Goal: Complete application form

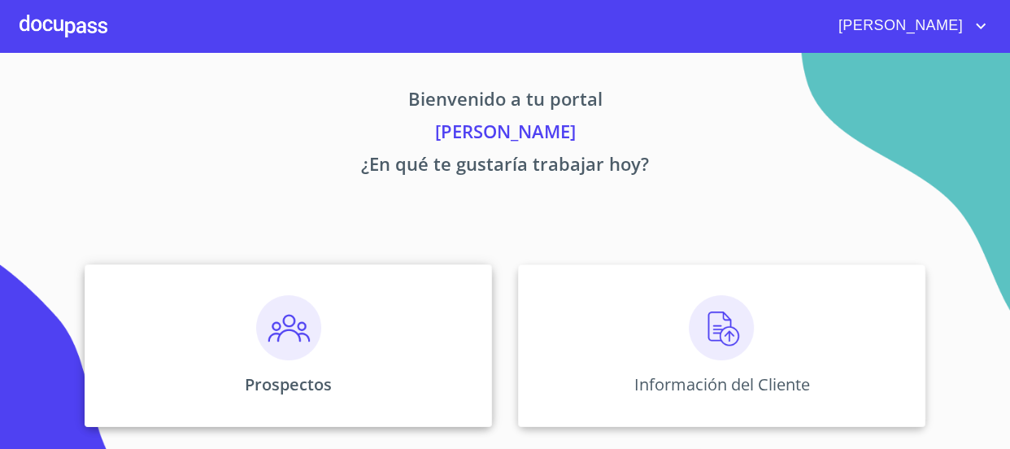
click at [288, 309] on img at bounding box center [288, 327] width 65 height 65
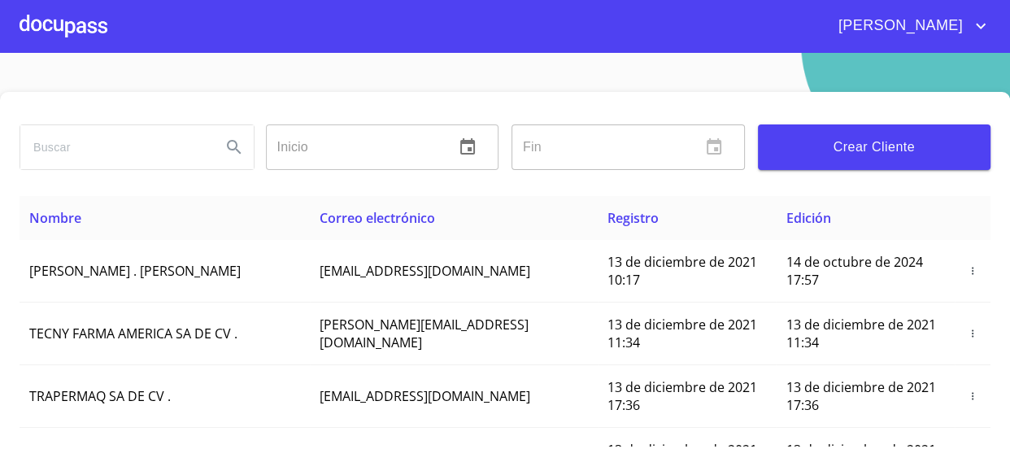
click at [883, 147] on span "Crear Cliente" at bounding box center [874, 147] width 207 height 23
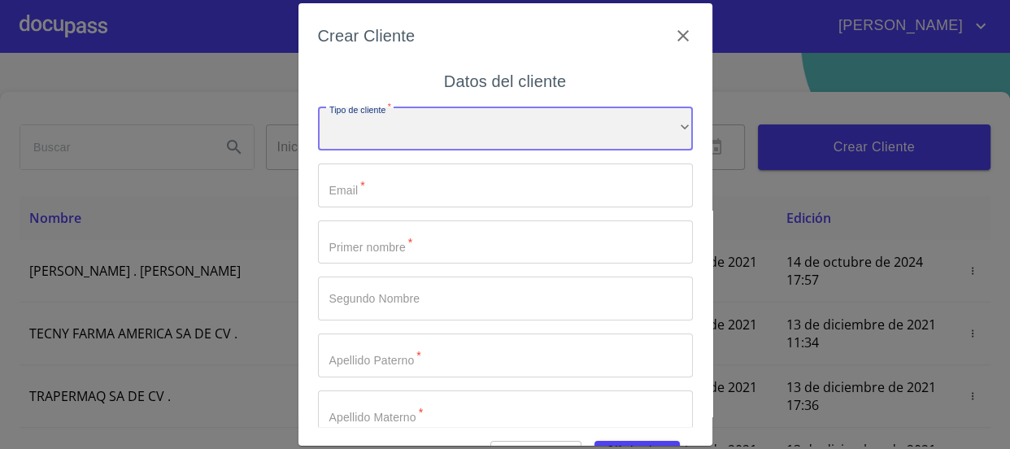
click at [390, 120] on div "​" at bounding box center [505, 129] width 375 height 44
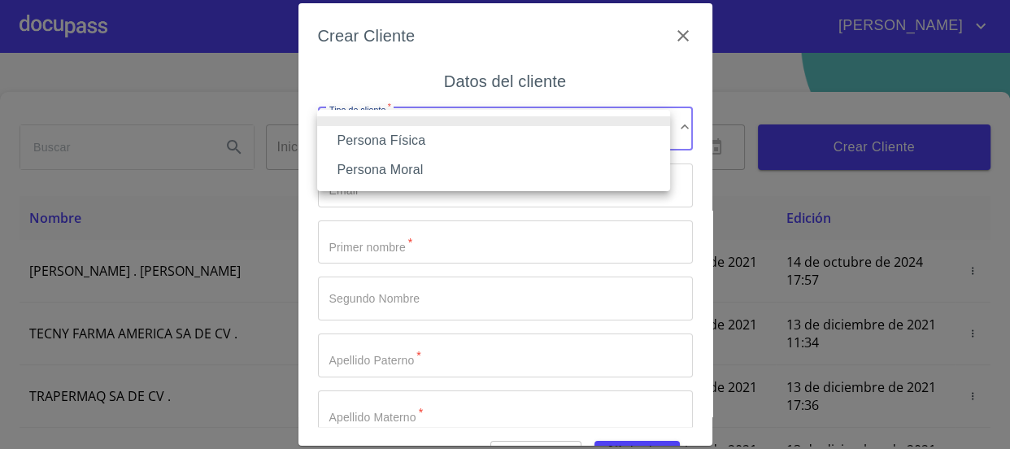
click at [405, 140] on li "Persona Física" at bounding box center [493, 140] width 353 height 29
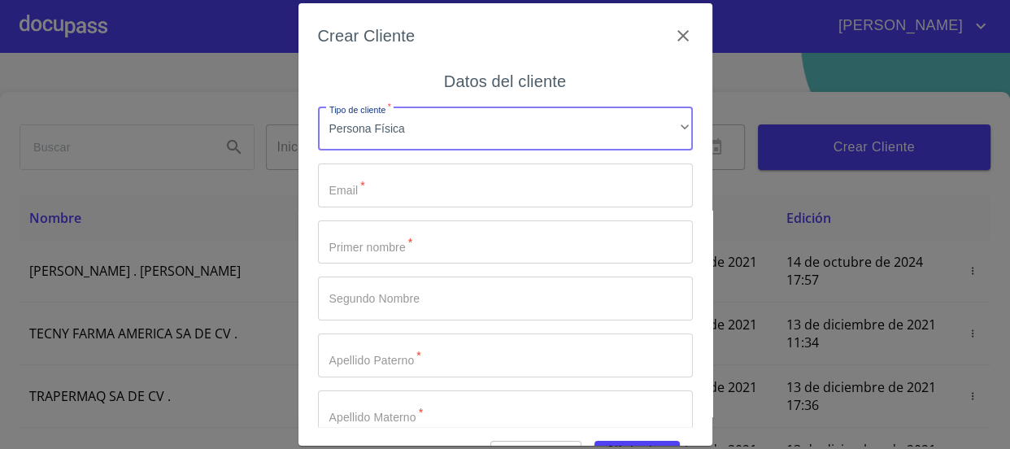
click at [375, 178] on input "Tipo de cliente   *" at bounding box center [505, 185] width 375 height 44
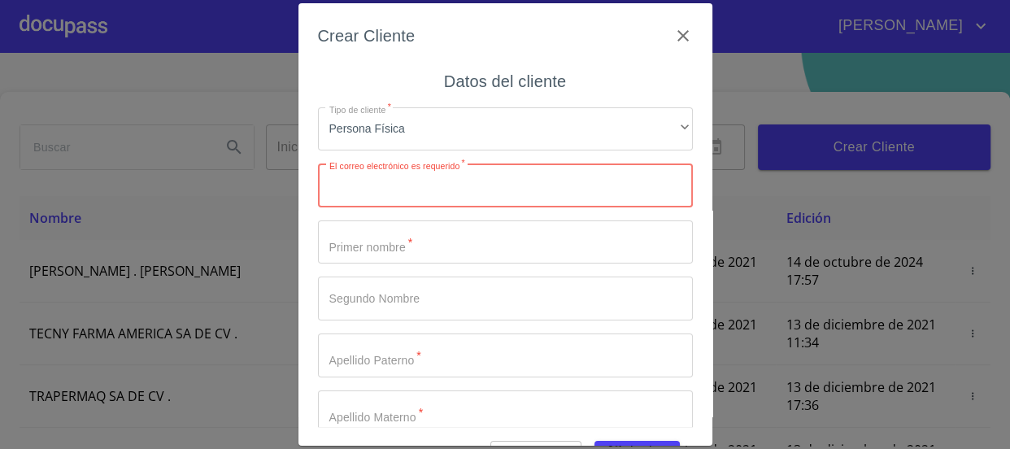
click at [445, 178] on input "Tipo de cliente   *" at bounding box center [505, 185] width 375 height 44
paste input "[EMAIL_ADDRESS][DOMAIN_NAME]"
type input "[EMAIL_ADDRESS][DOMAIN_NAME]"
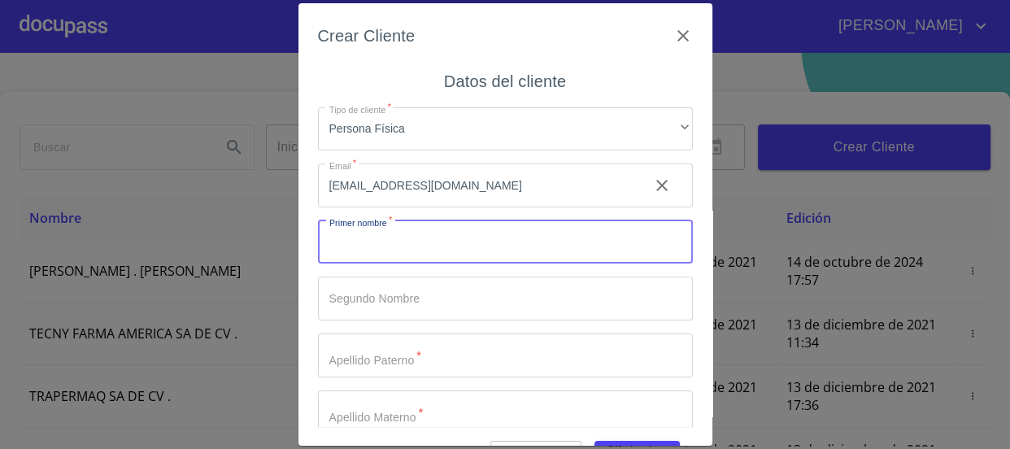
click at [445, 243] on input "Tipo de cliente   *" at bounding box center [505, 242] width 375 height 44
type input "A"
type input "a"
type input "[PERSON_NAME]"
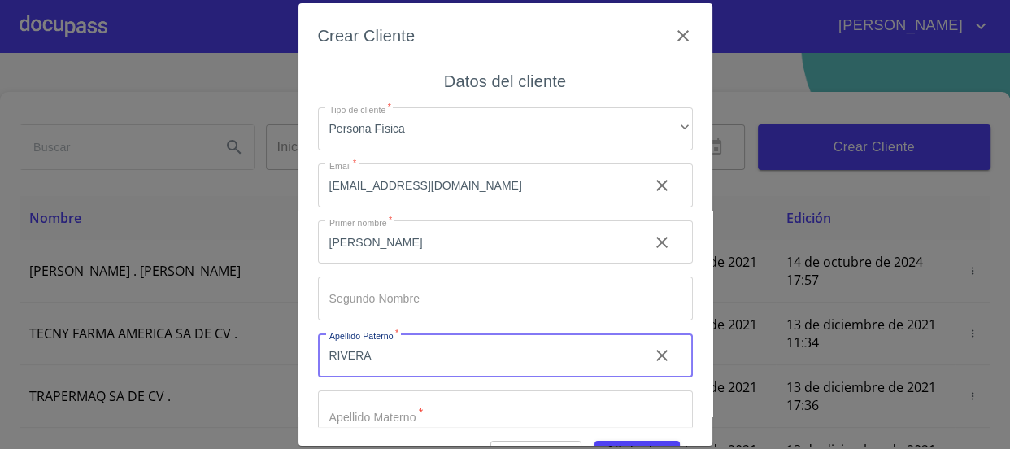
type input "RIVERA"
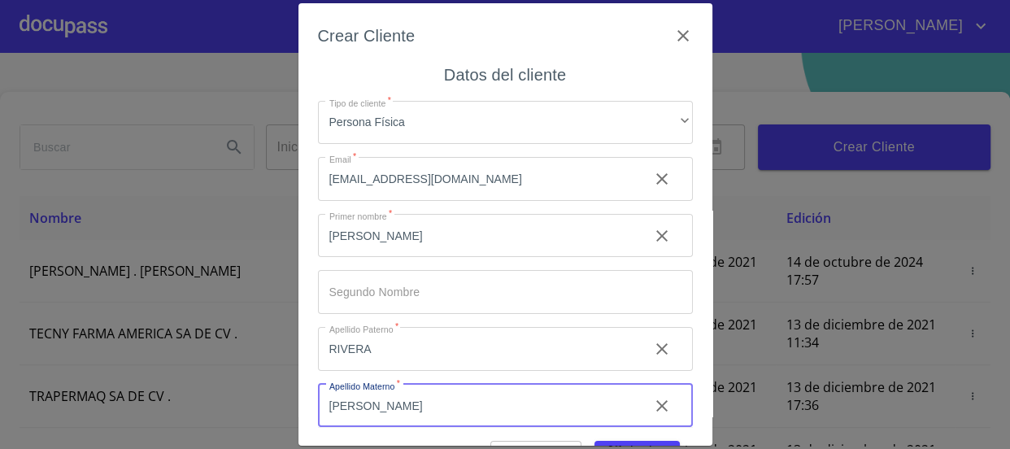
type input "[PERSON_NAME]"
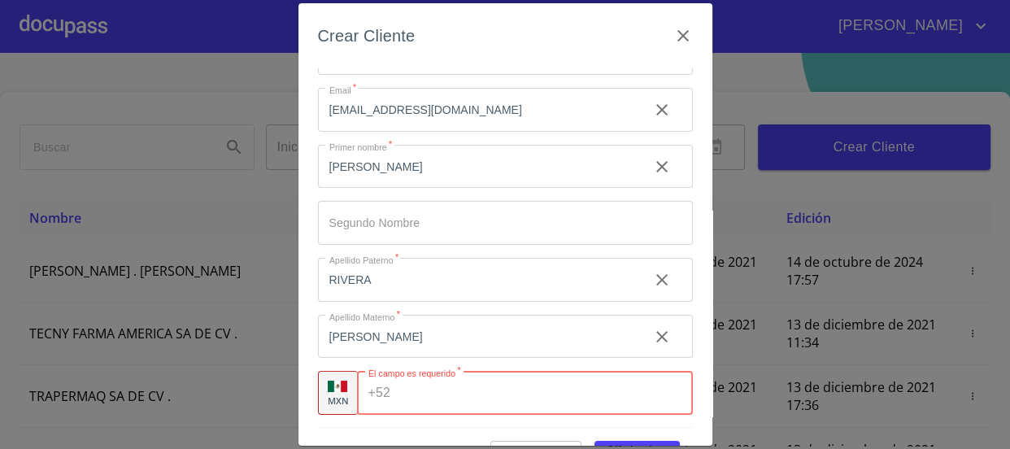
click at [448, 400] on input "Tipo de cliente   *" at bounding box center [544, 393] width 295 height 44
paste input "[PHONE_NUMBER]"
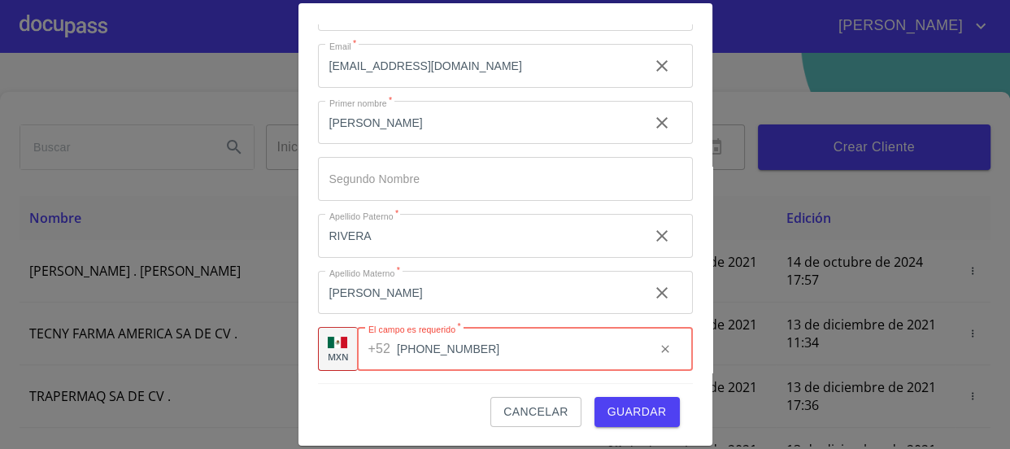
type input "[PHONE_NUMBER]"
click at [618, 404] on span "Guardar" at bounding box center [637, 412] width 59 height 20
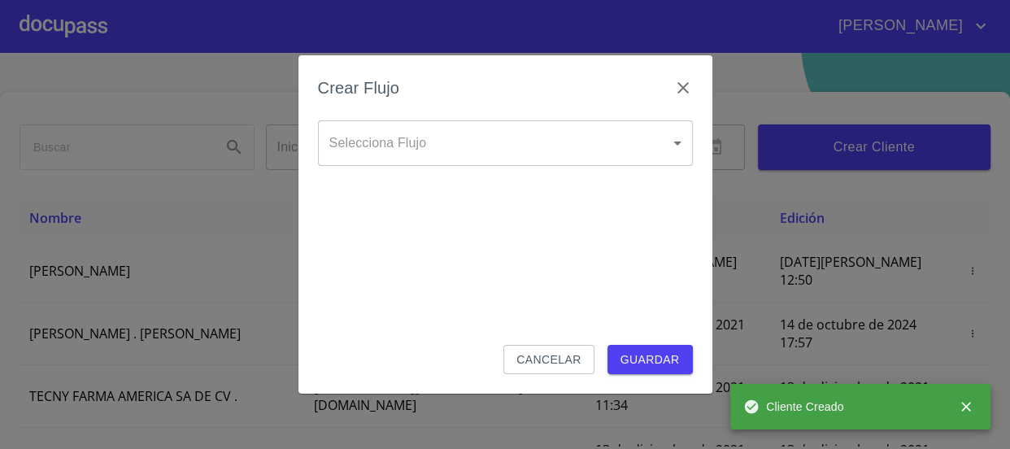
click at [386, 138] on body "[PERSON_NAME] ​ Fin ​ Crear Cliente Nombre Correo electrónico Registro Edición …" at bounding box center [505, 224] width 1010 height 449
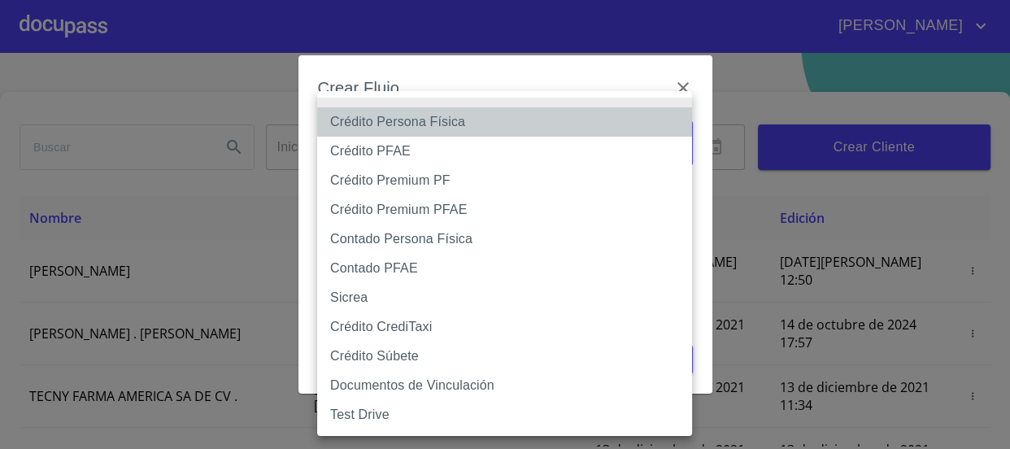
click at [399, 127] on li "Crédito Persona Física" at bounding box center [504, 121] width 375 height 29
type input "61b033e49b8c202ad5bb7912"
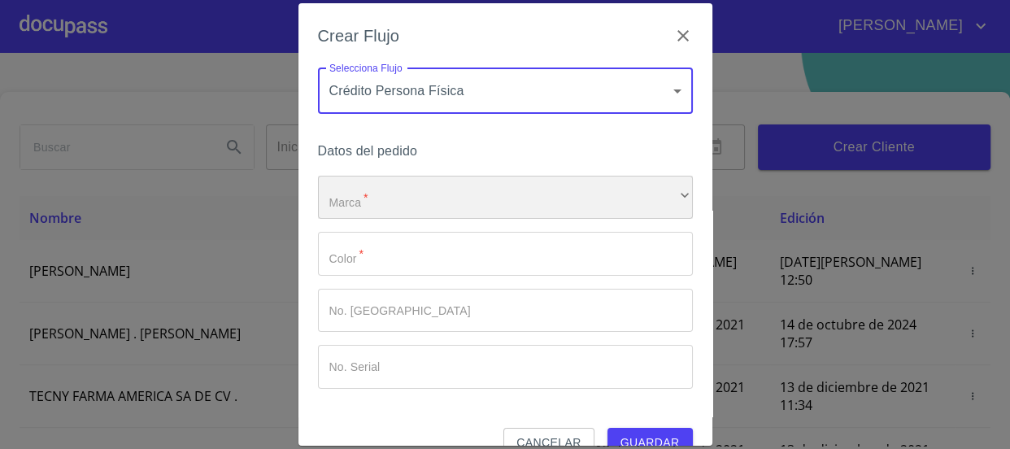
click at [407, 194] on div "​" at bounding box center [505, 198] width 375 height 44
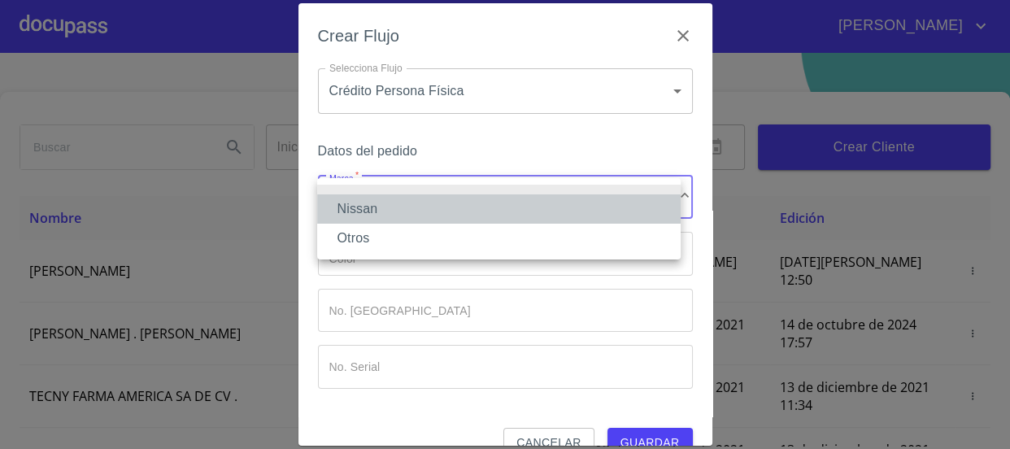
click at [408, 207] on li "Nissan" at bounding box center [499, 208] width 364 height 29
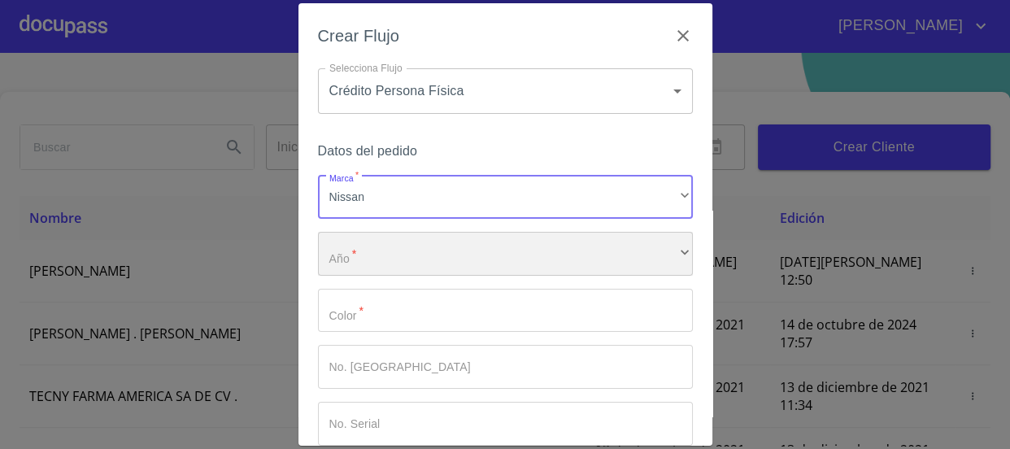
click at [413, 245] on div "​" at bounding box center [505, 254] width 375 height 44
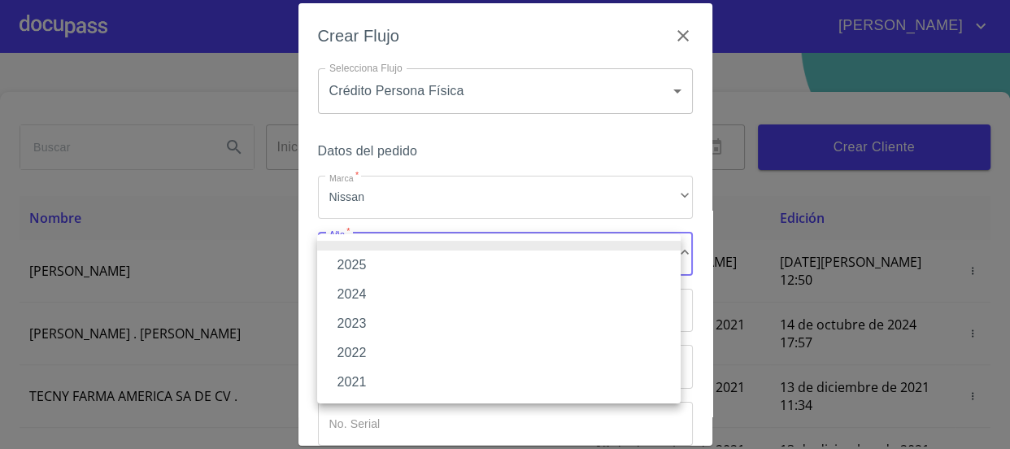
click at [413, 268] on li "2025" at bounding box center [499, 265] width 364 height 29
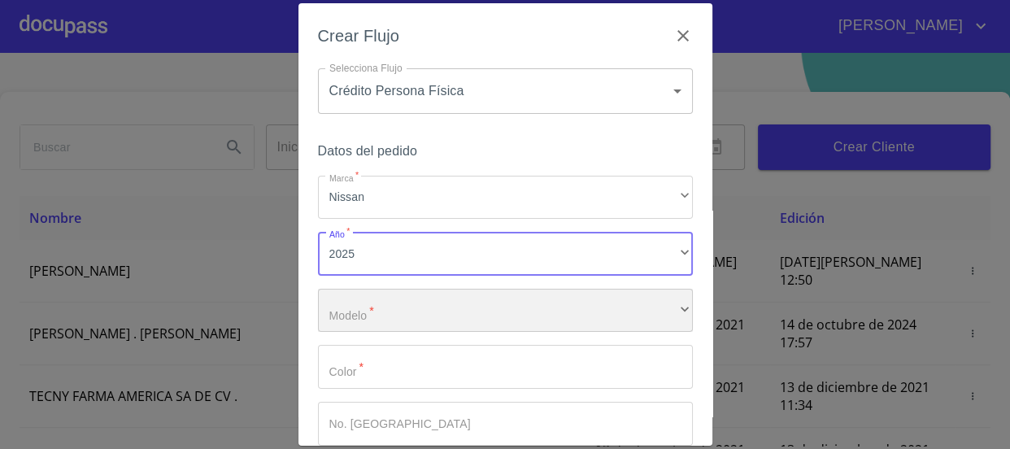
click at [411, 305] on div "​" at bounding box center [505, 311] width 375 height 44
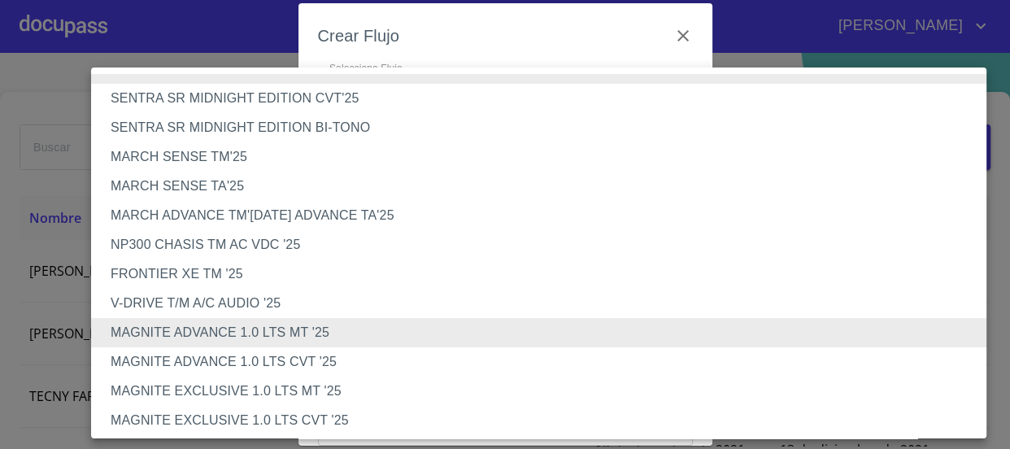
click at [381, 357] on li "MAGNITE ADVANCE 1.0 LTS CVT '25" at bounding box center [544, 361] width 907 height 29
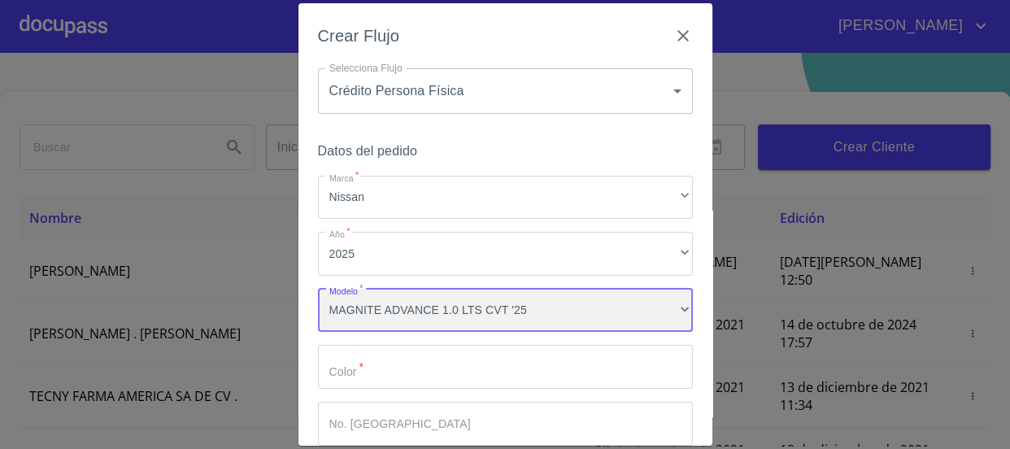
scroll to position [144, 0]
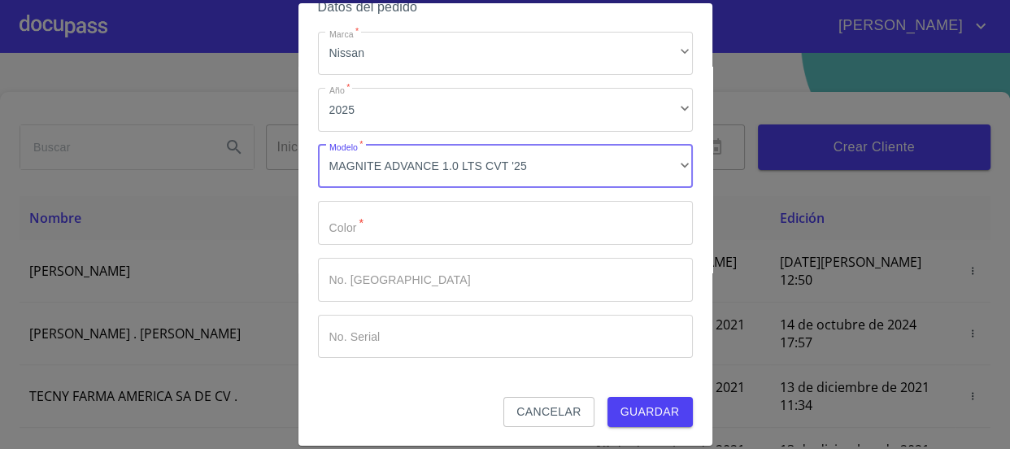
click at [381, 241] on input "Marca   *" at bounding box center [505, 223] width 375 height 44
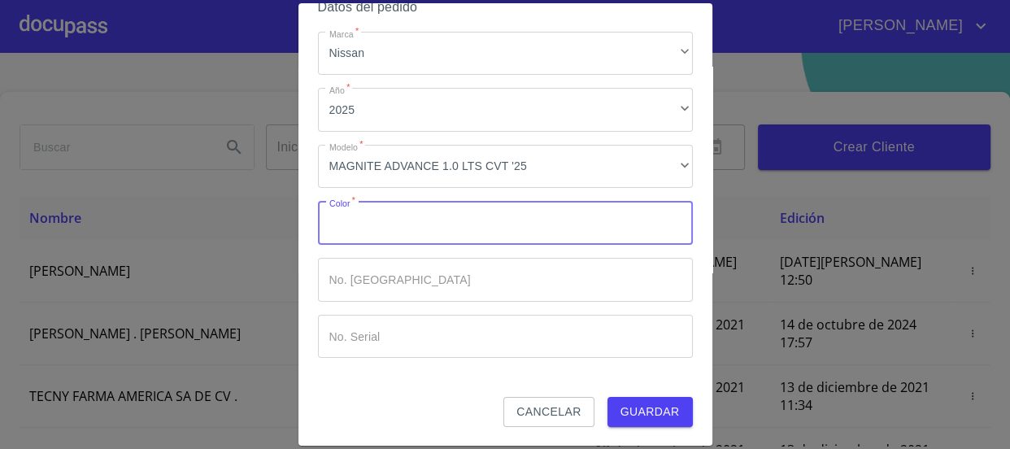
type input "R"
type input "P"
type input "BLANCO"
click at [645, 402] on span "Guardar" at bounding box center [650, 412] width 59 height 20
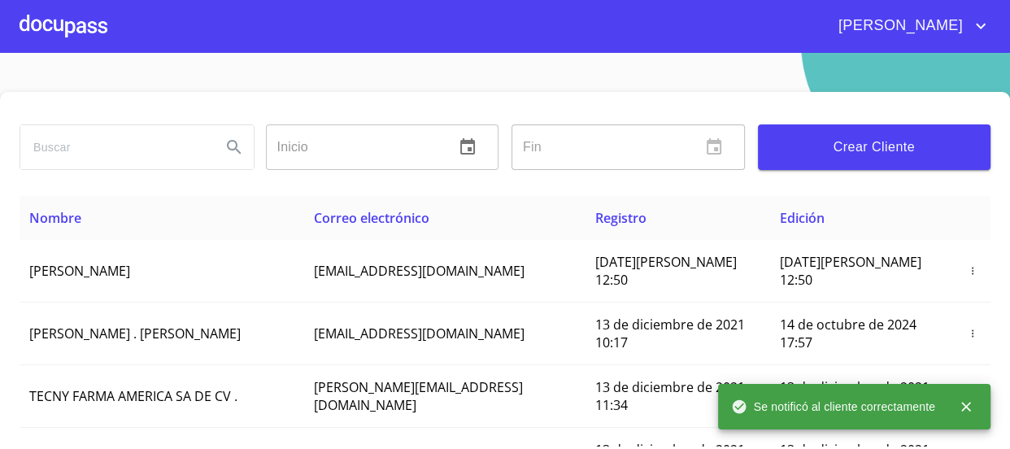
click at [48, 20] on div at bounding box center [64, 26] width 88 height 52
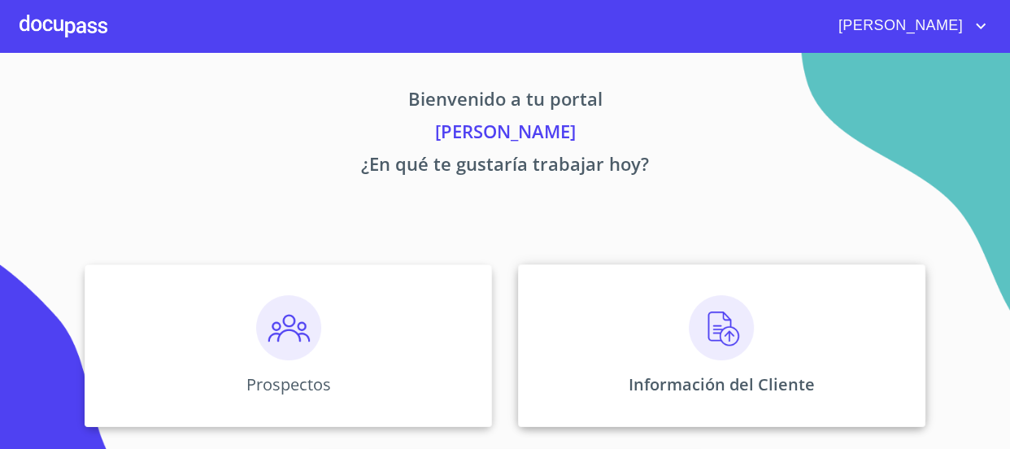
click at [723, 311] on img at bounding box center [721, 327] width 65 height 65
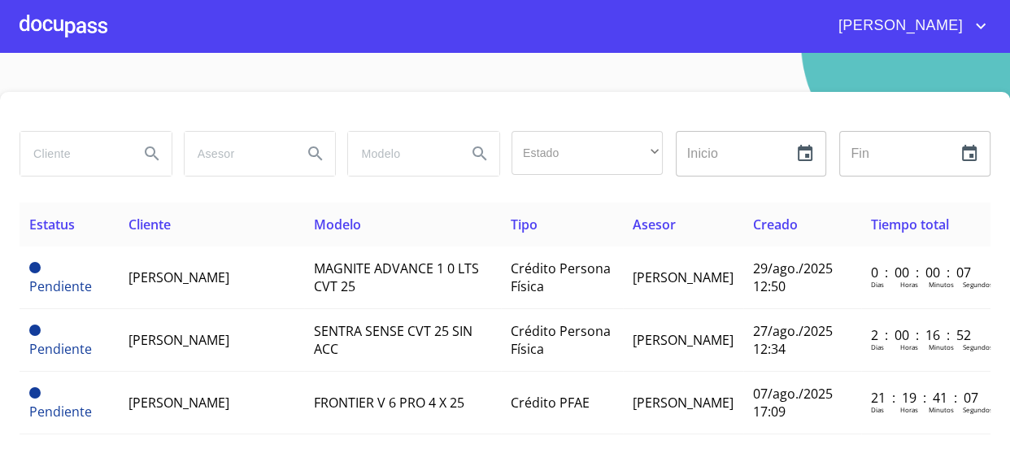
scroll to position [49, 0]
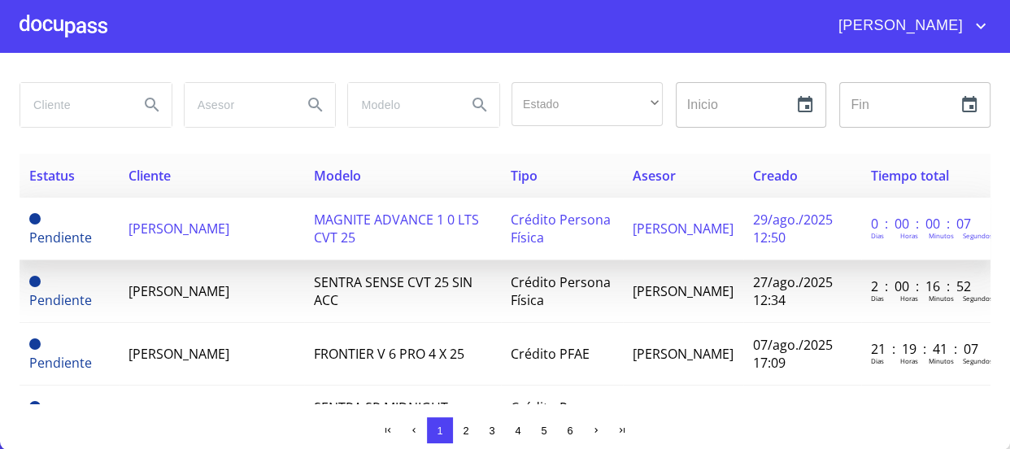
click at [178, 238] on span "[PERSON_NAME]" at bounding box center [179, 229] width 101 height 18
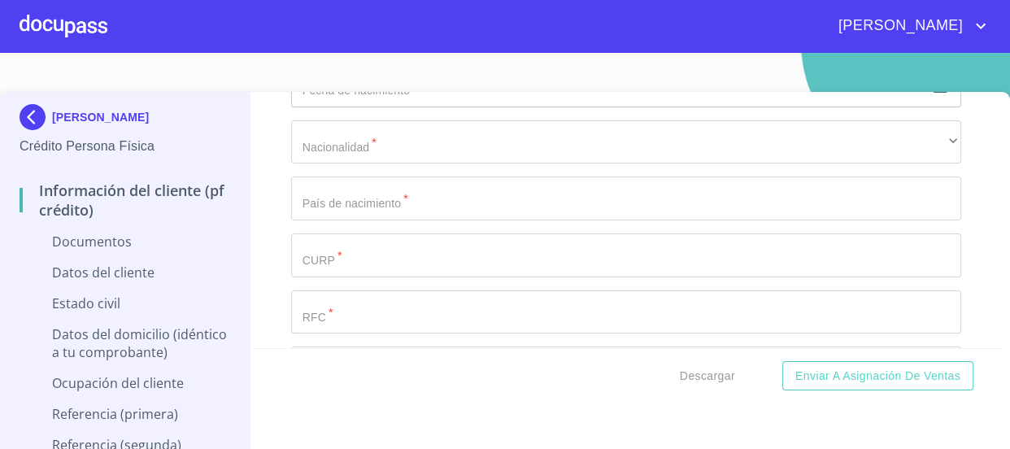
scroll to position [71, 0]
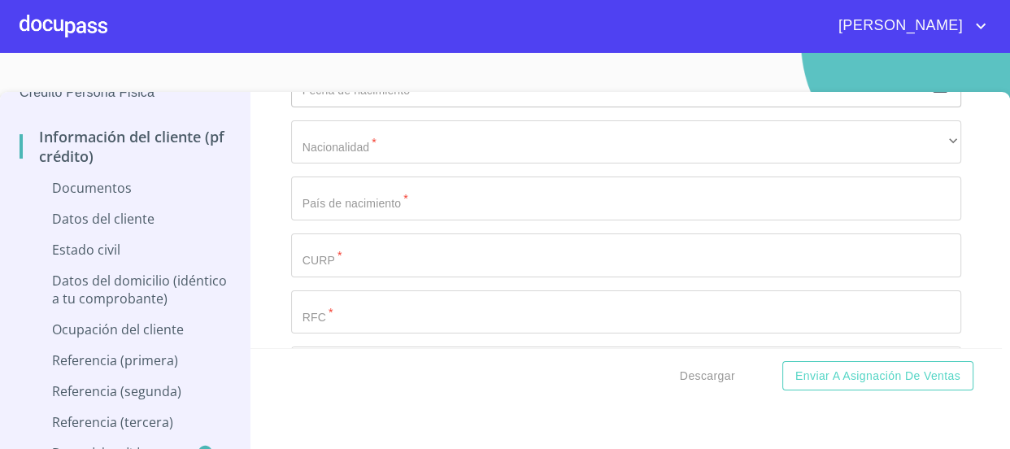
click at [148, 325] on p "Ocupación del Cliente" at bounding box center [125, 329] width 211 height 18
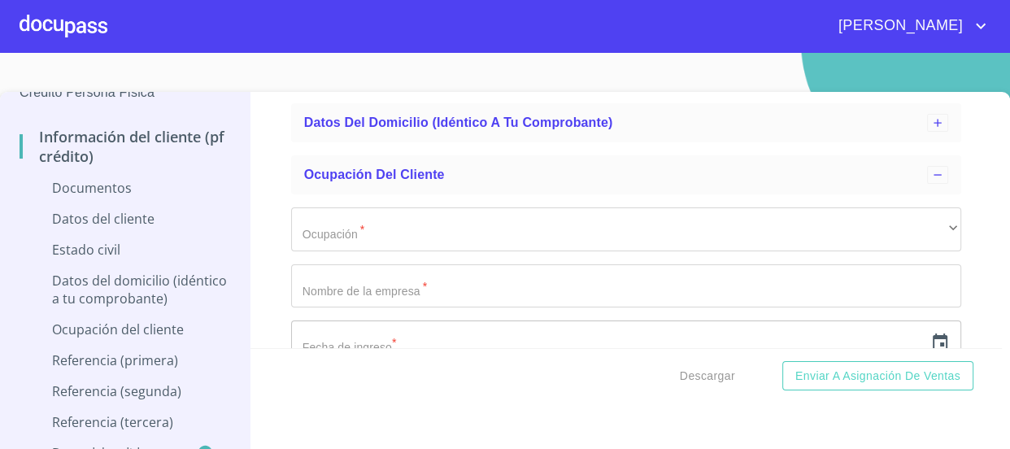
scroll to position [221, 0]
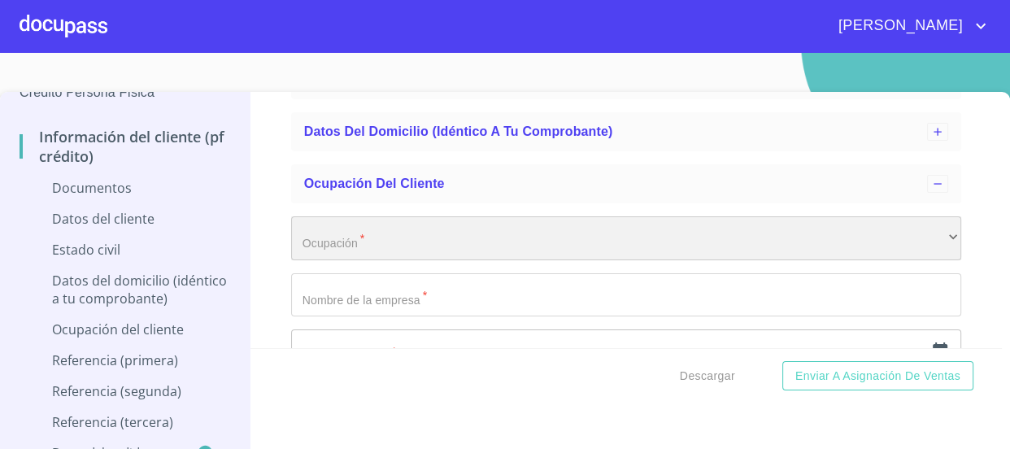
click at [469, 242] on div "​" at bounding box center [626, 238] width 671 height 44
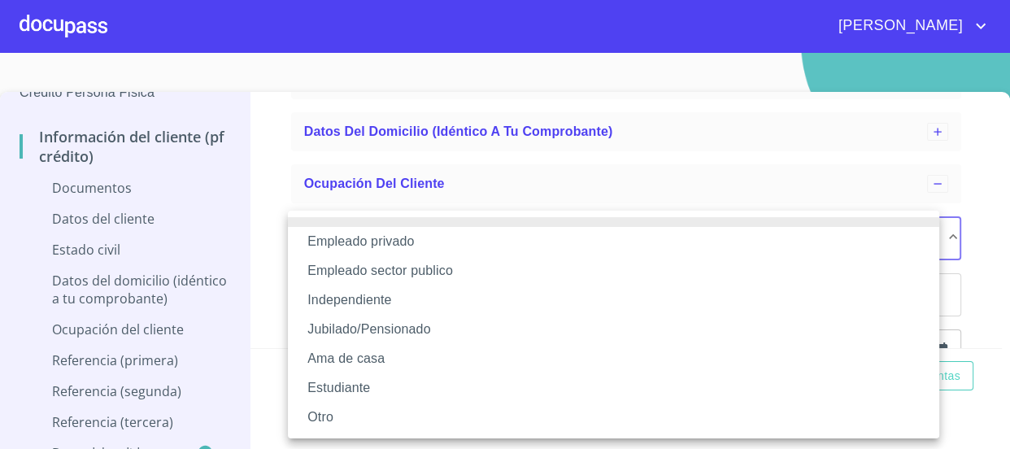
click at [441, 272] on li "Empleado sector publico" at bounding box center [614, 270] width 652 height 29
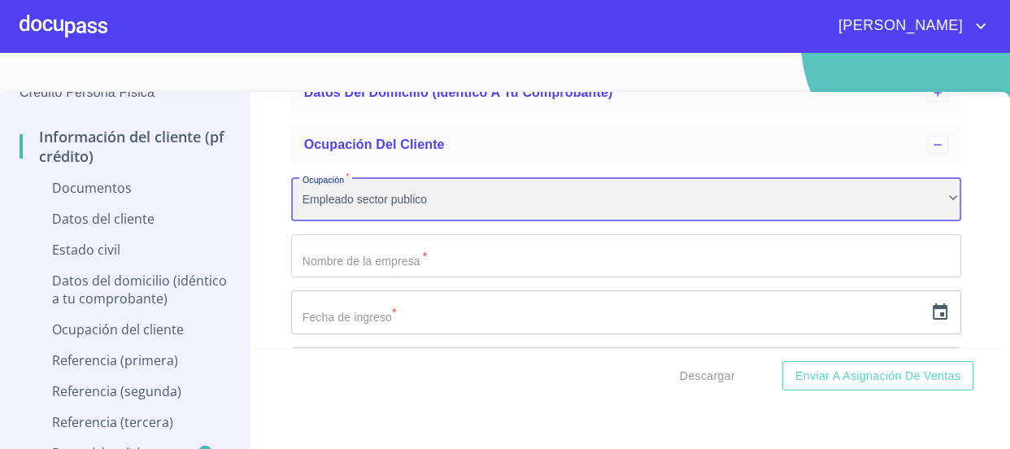
scroll to position [295, 0]
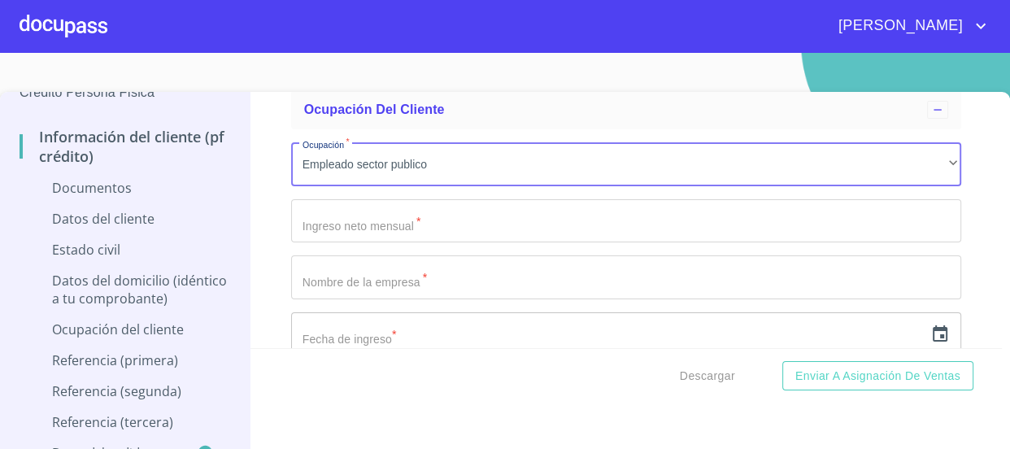
click at [484, 220] on input "Ocupación   *" at bounding box center [626, 221] width 671 height 44
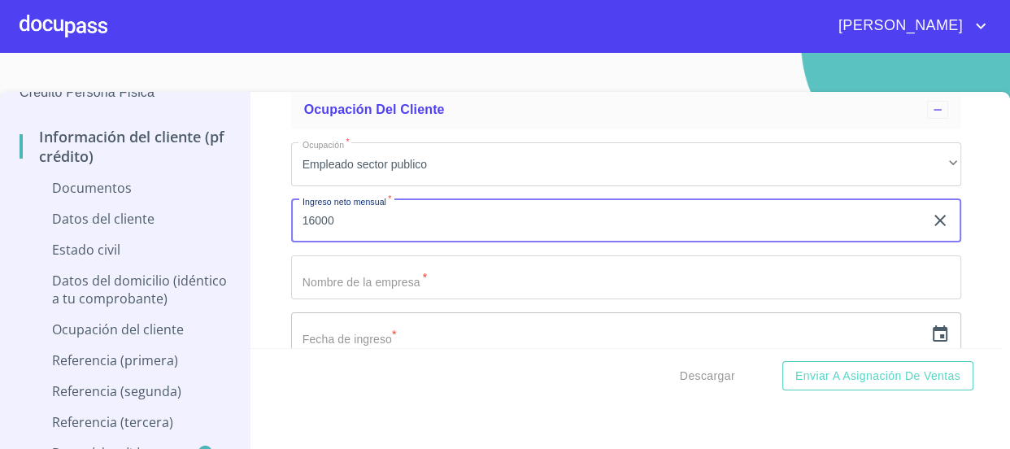
type input "16000"
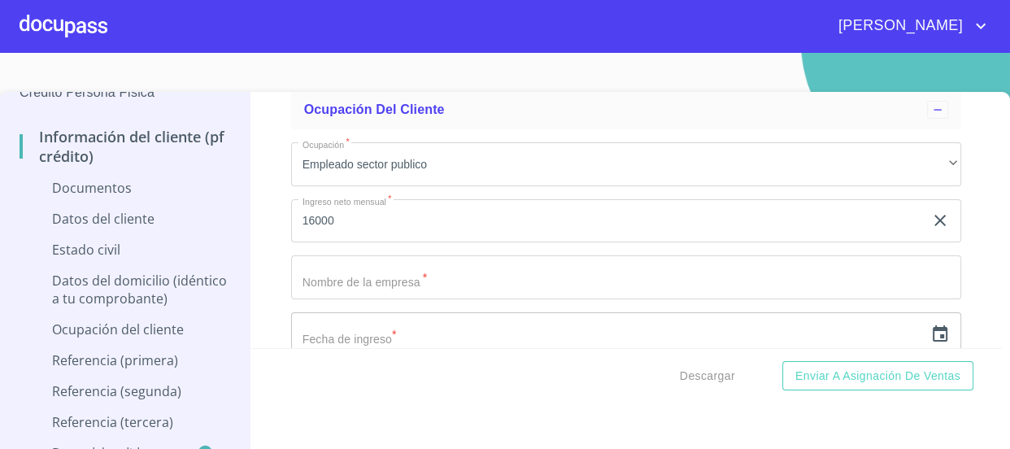
click at [272, 242] on div "Información del cliente (PF crédito) Documentos Datos del cliente Estado Civil …" at bounding box center [627, 220] width 752 height 256
click at [334, 243] on input "Ocupación   *" at bounding box center [608, 221] width 634 height 44
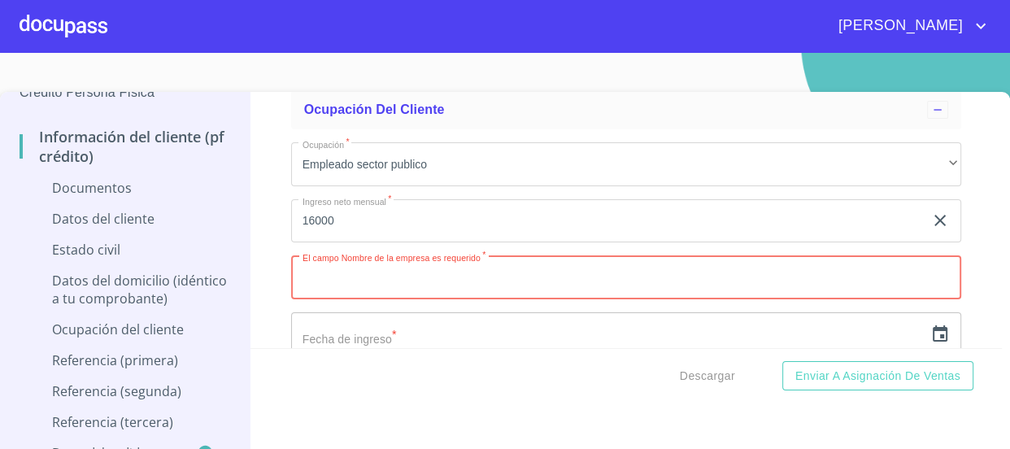
click at [438, 271] on input "Ocupación   *" at bounding box center [626, 277] width 671 height 44
paste input "REGISTRO PUBLICO DE LA PROPIEDAD"
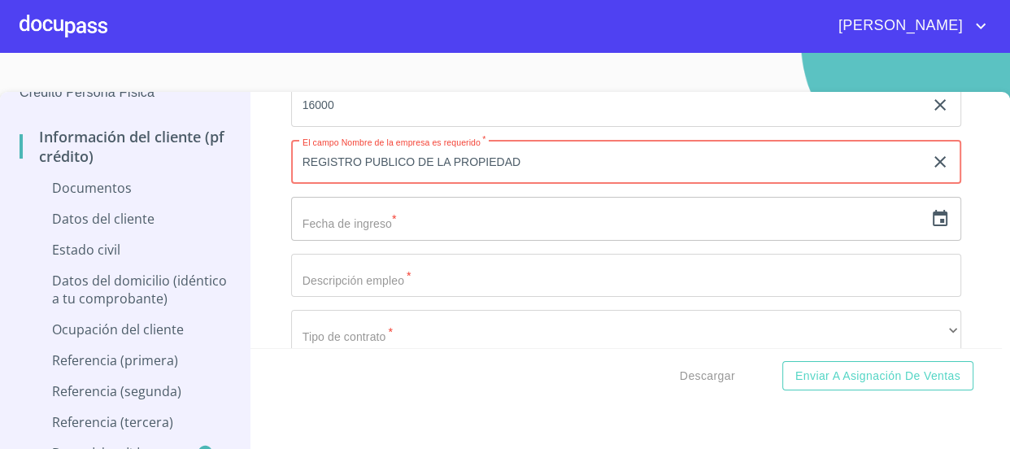
scroll to position [443, 0]
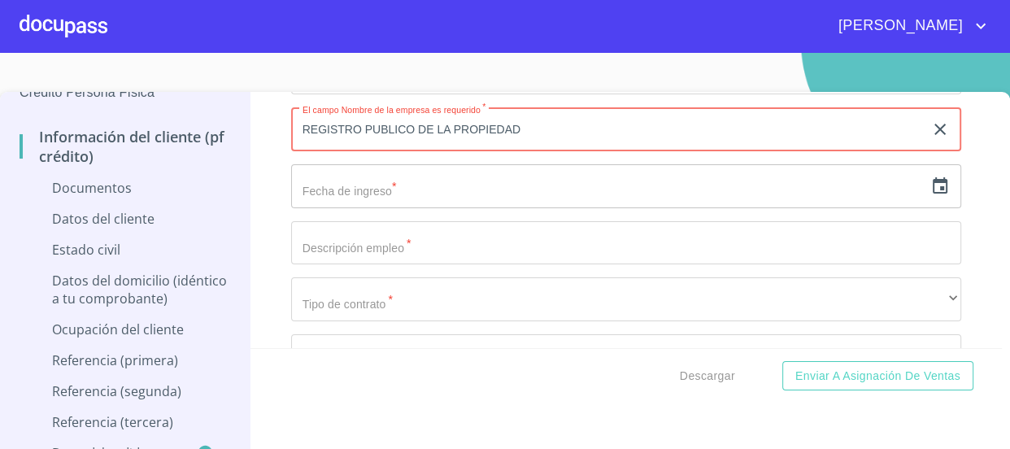
type input "REGISTRO PUBLICO DE LA PROPIEDAD"
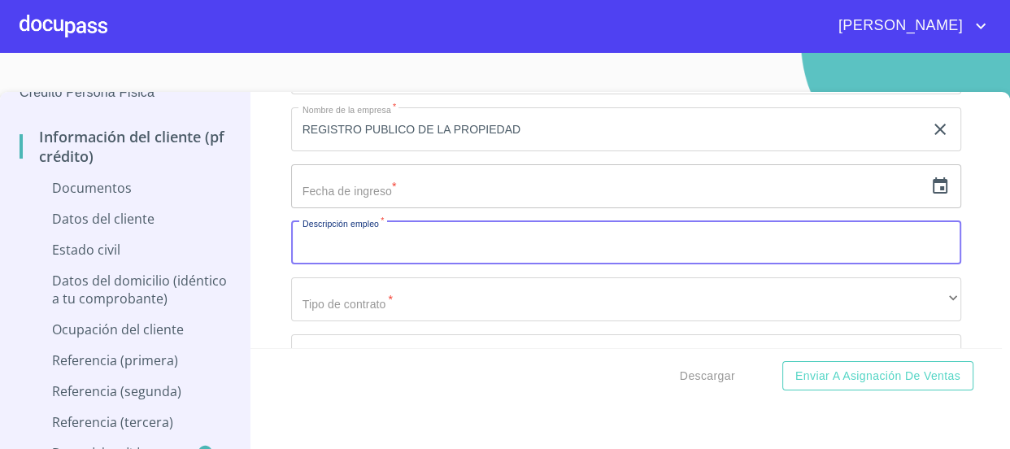
click at [438, 238] on input "Ocupación   *" at bounding box center [626, 243] width 671 height 44
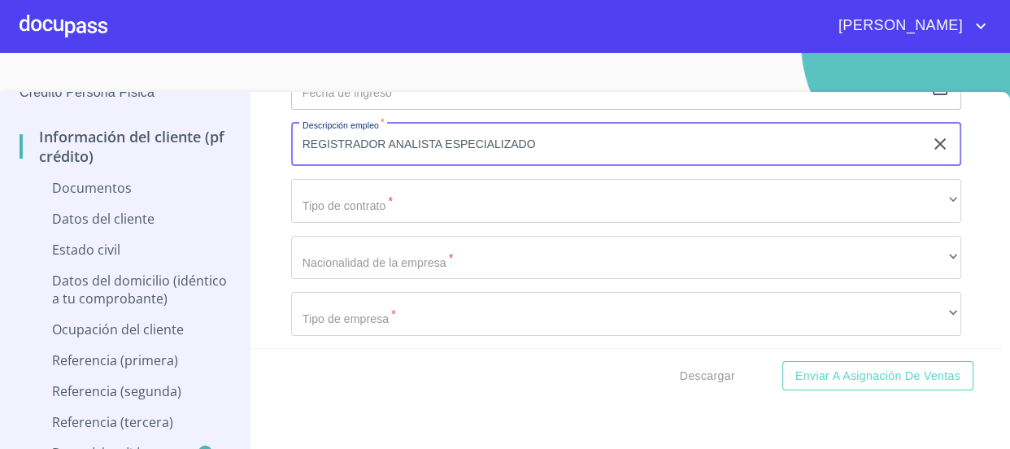
scroll to position [591, 0]
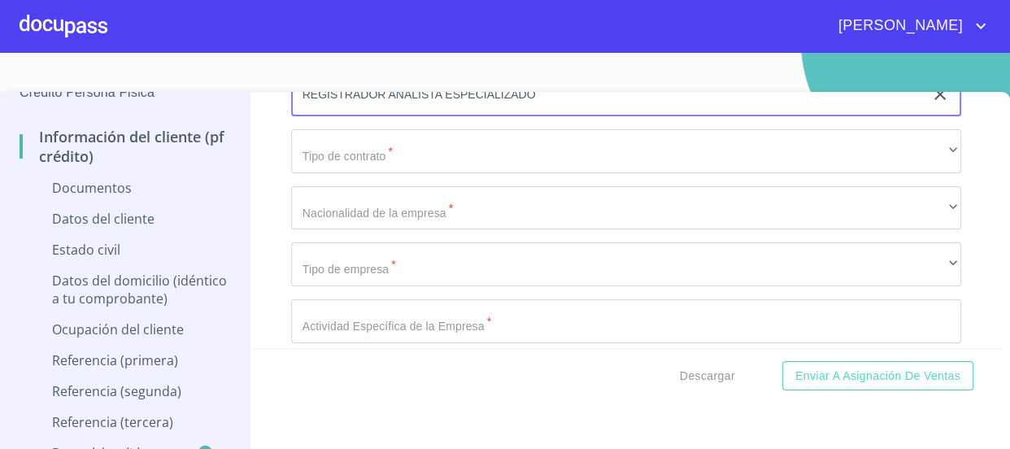
type input "REGISTRADOR ANALISTA ESPECIALIZADO"
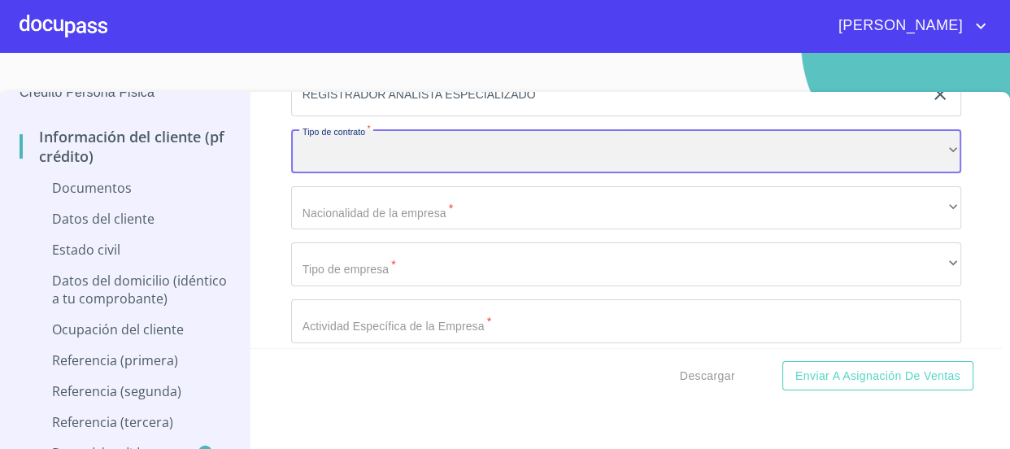
click at [426, 147] on div "​" at bounding box center [626, 151] width 671 height 44
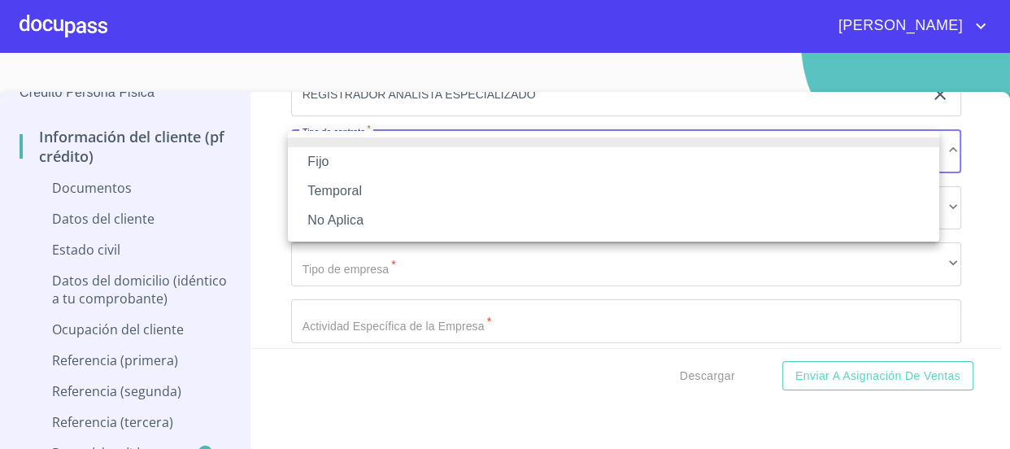
click at [413, 163] on li "Fijo" at bounding box center [614, 161] width 652 height 29
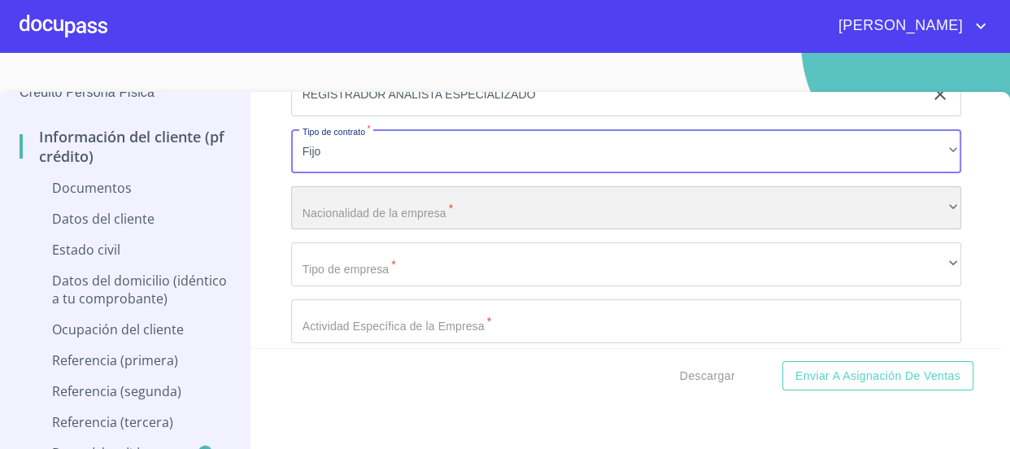
click at [406, 218] on div "​" at bounding box center [626, 208] width 671 height 44
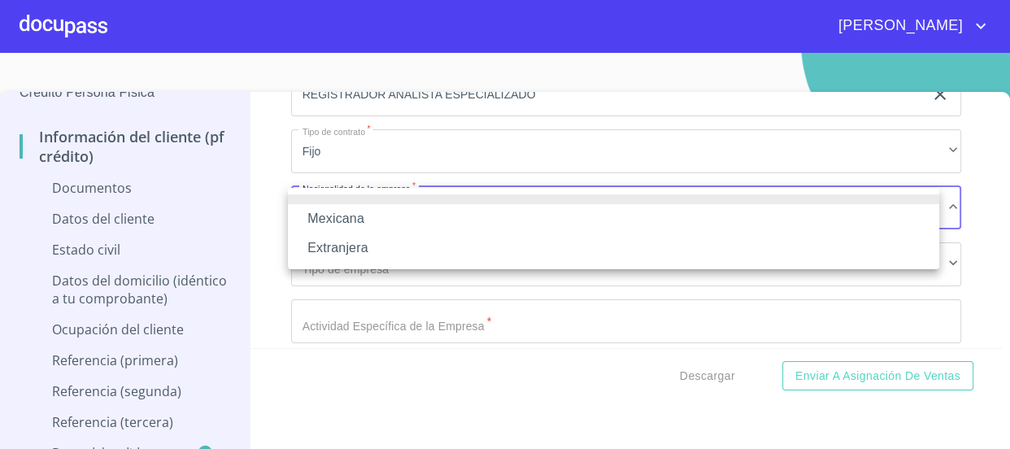
click at [405, 215] on li "Mexicana" at bounding box center [614, 218] width 652 height 29
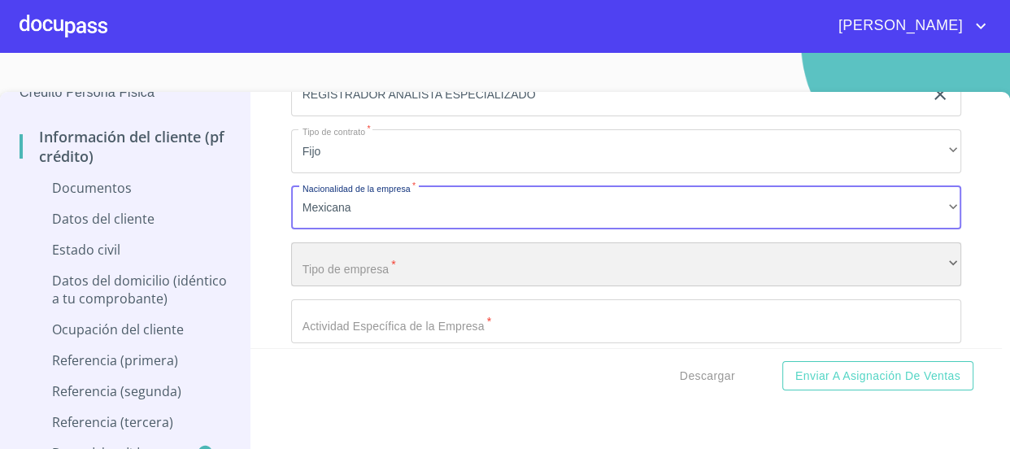
click at [409, 260] on div "​" at bounding box center [626, 264] width 671 height 44
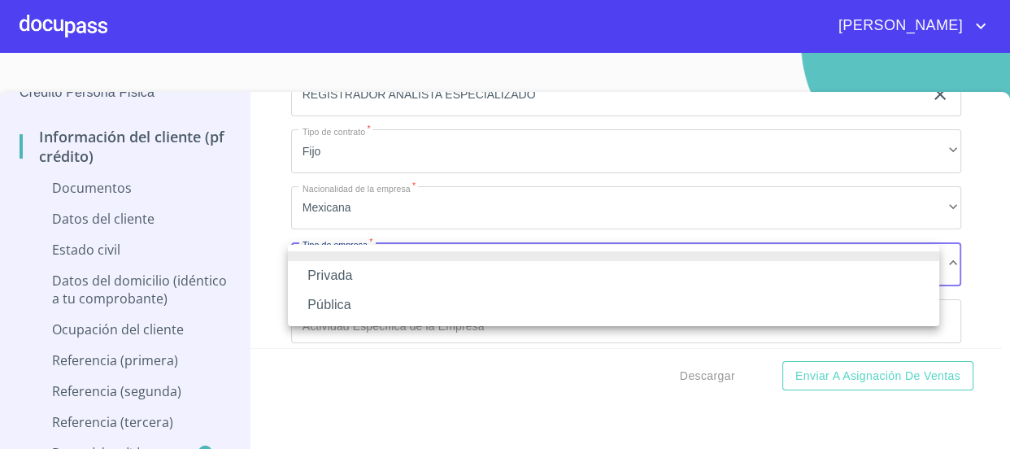
click at [408, 276] on li "Privada" at bounding box center [614, 275] width 652 height 29
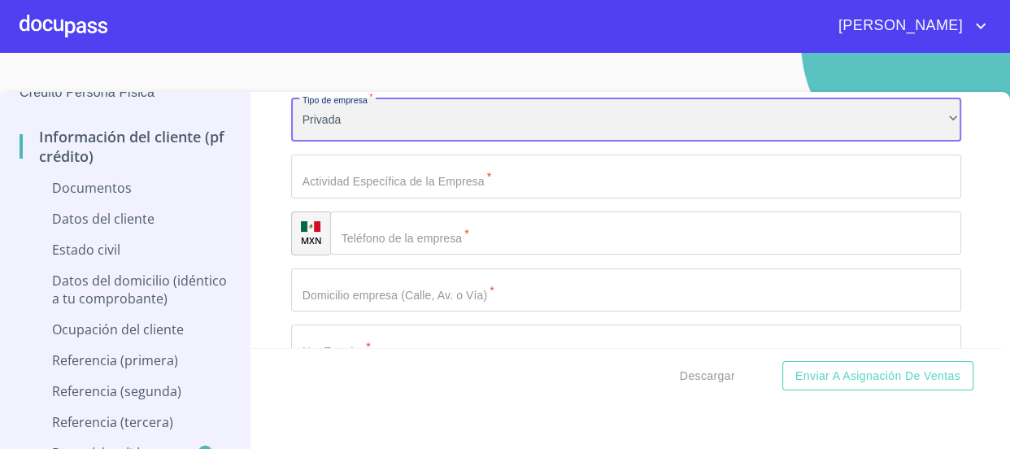
scroll to position [739, 0]
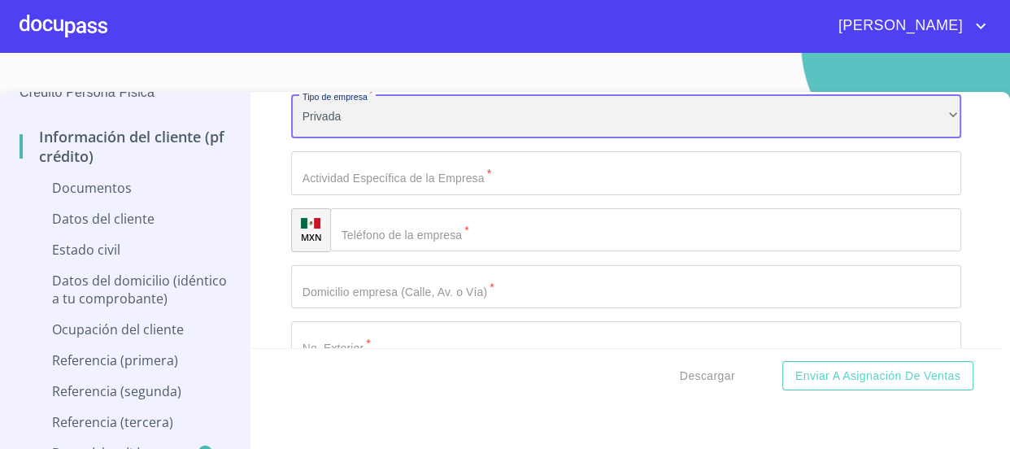
click at [409, 118] on div "Privada" at bounding box center [626, 116] width 671 height 44
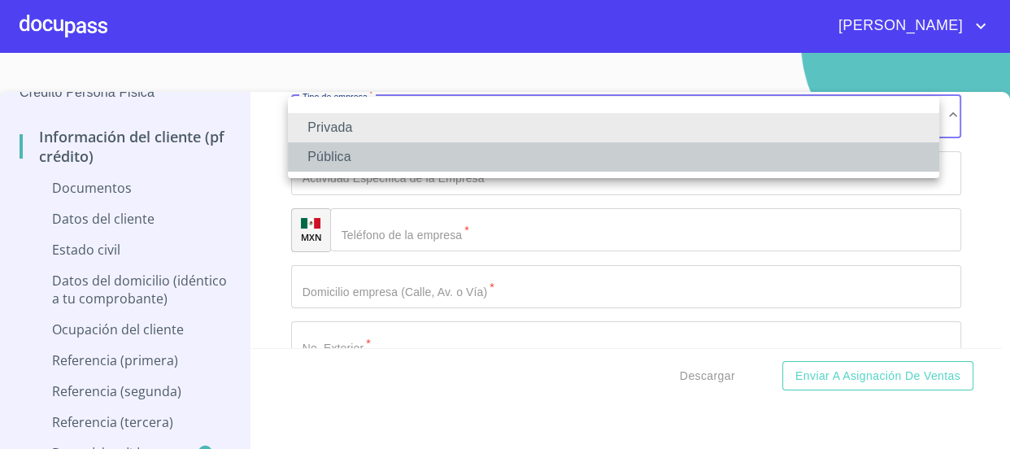
click at [399, 163] on li "Pública" at bounding box center [614, 156] width 652 height 29
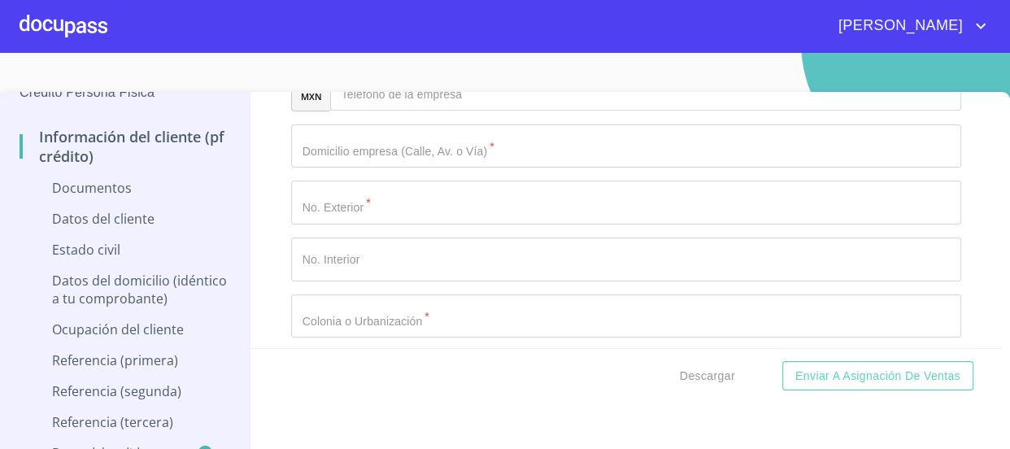
scroll to position [887, 0]
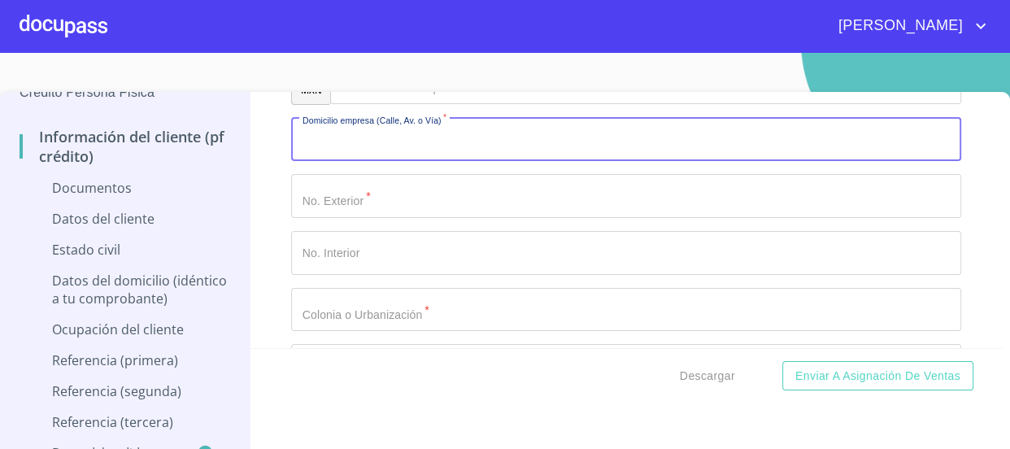
click at [441, 156] on input "Ocupación   *" at bounding box center [626, 140] width 671 height 44
type input "DEGOLLADO"
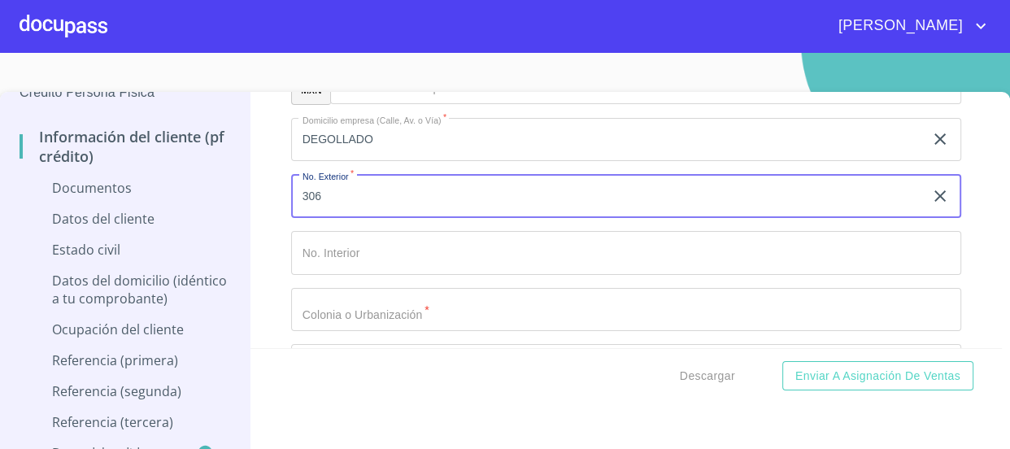
scroll to position [961, 0]
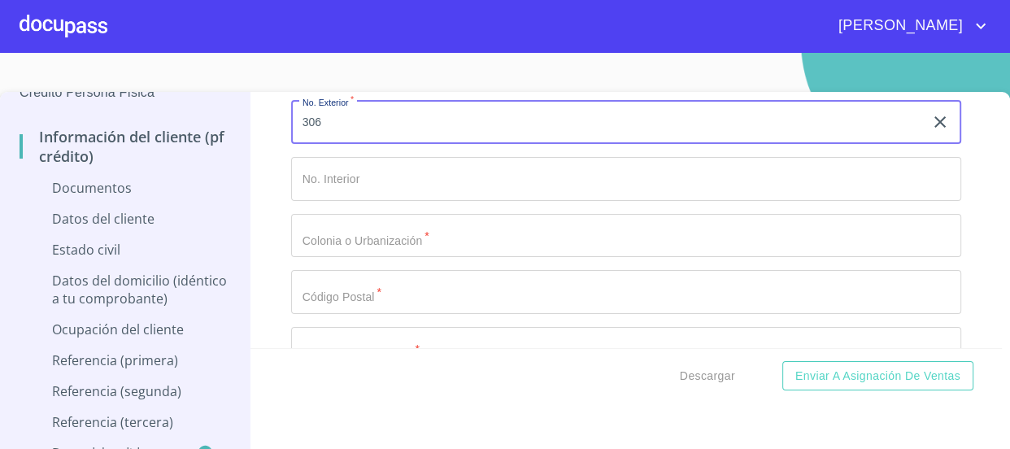
type input "306"
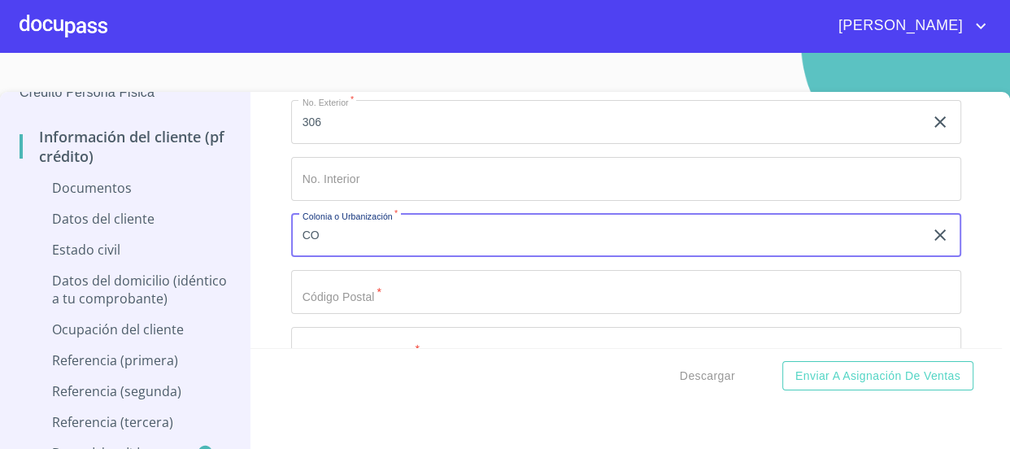
type input "C"
type input "CENTRO"
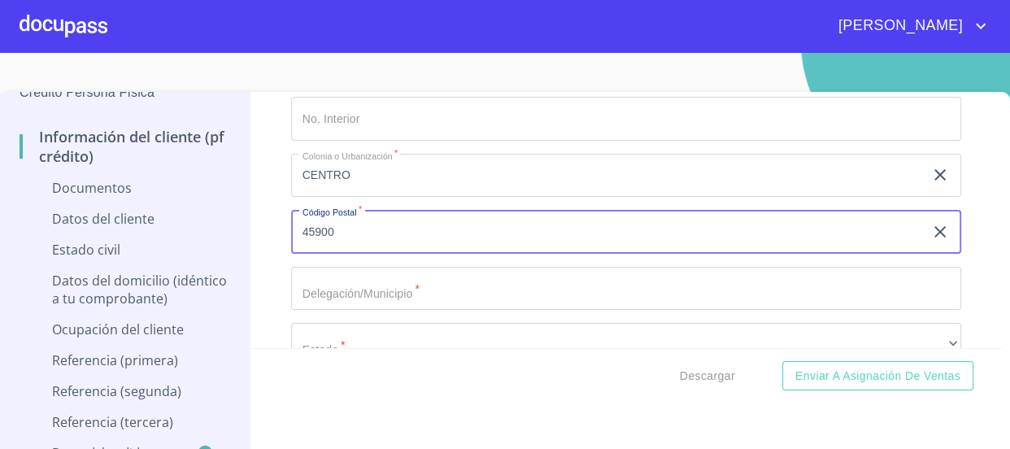
scroll to position [1109, 0]
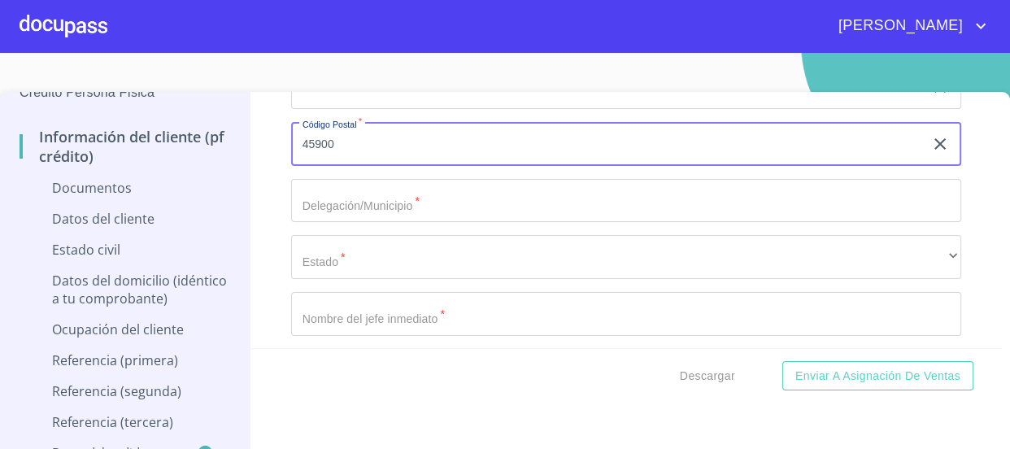
type input "45900"
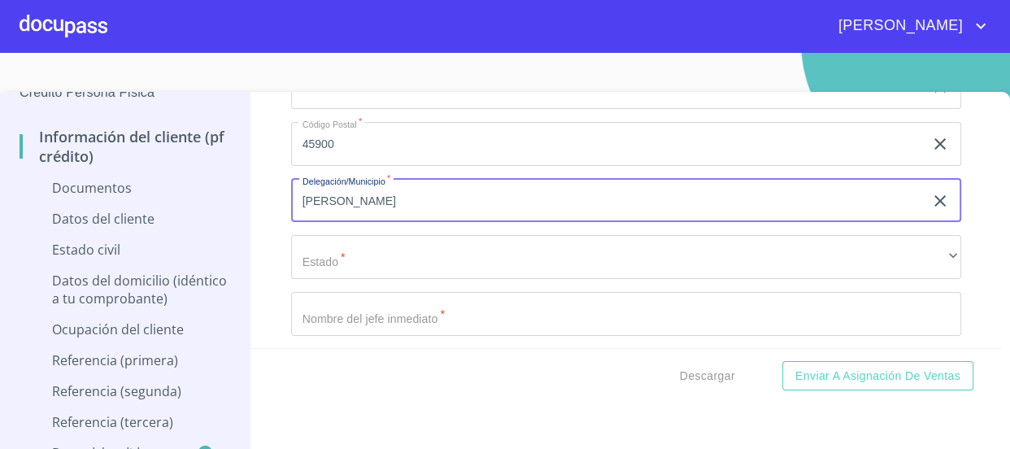
type input "J"
type input "CHAPALA"
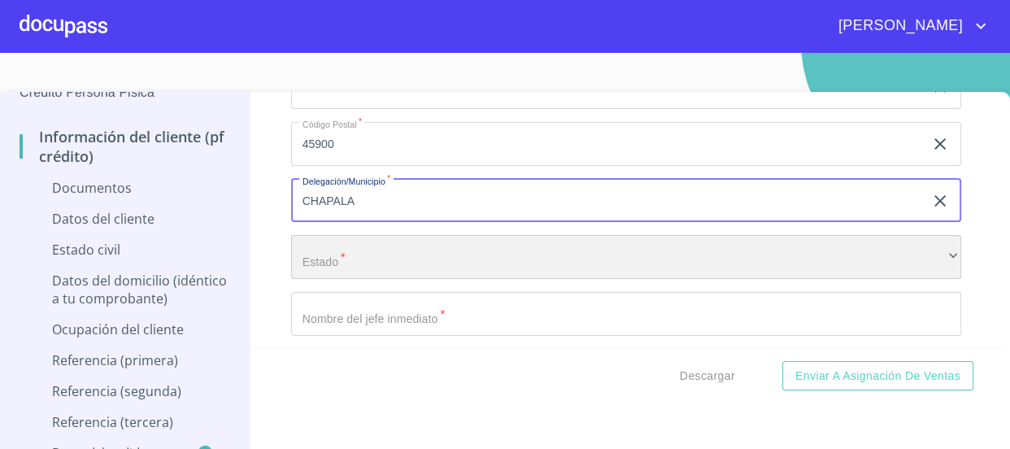
click at [514, 238] on div "​" at bounding box center [626, 257] width 671 height 44
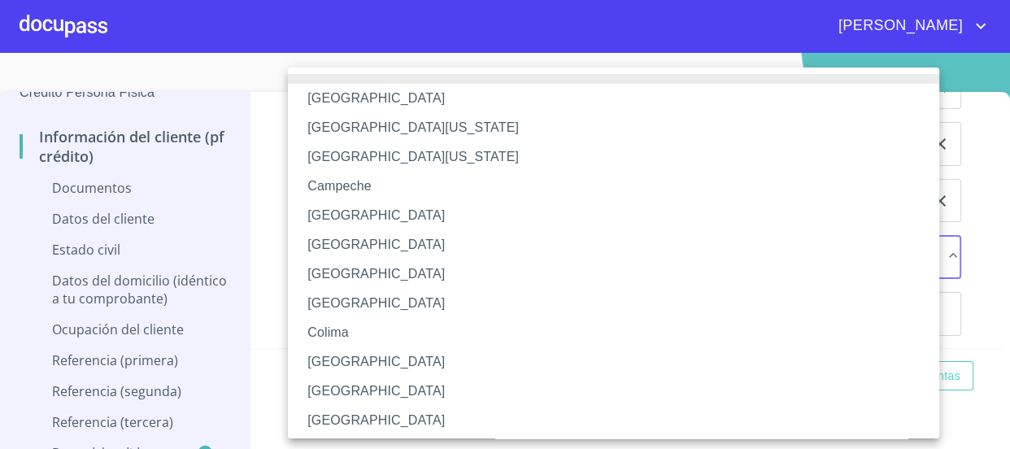
scroll to position [255, 0]
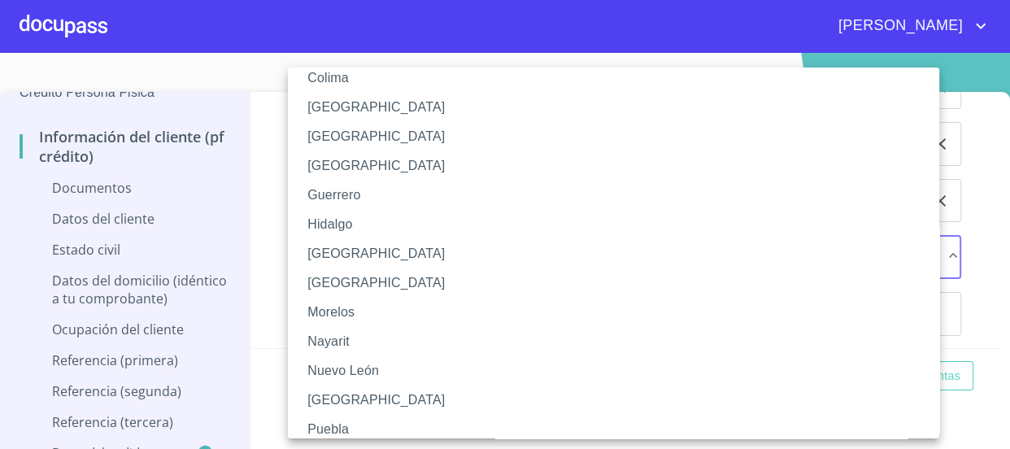
click at [436, 245] on li "[GEOGRAPHIC_DATA]" at bounding box center [619, 253] width 663 height 29
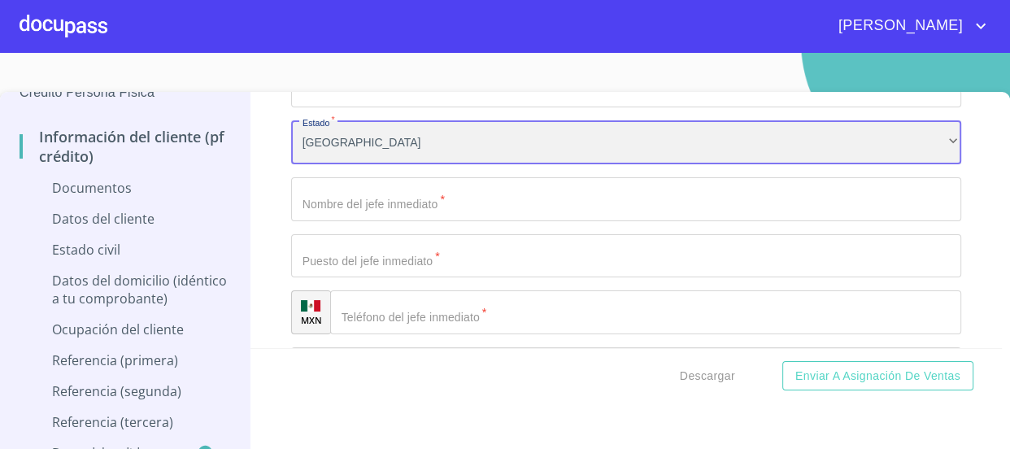
scroll to position [1257, 0]
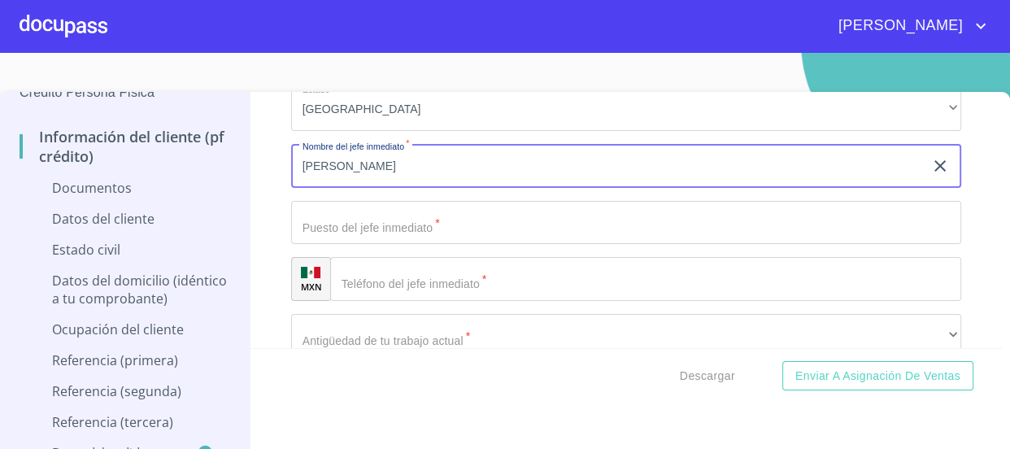
type input "[PERSON_NAME]"
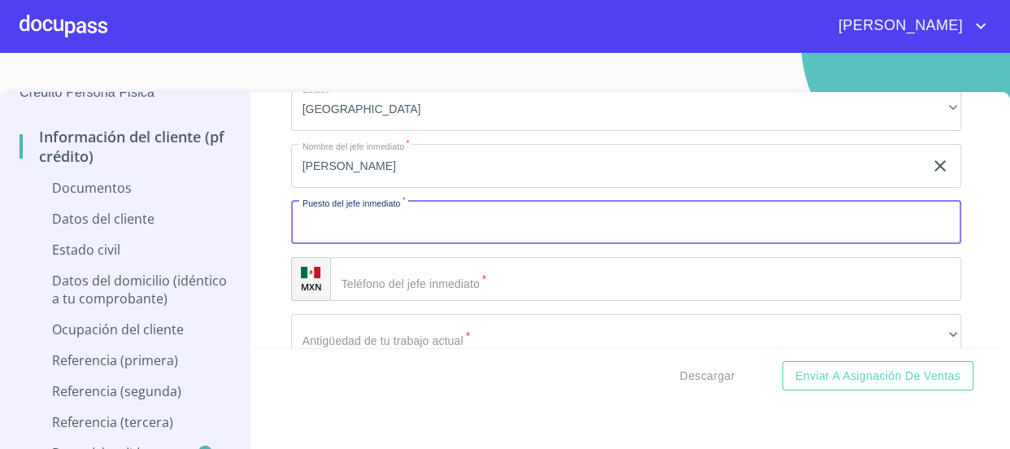
click at [491, 211] on input "Ocupación   *" at bounding box center [626, 223] width 671 height 44
type input "J"
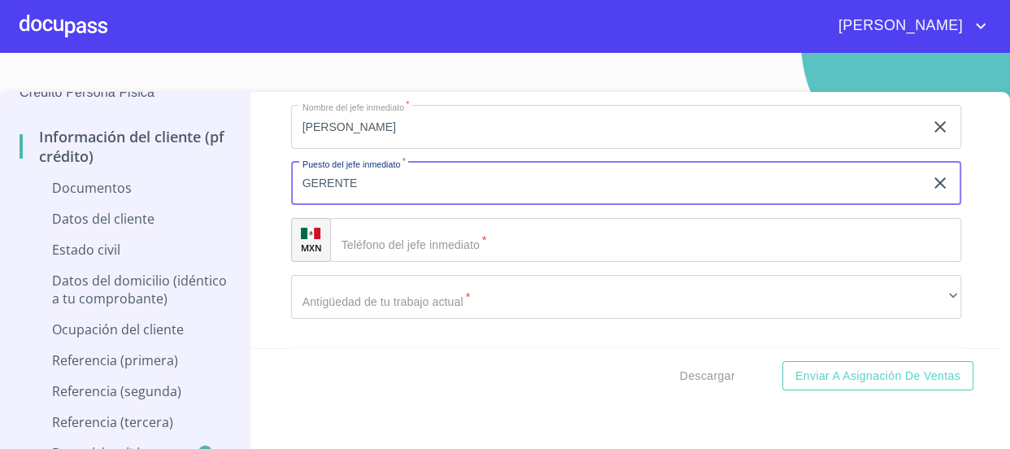
scroll to position [1331, 0]
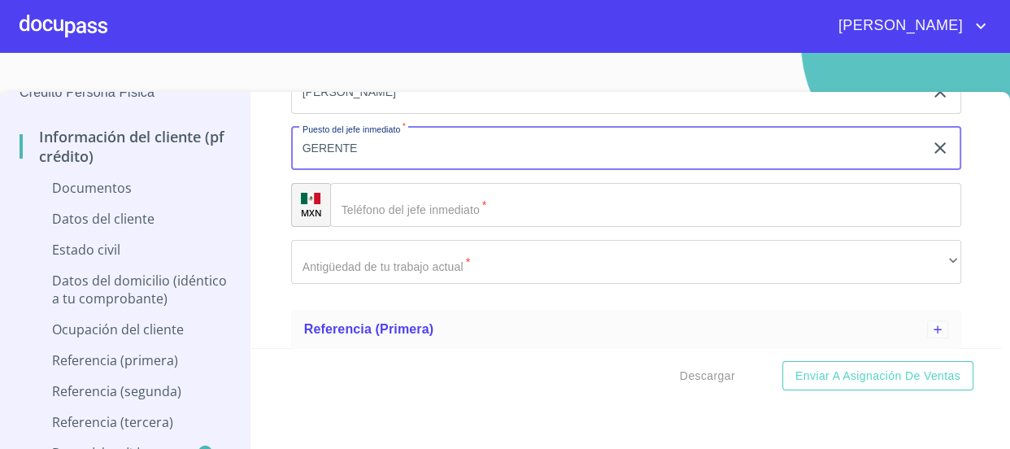
type input "GERENTE"
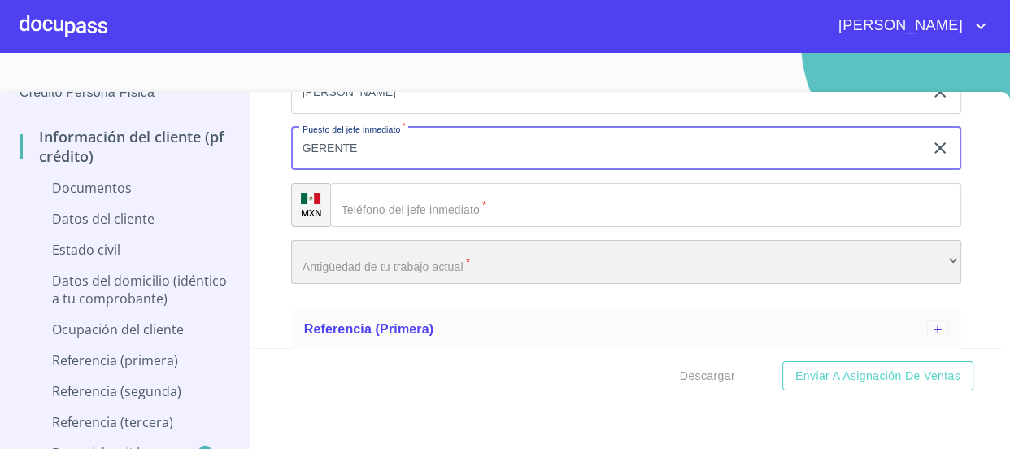
click at [535, 253] on div "​" at bounding box center [626, 262] width 671 height 44
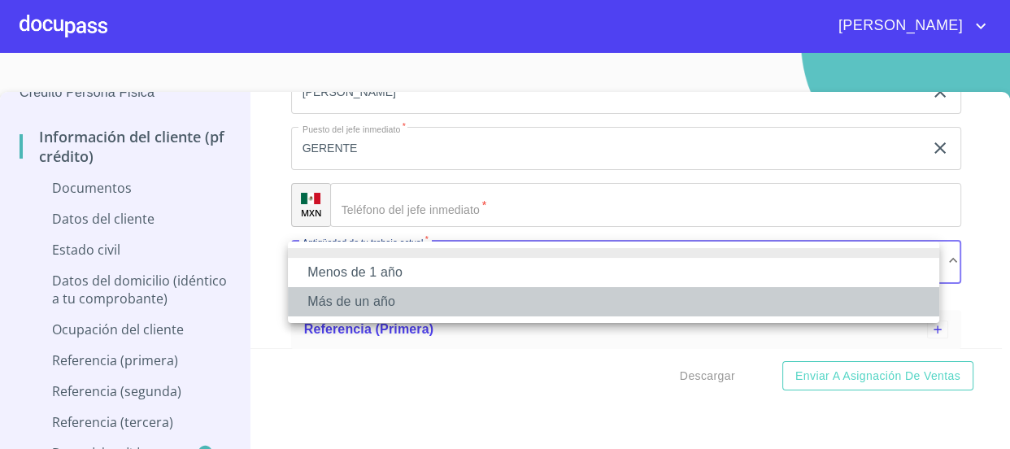
click at [507, 299] on li "Más de un año" at bounding box center [614, 301] width 652 height 29
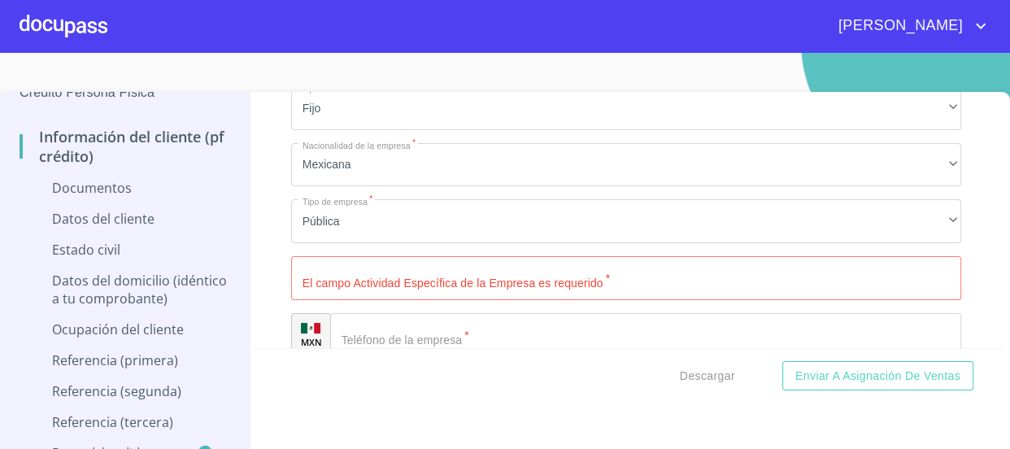
scroll to position [665, 0]
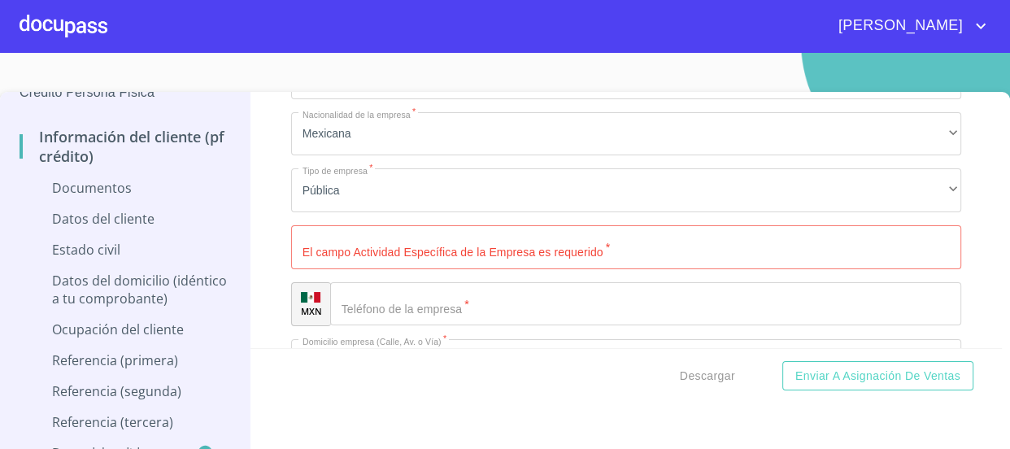
click at [503, 244] on input "Ocupación   *" at bounding box center [626, 247] width 671 height 44
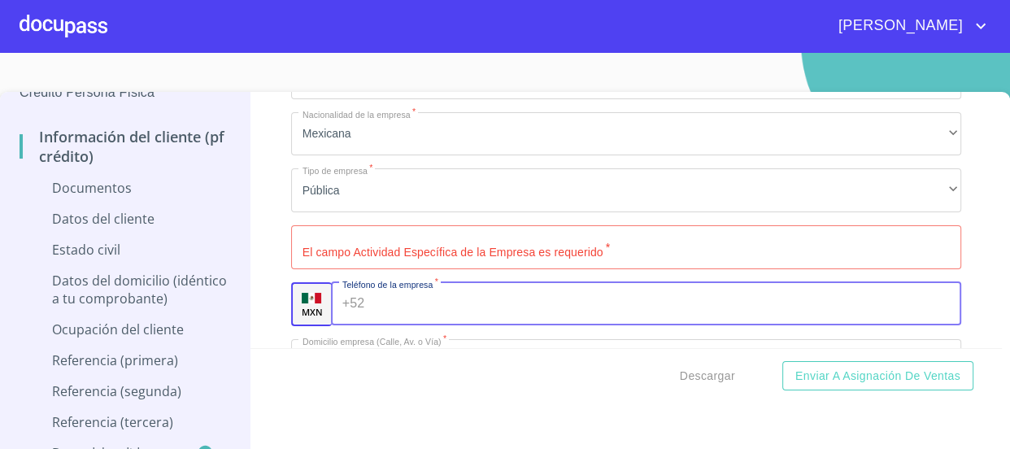
click at [479, 297] on input "Ocupación   *" at bounding box center [666, 304] width 591 height 44
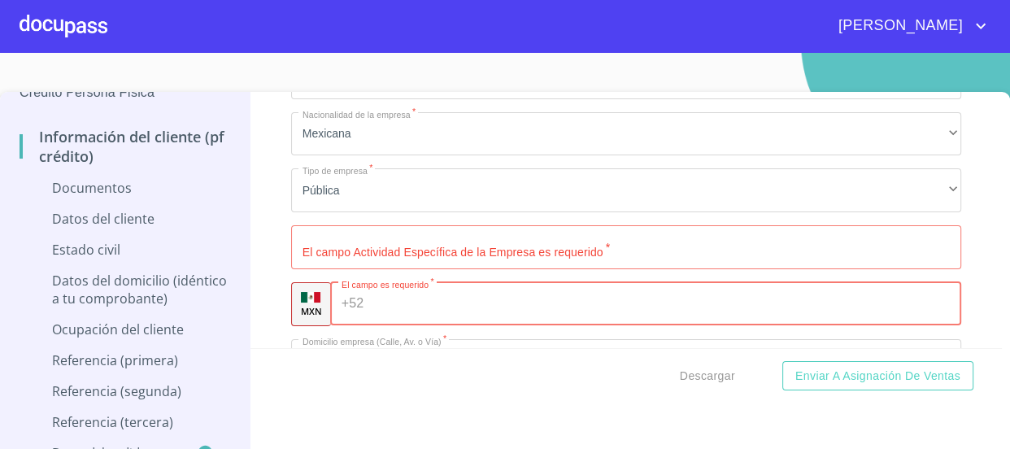
type input "5"
drag, startPoint x: 467, startPoint y: 309, endPoint x: 301, endPoint y: 288, distance: 167.3
click at [301, 288] on div "MXN El campo es requerido   * [PHONE_NUMBER] ​" at bounding box center [626, 304] width 671 height 44
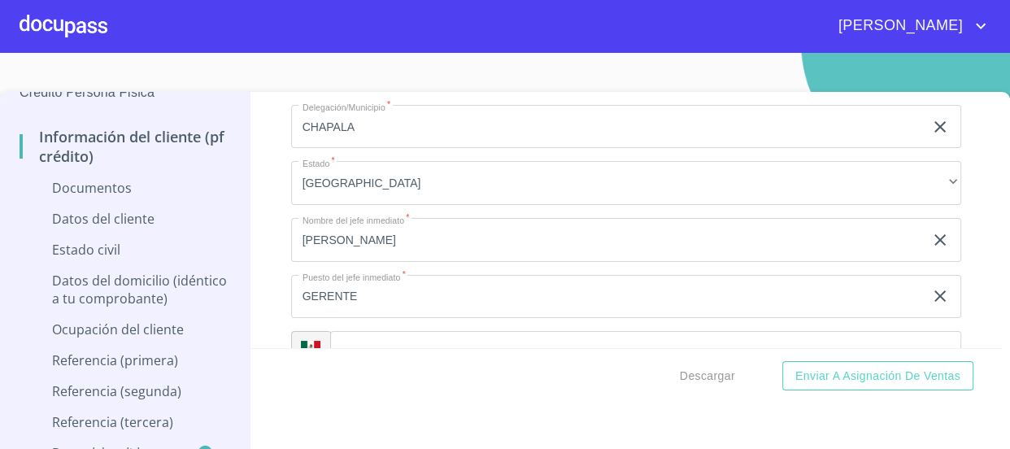
scroll to position [1331, 0]
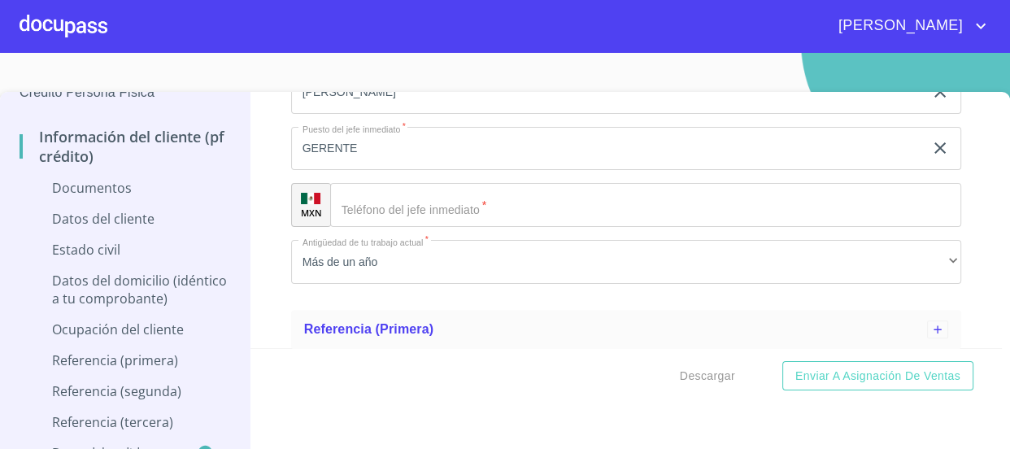
type input "[PHONE_NUMBER]"
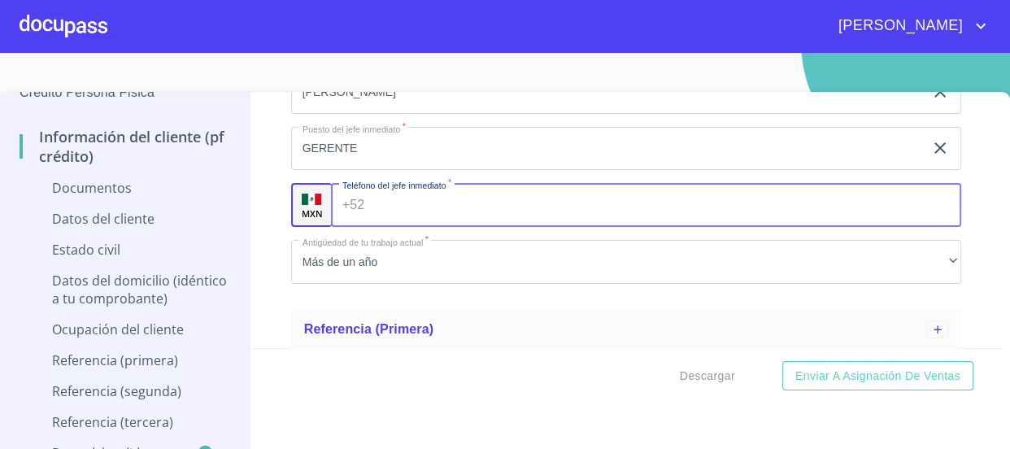
paste input "[PHONE_NUMBER]"
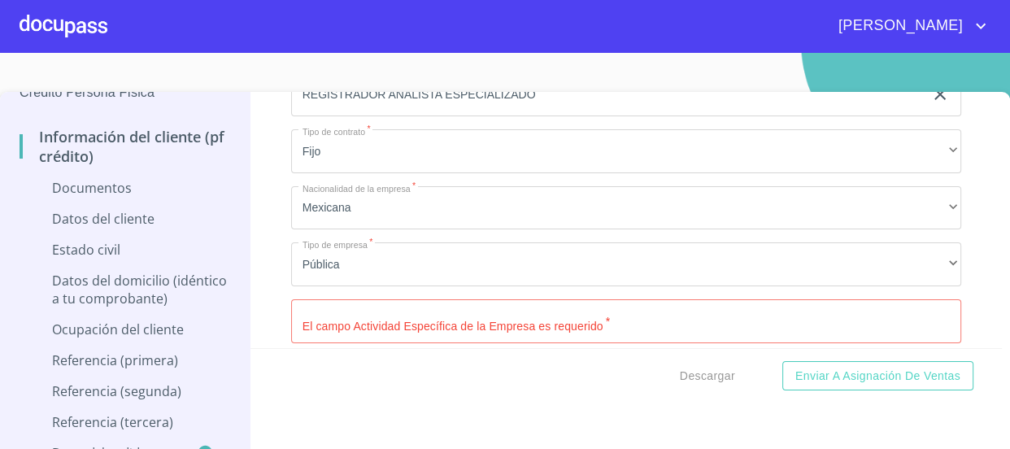
scroll to position [739, 0]
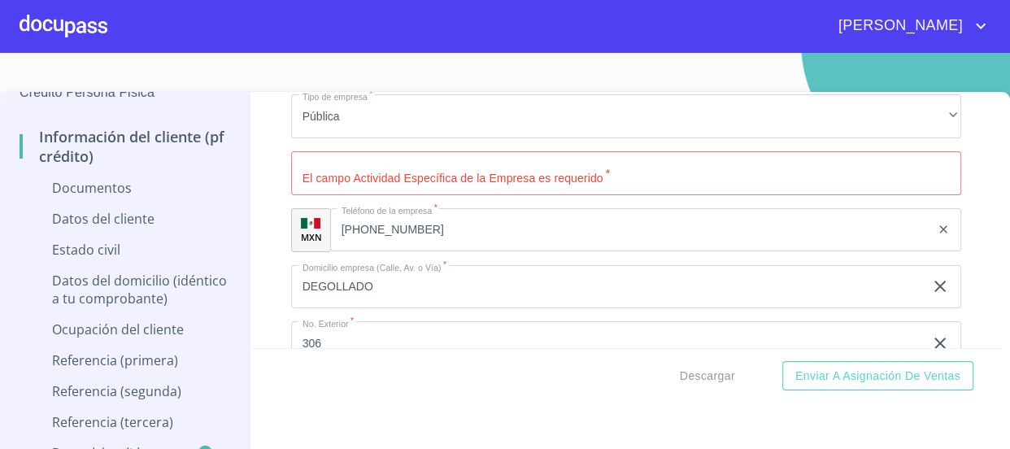
type input "[PHONE_NUMBER]"
click at [272, 163] on div "Información del cliente (PF crédito) Documentos Datos del cliente Estado Civil …" at bounding box center [627, 220] width 752 height 256
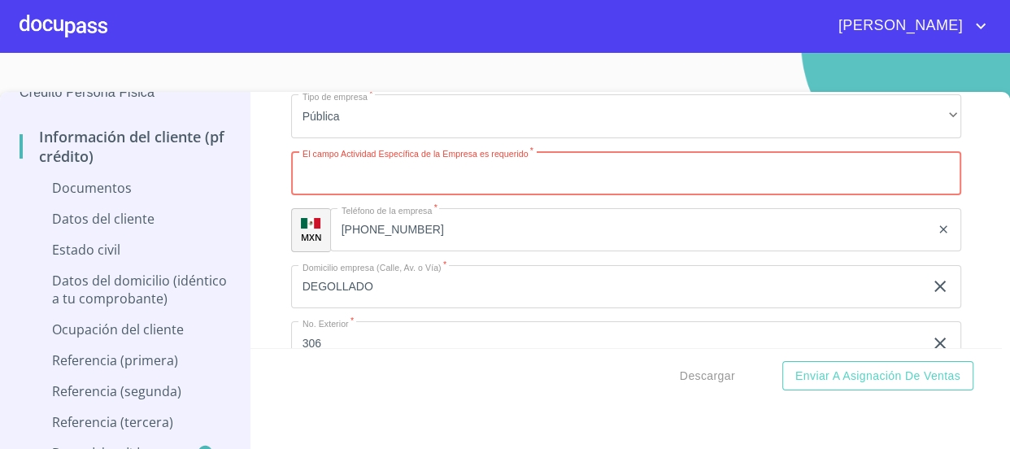
click at [457, 171] on input "Ocupación   *" at bounding box center [626, 173] width 671 height 44
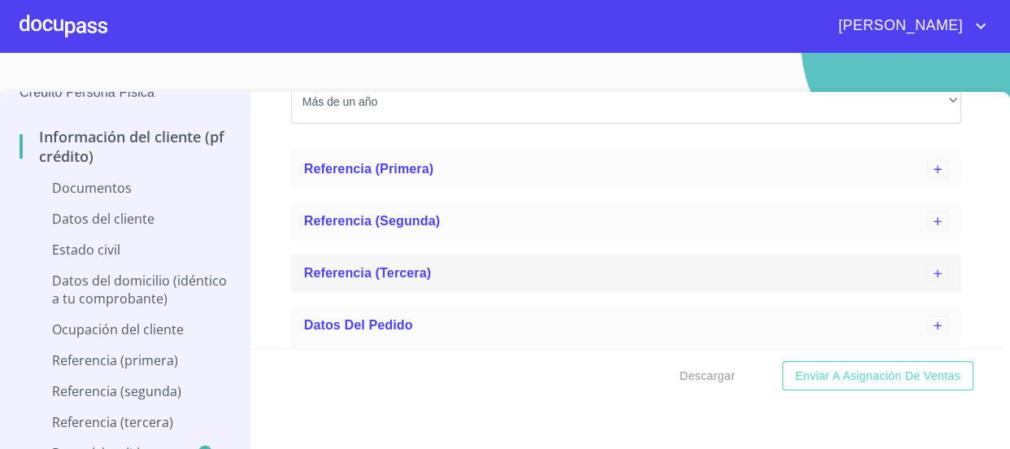
scroll to position [1493, 0]
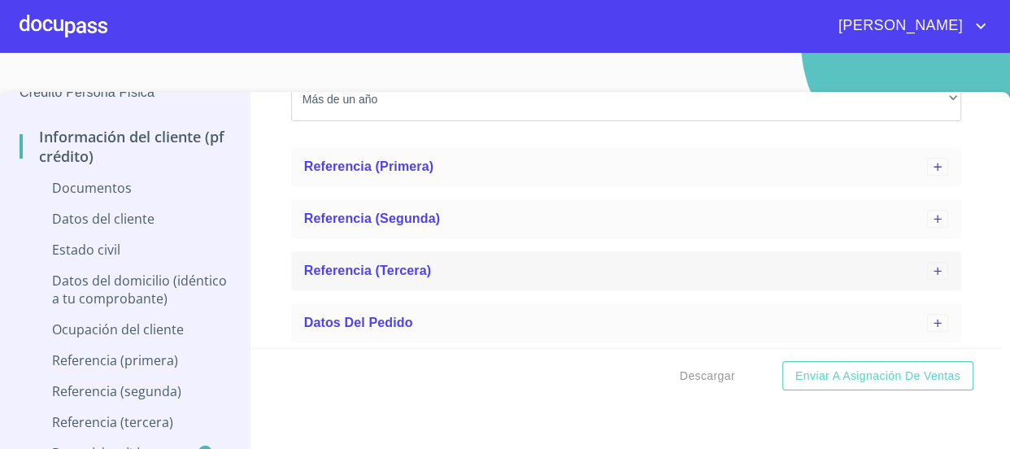
type input "REGISTRO PUBLICO"
click at [373, 268] on span "Referencia (tercera)" at bounding box center [368, 271] width 128 height 14
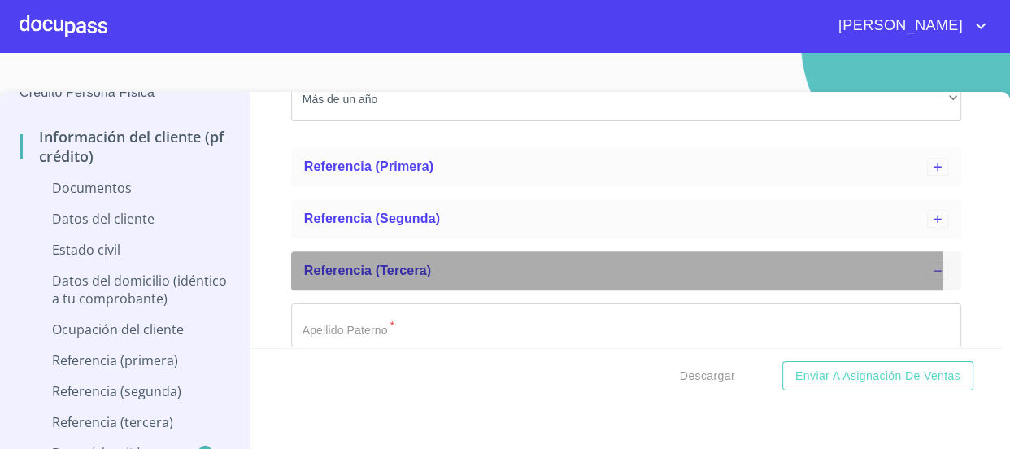
click at [373, 272] on span "Referencia (tercera)" at bounding box center [368, 271] width 128 height 14
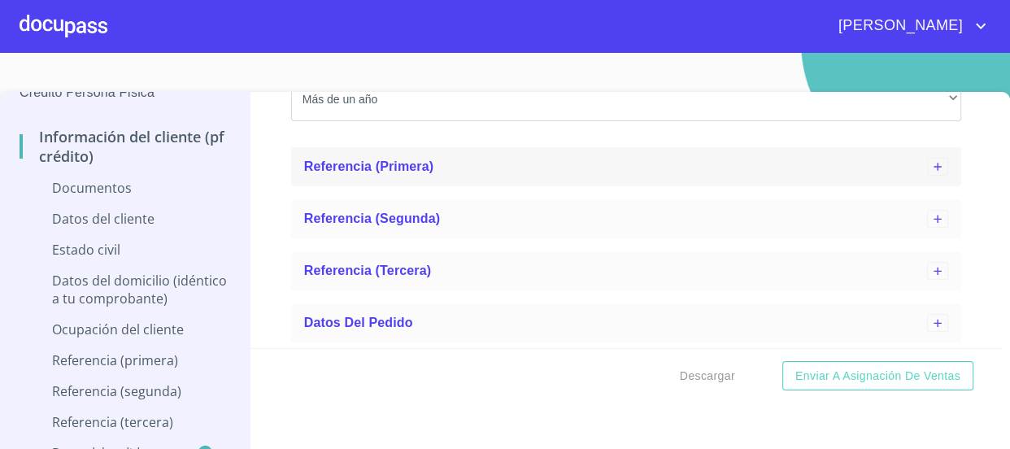
click at [443, 162] on div "Referencia (primera)" at bounding box center [616, 167] width 624 height 20
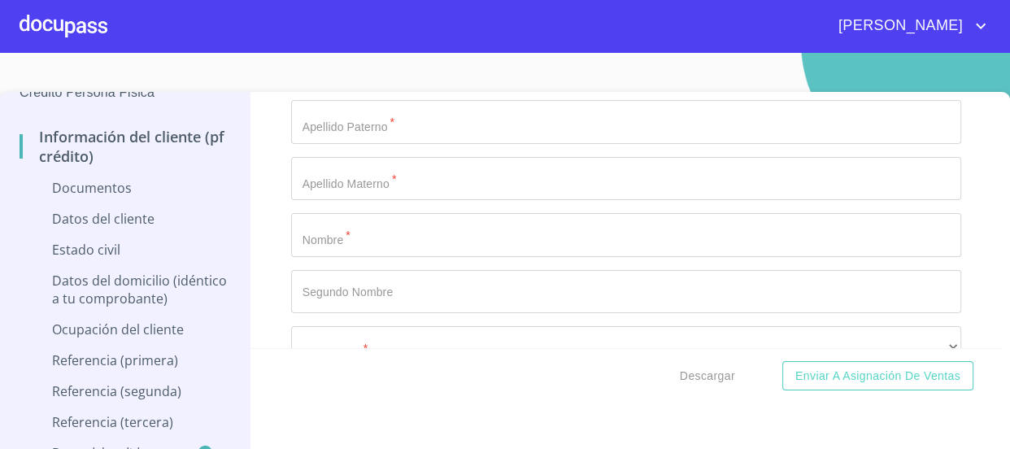
scroll to position [1567, 0]
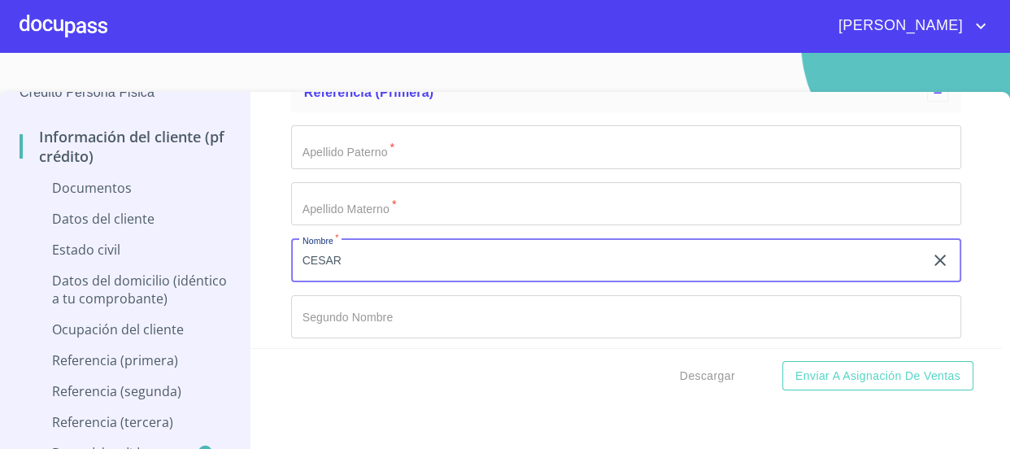
type input "CESAR"
click at [469, 174] on div "Apellido Paterno   * ​ Apellido Materno   * ​ Nombre   * [PERSON_NAME] ​ Segund…" at bounding box center [626, 317] width 671 height 410
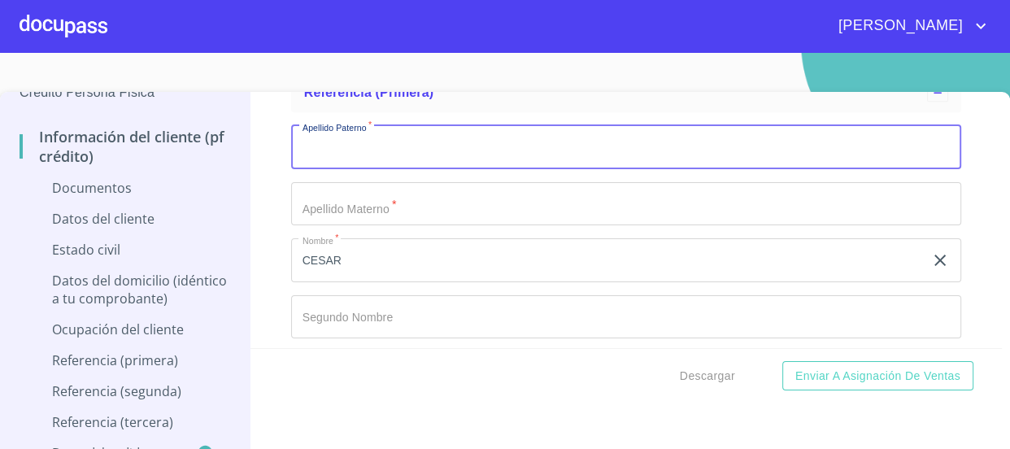
click at [473, 156] on input "Ocupación   *" at bounding box center [626, 147] width 671 height 44
type input "RIVERA"
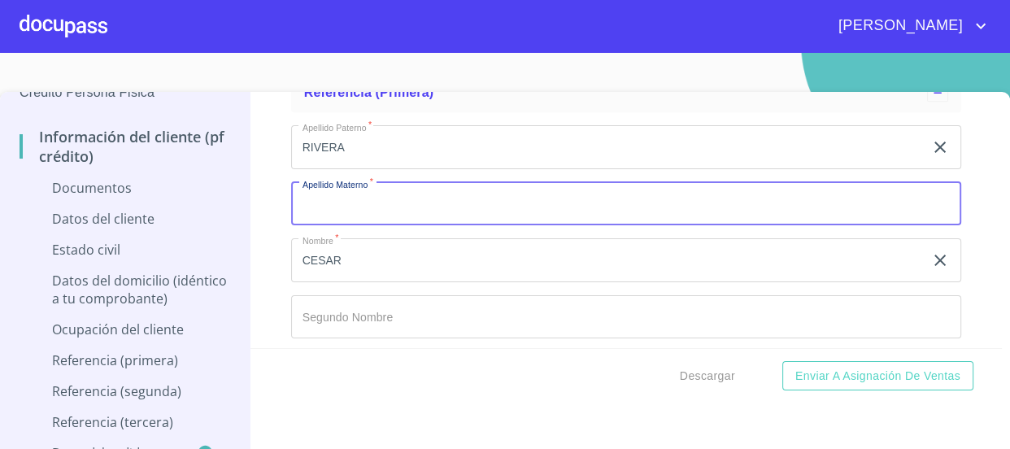
click at [473, 192] on input "Ocupación   *" at bounding box center [626, 204] width 671 height 44
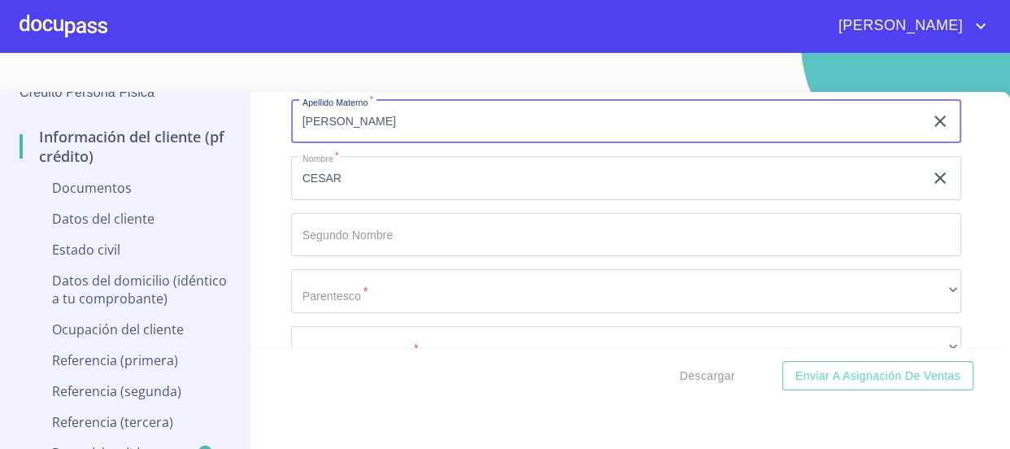
scroll to position [1715, 0]
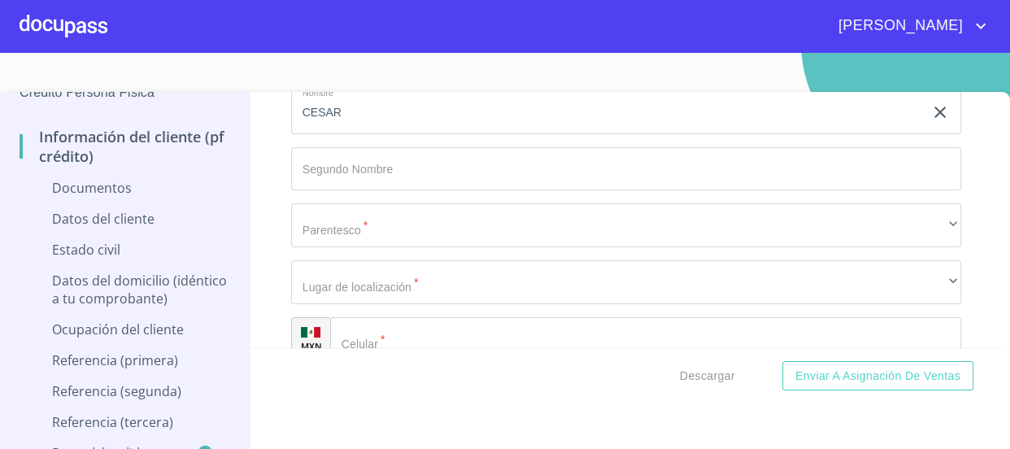
type input "[PERSON_NAME]"
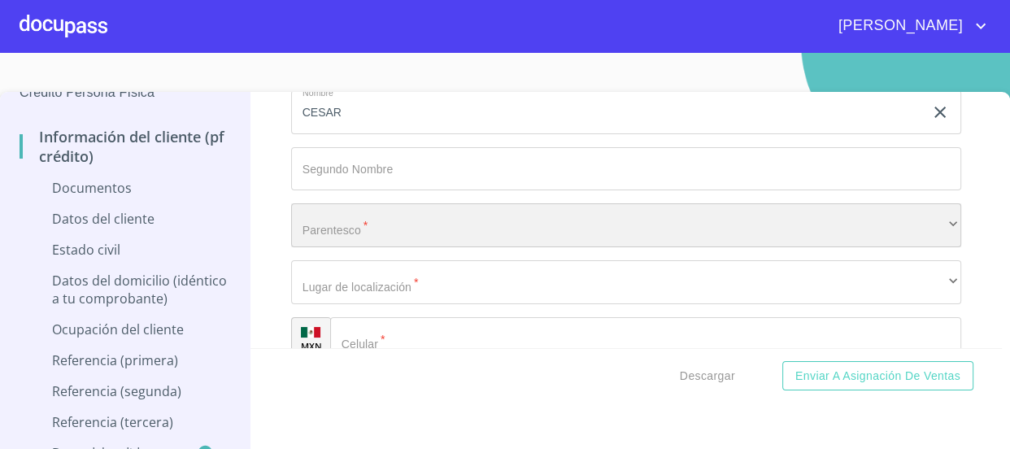
click at [393, 222] on div "​" at bounding box center [626, 225] width 671 height 44
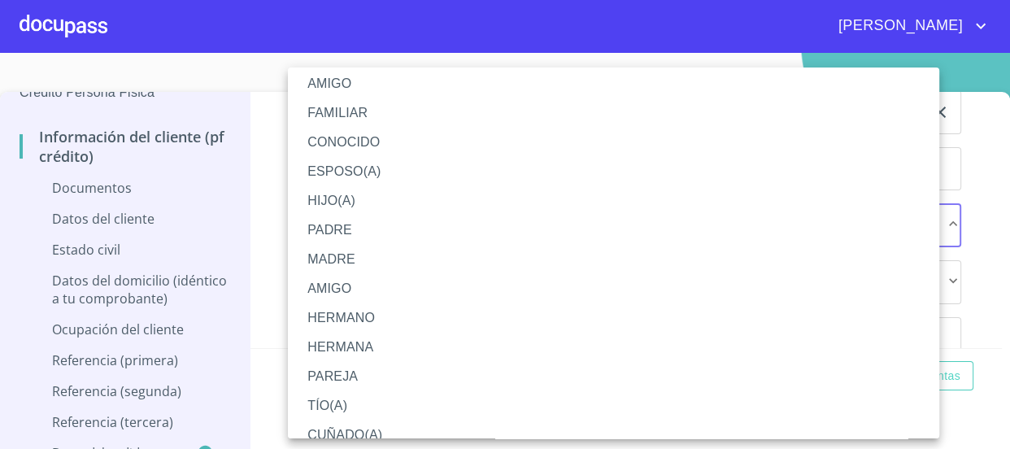
scroll to position [0, 0]
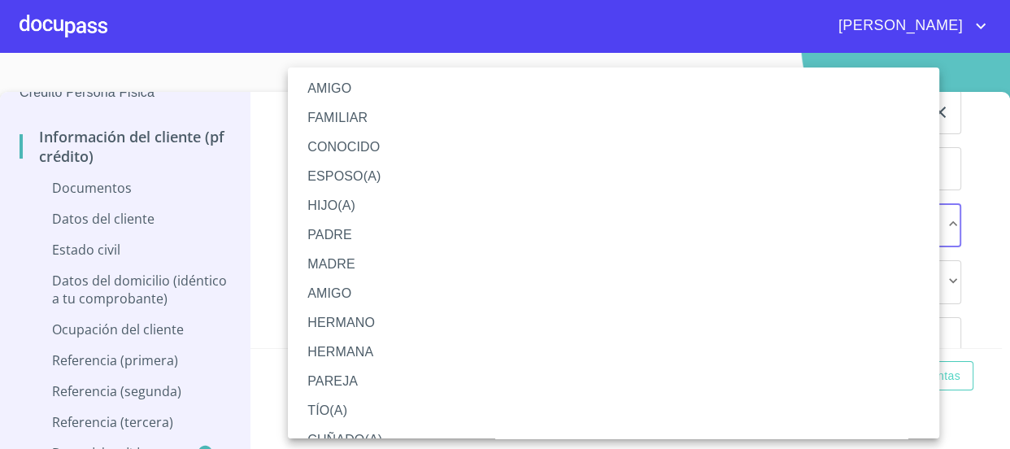
click at [349, 98] on li "AMIGO" at bounding box center [619, 88] width 663 height 29
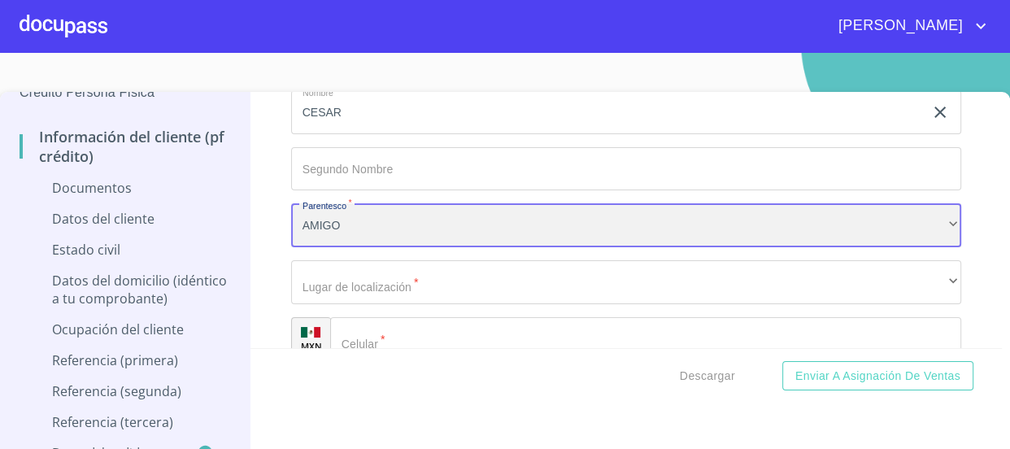
click at [373, 213] on div "AMIGO" at bounding box center [626, 225] width 671 height 44
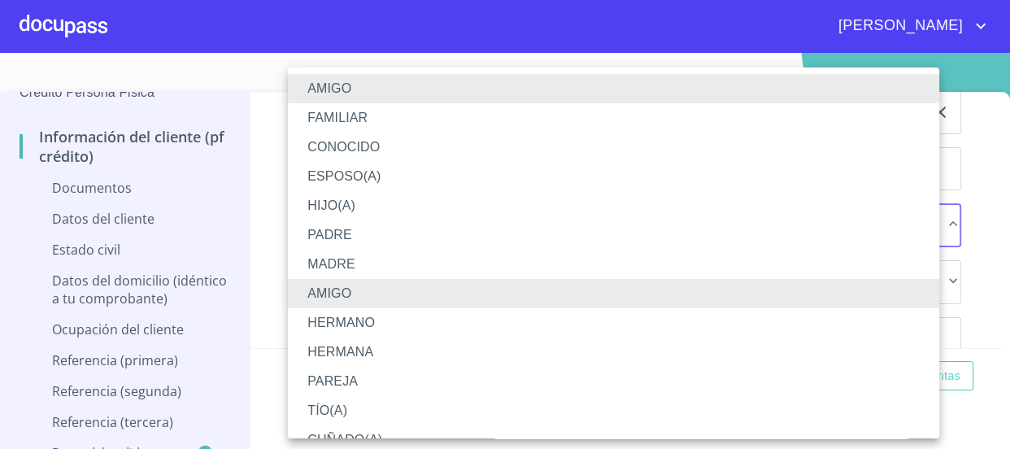
click at [362, 121] on li "FAMILIAR" at bounding box center [619, 117] width 663 height 29
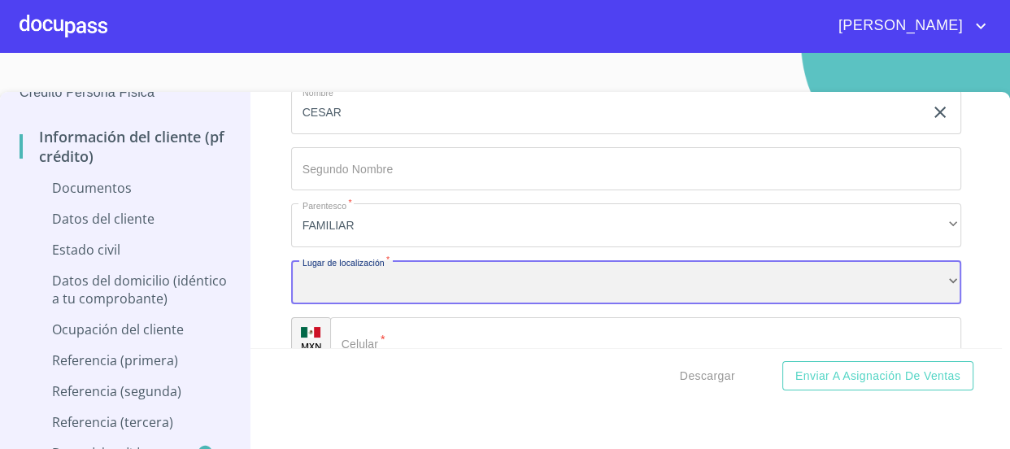
click at [392, 284] on div "​" at bounding box center [626, 282] width 671 height 44
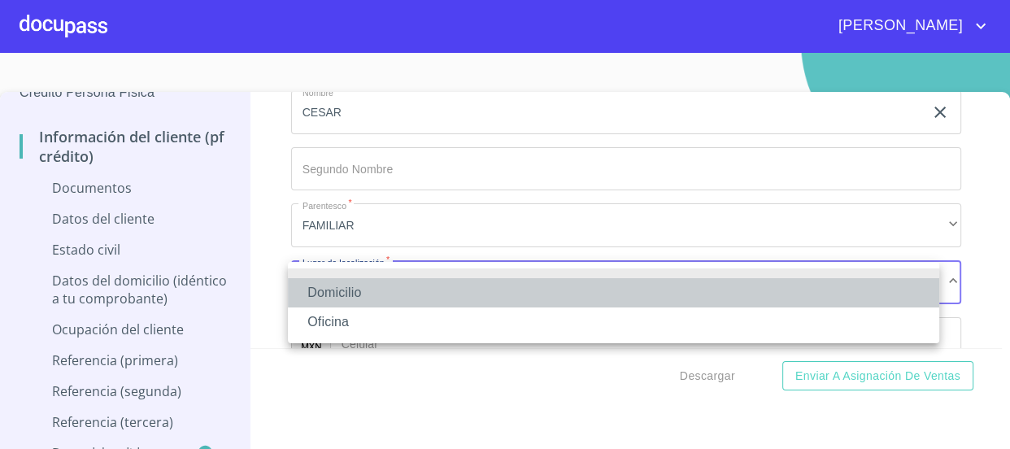
click at [392, 284] on li "Domicilio" at bounding box center [614, 292] width 652 height 29
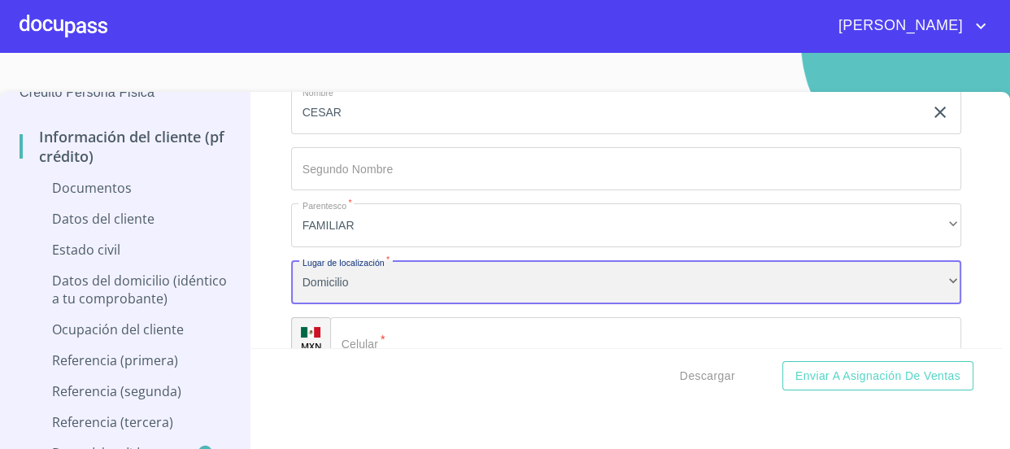
scroll to position [1789, 0]
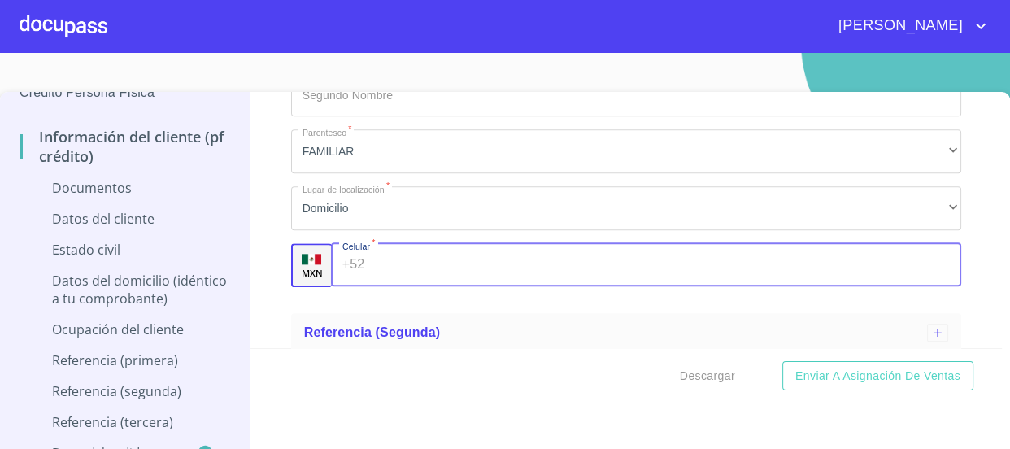
click at [412, 267] on input "Ocupación   *" at bounding box center [666, 265] width 591 height 44
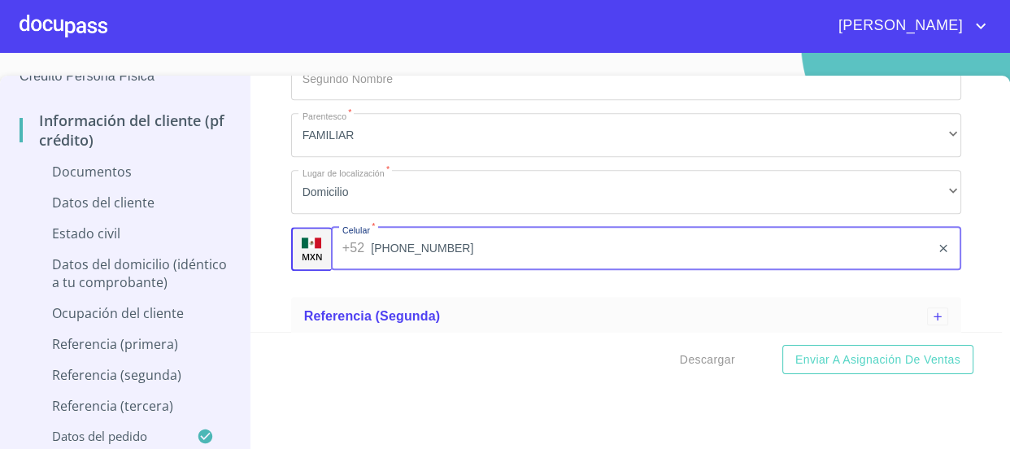
scroll to position [24, 0]
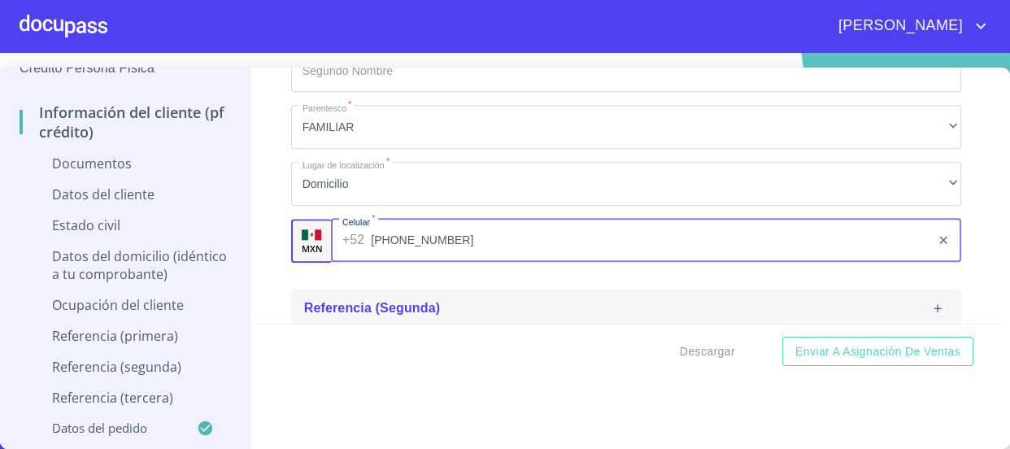
type input "[PHONE_NUMBER]"
click at [545, 310] on div "Referencia (segunda)" at bounding box center [616, 309] width 624 height 20
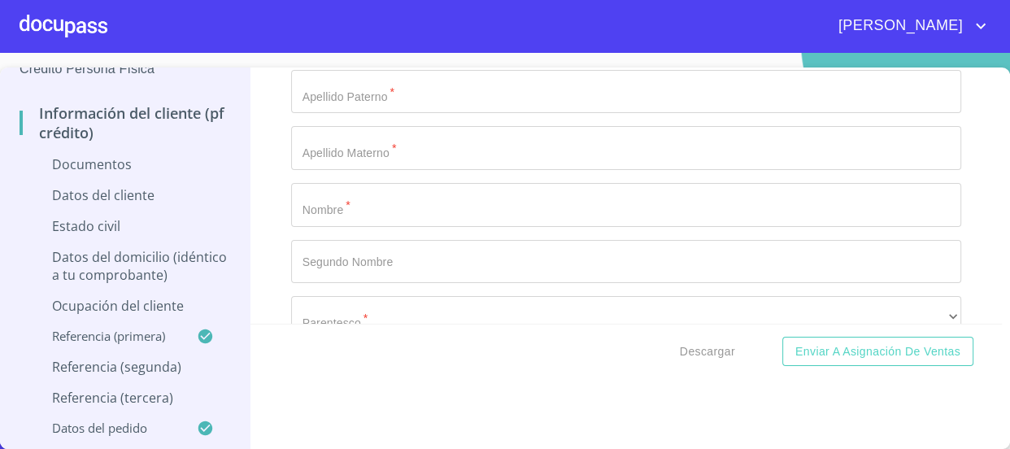
scroll to position [2085, 0]
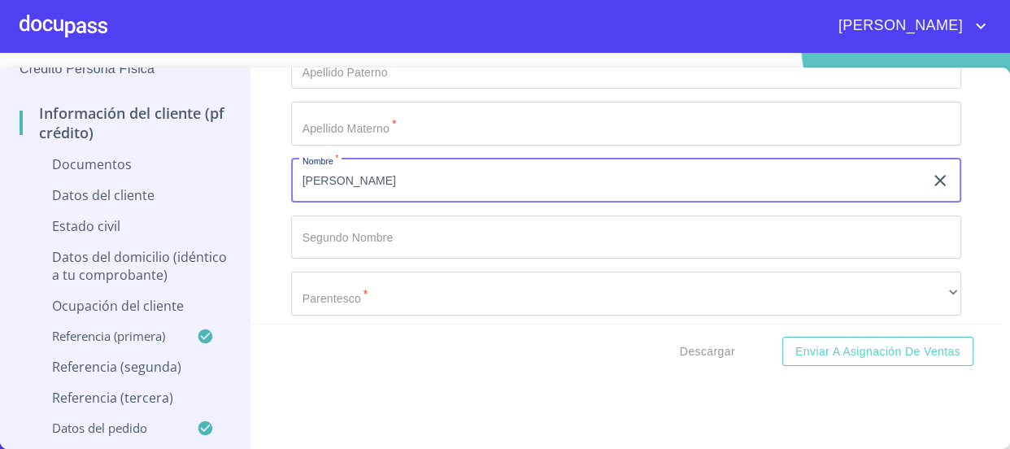
scroll to position [1937, 0]
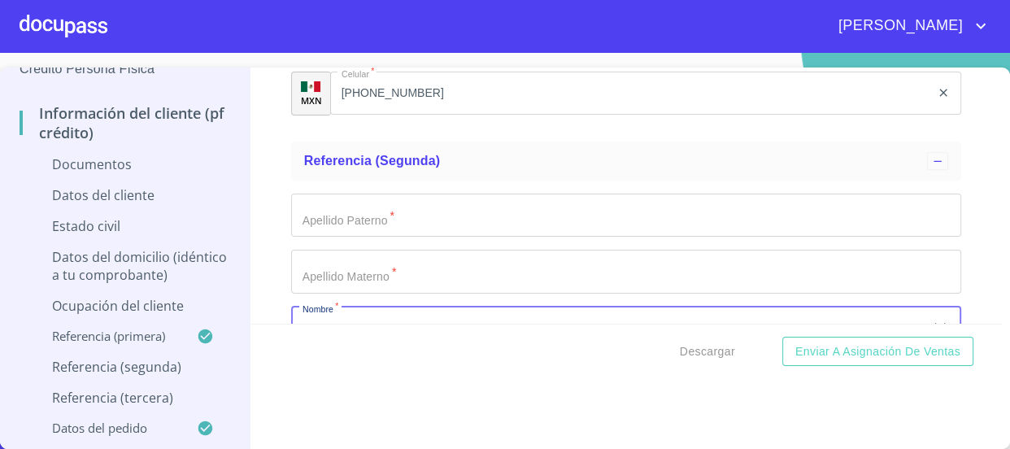
type input "[PERSON_NAME]"
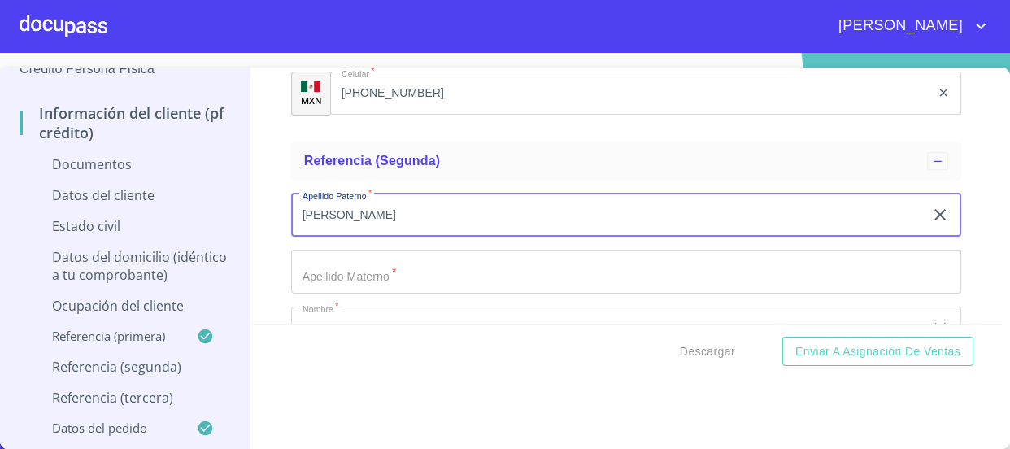
type input "[PERSON_NAME]"
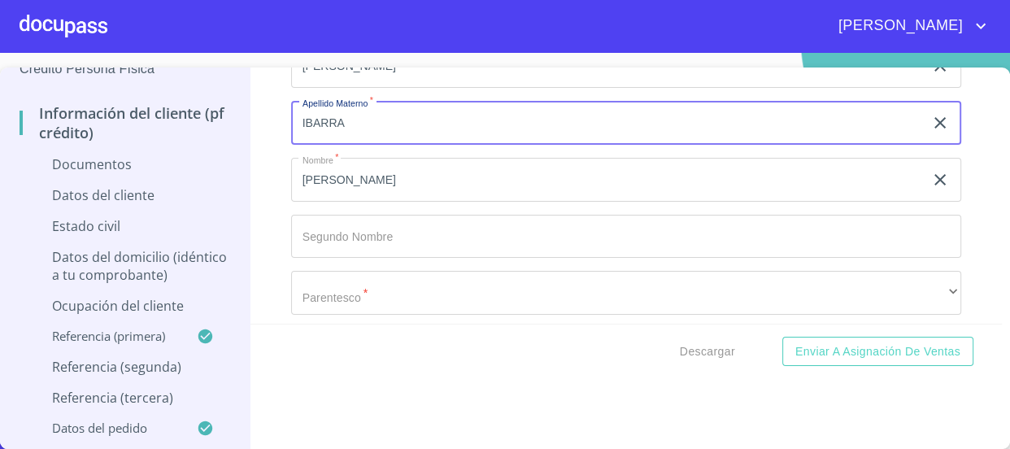
scroll to position [2085, 0]
type input "IBARRA"
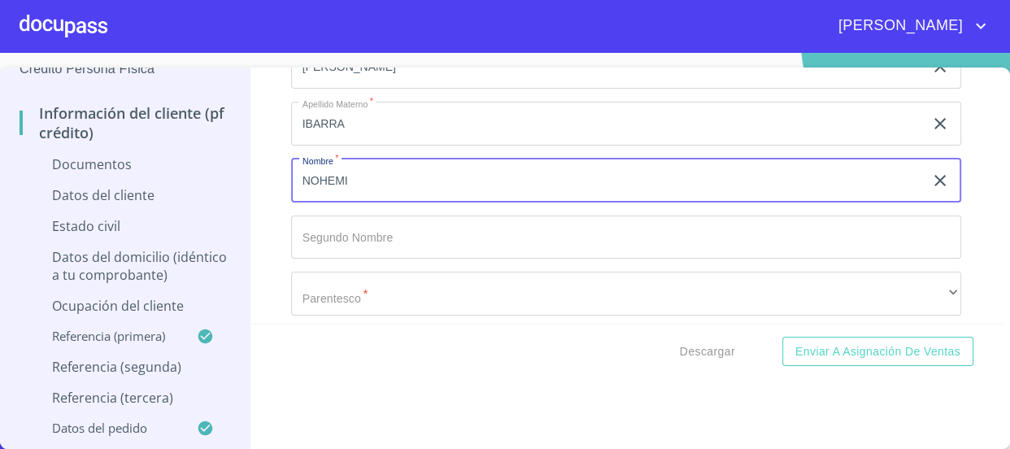
scroll to position [2233, 0]
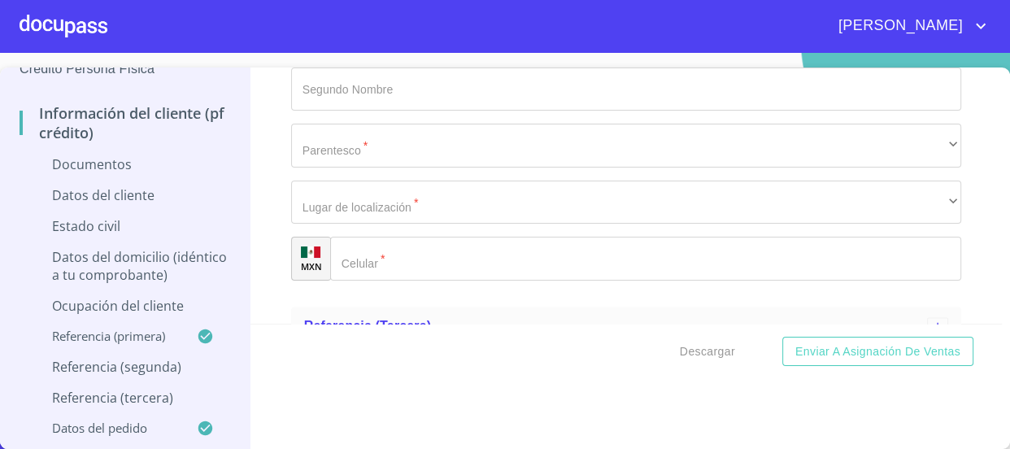
type input "NOHEMI"
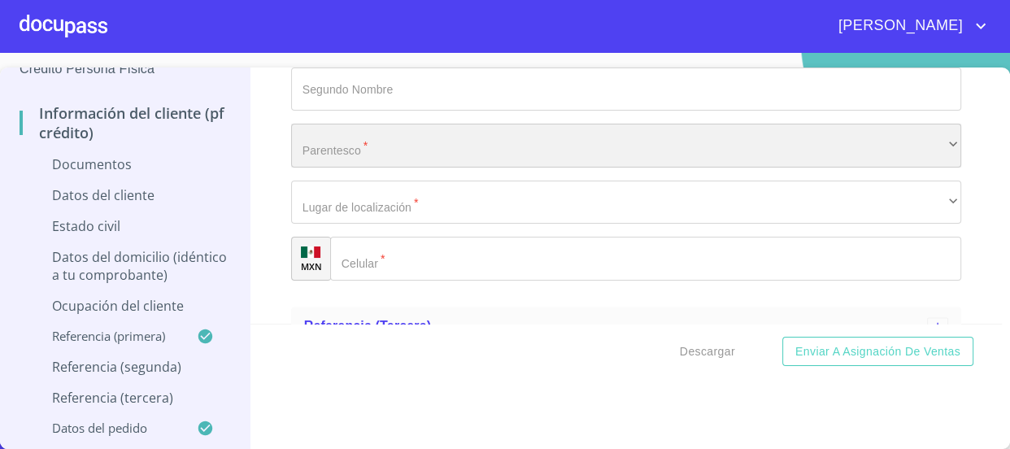
click at [374, 139] on div "​" at bounding box center [626, 146] width 671 height 44
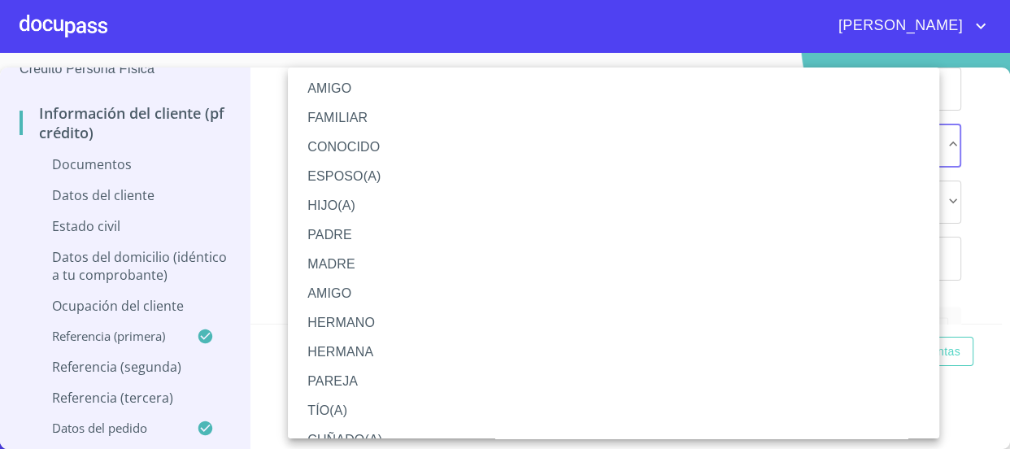
scroll to position [22, 0]
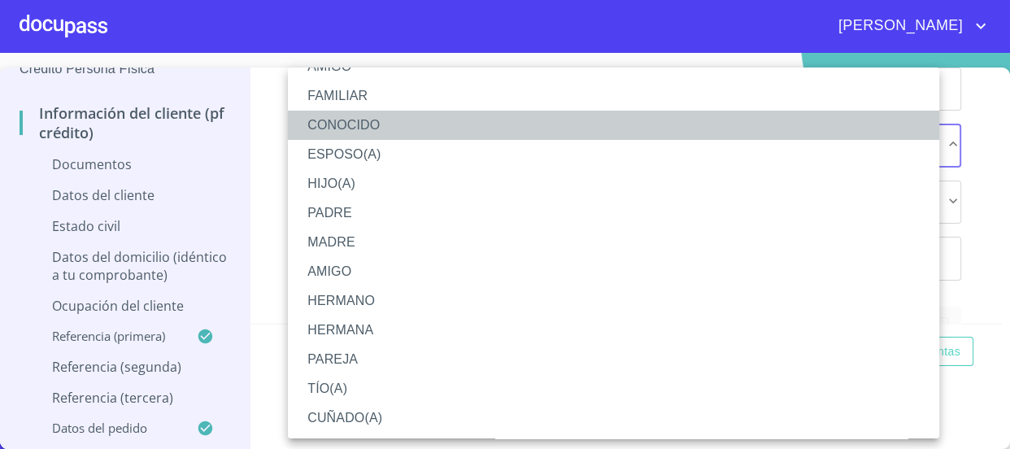
click at [361, 133] on li "CONOCIDO" at bounding box center [619, 125] width 663 height 29
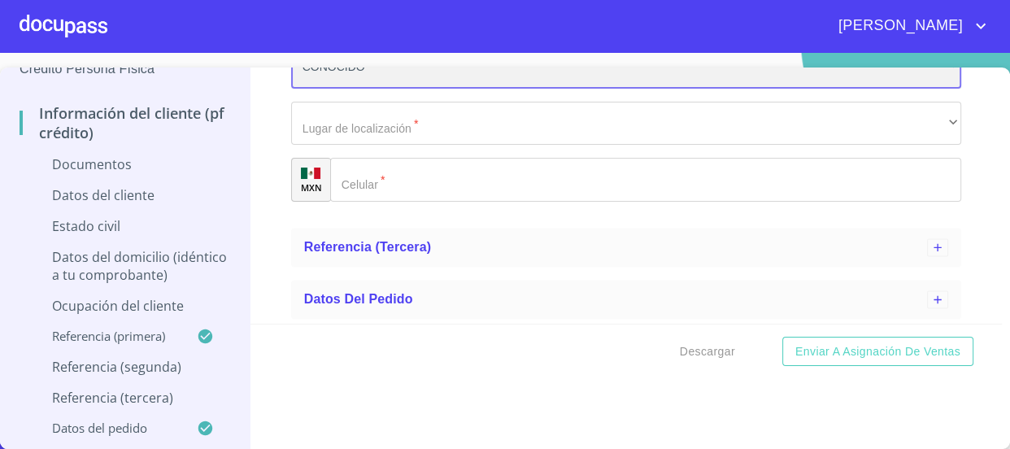
scroll to position [2313, 0]
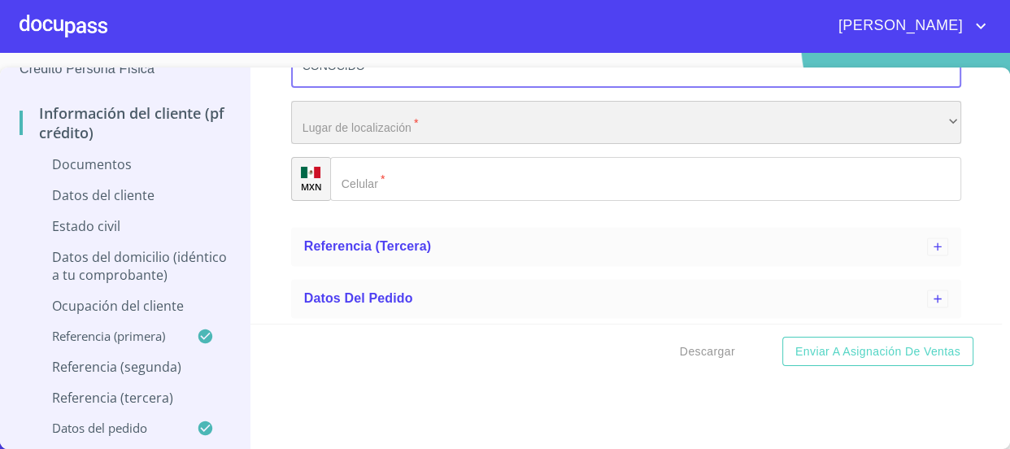
click at [433, 129] on div "​" at bounding box center [626, 123] width 671 height 44
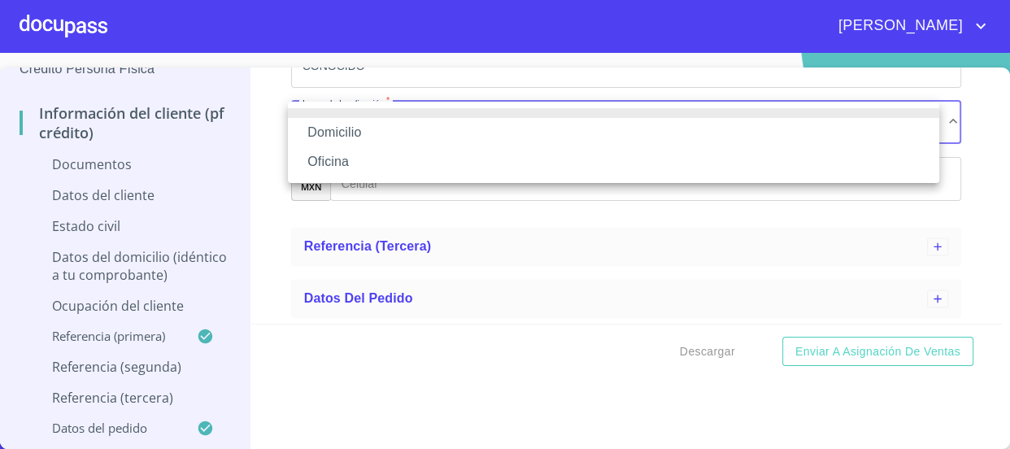
click at [433, 130] on li "Domicilio" at bounding box center [614, 132] width 652 height 29
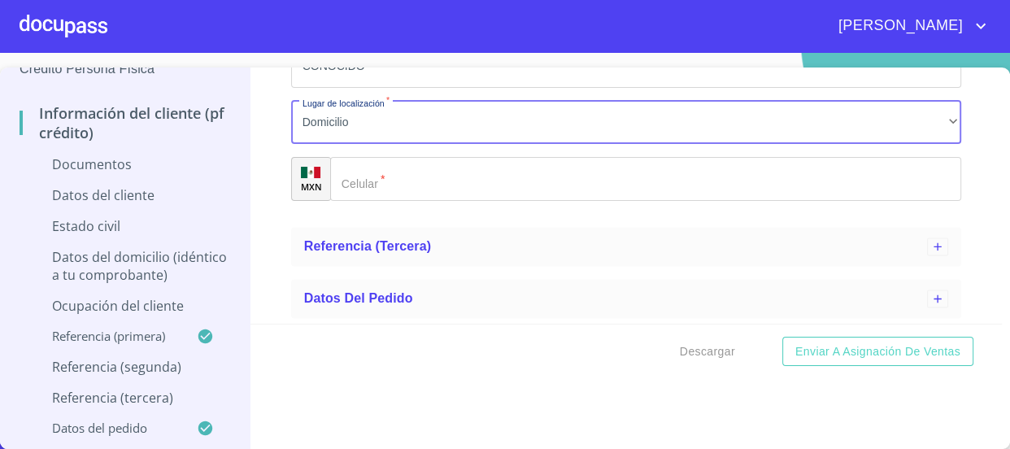
click at [449, 181] on input "Ocupación   *" at bounding box center [646, 179] width 632 height 44
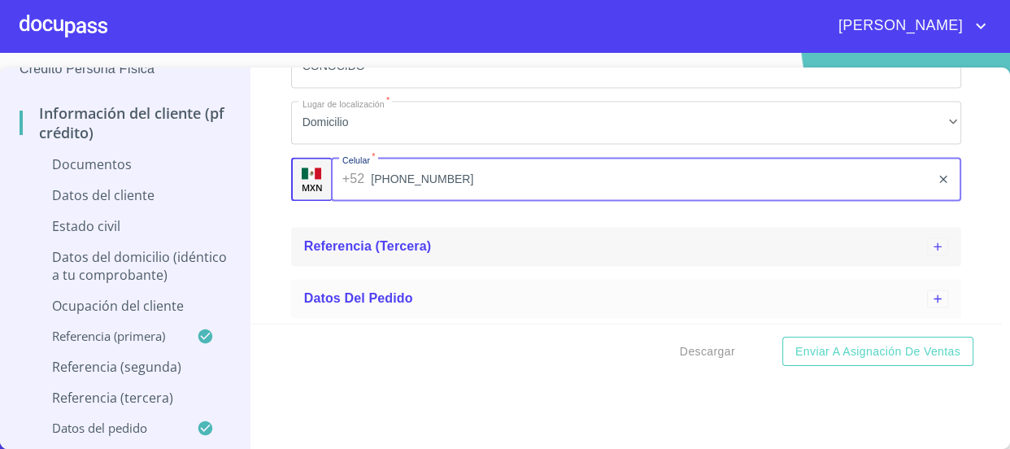
type input "[PHONE_NUMBER]"
click at [414, 255] on div "Referencia (tercera)" at bounding box center [626, 246] width 671 height 39
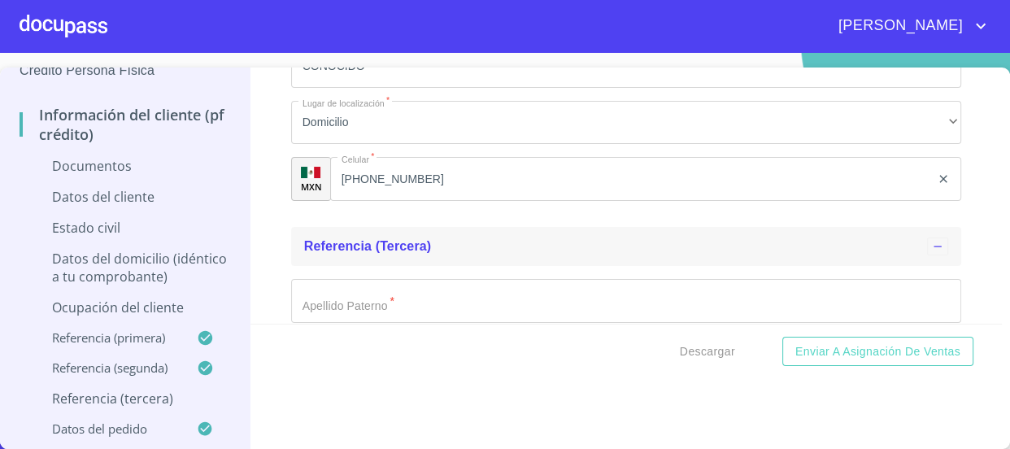
scroll to position [2535, 0]
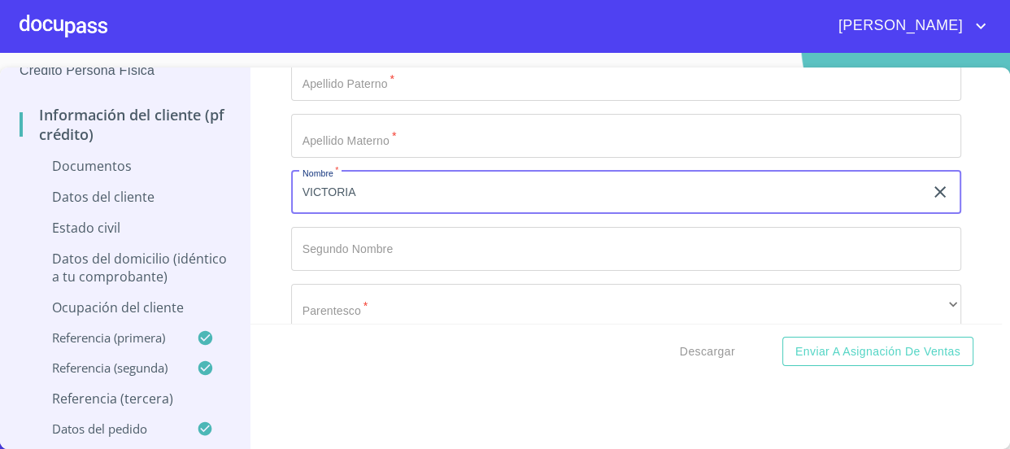
scroll to position [2461, 0]
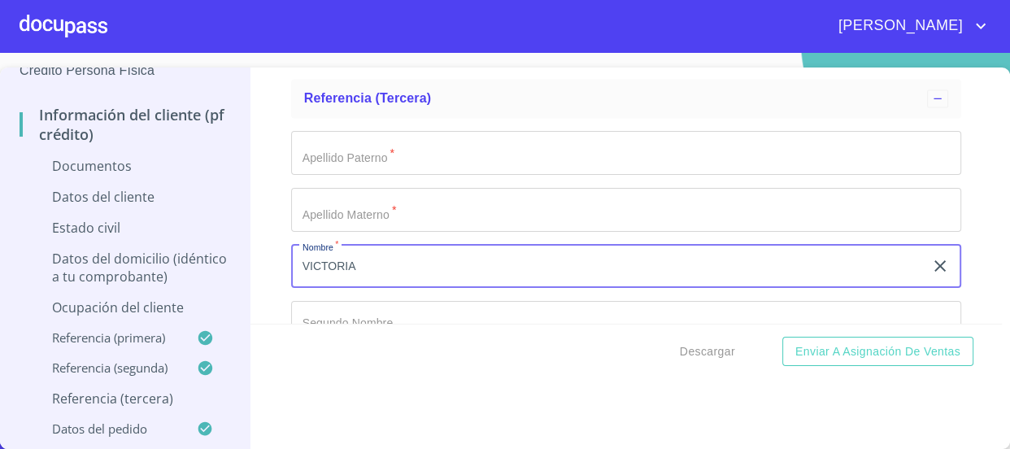
type input "VICTORIA"
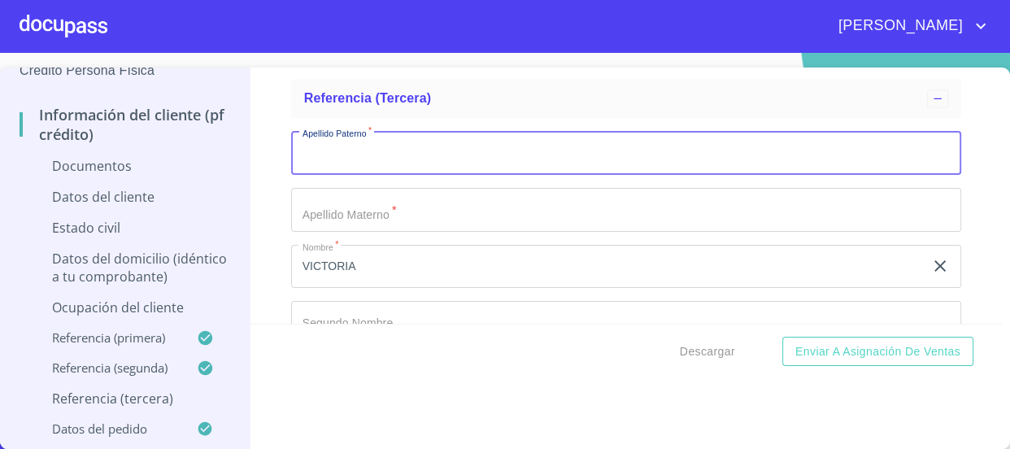
type input "M"
type input "RIVERA"
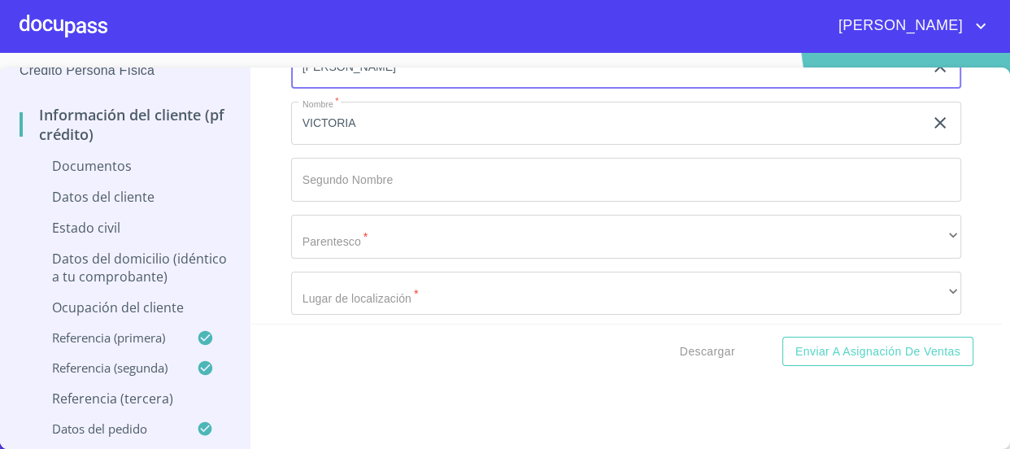
scroll to position [2609, 0]
type input "[PERSON_NAME]"
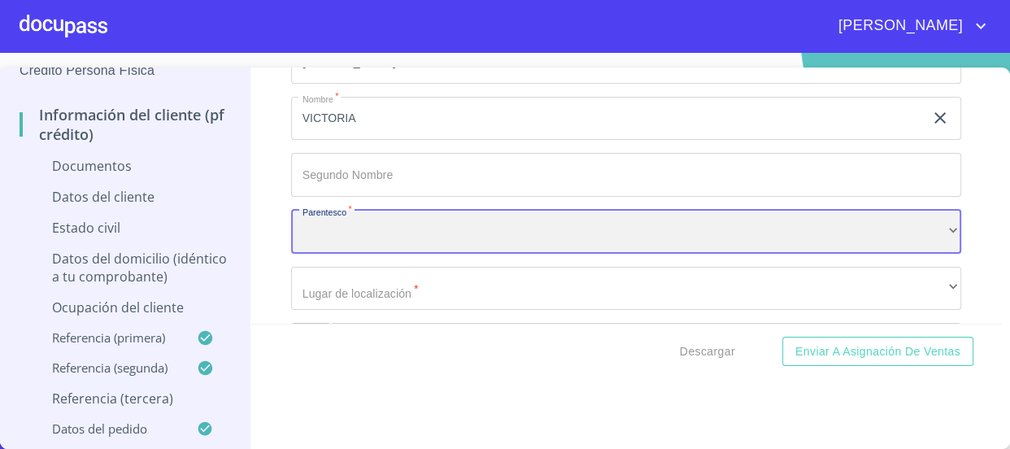
click at [405, 232] on div "​" at bounding box center [626, 232] width 671 height 44
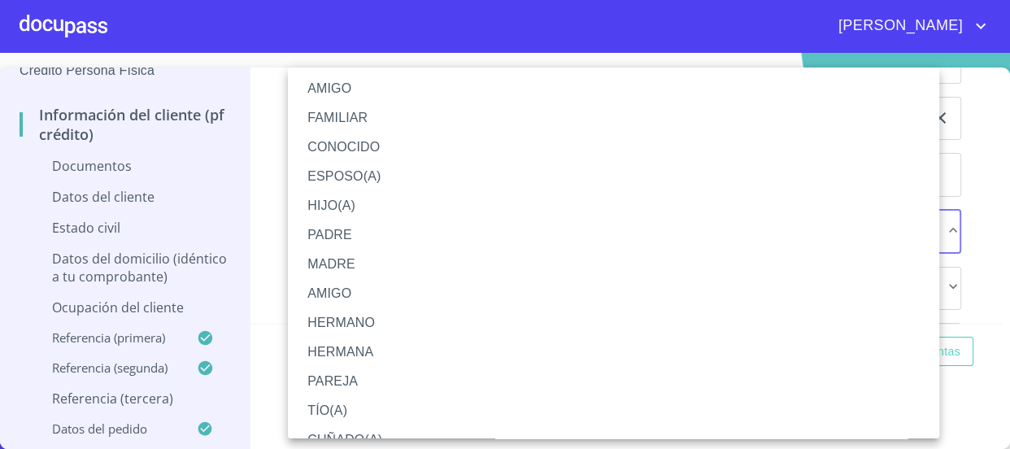
click at [386, 114] on li "FAMILIAR" at bounding box center [619, 117] width 663 height 29
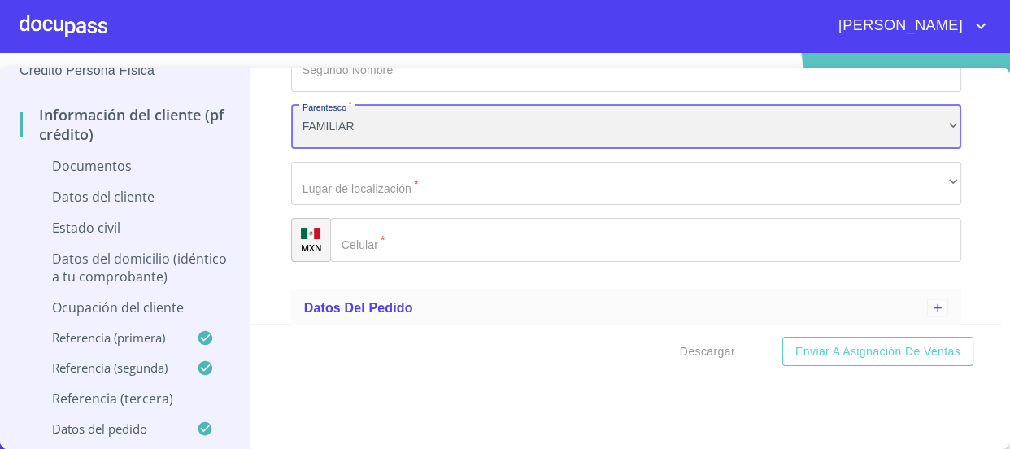
scroll to position [2722, 0]
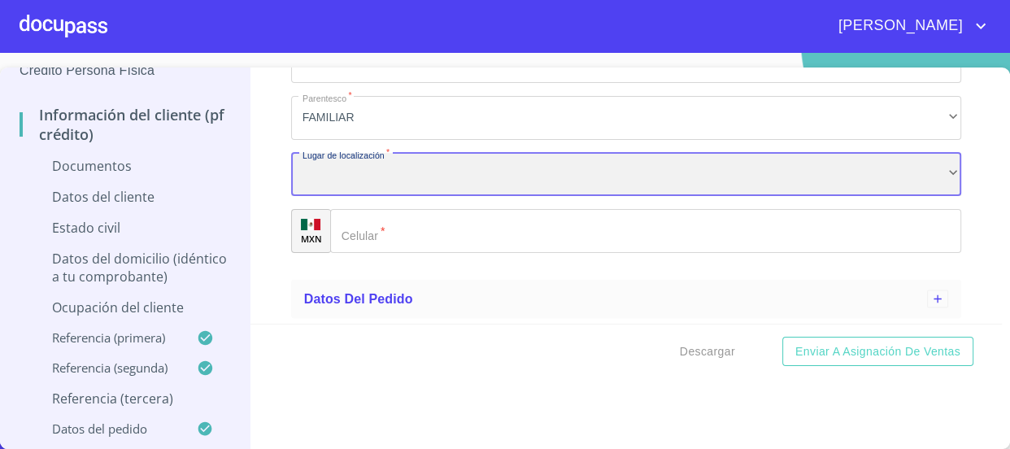
click at [420, 174] on div "​" at bounding box center [626, 175] width 671 height 44
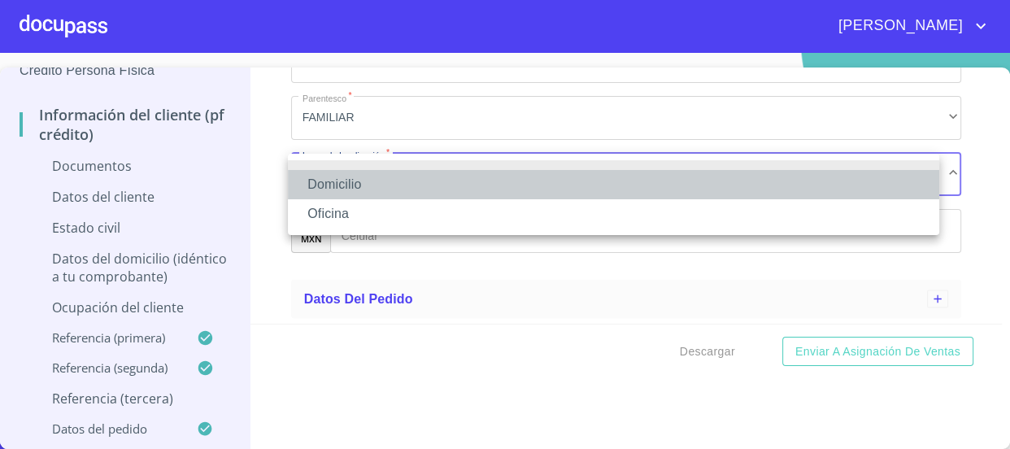
click at [417, 185] on li "Domicilio" at bounding box center [614, 184] width 652 height 29
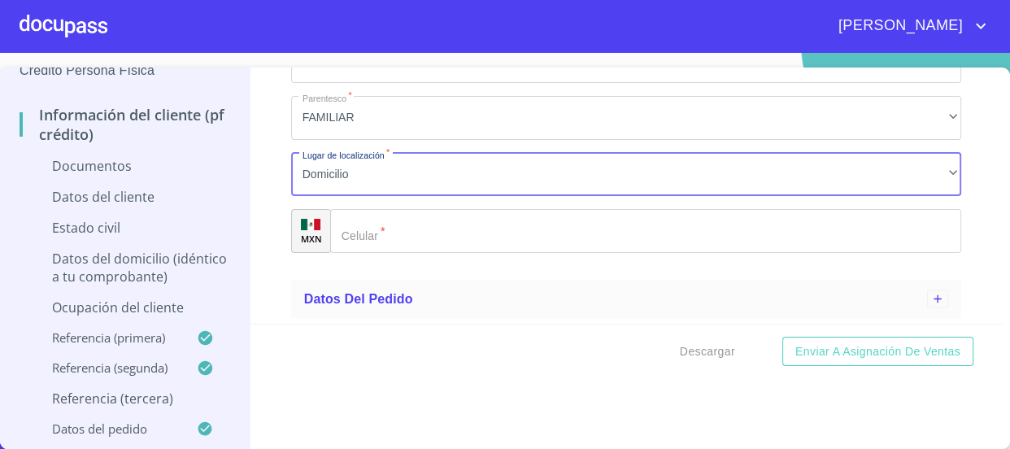
click at [425, 221] on input "Ocupación   *" at bounding box center [646, 231] width 632 height 44
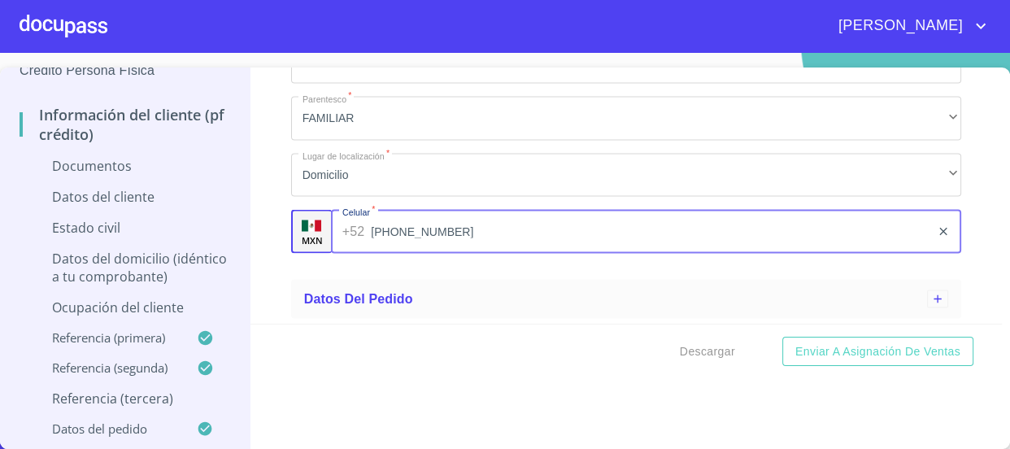
type input "[PHONE_NUMBER]"
click at [267, 217] on div "Información del cliente (PF crédito) Documentos Datos del cliente Estado Civil …" at bounding box center [627, 196] width 752 height 256
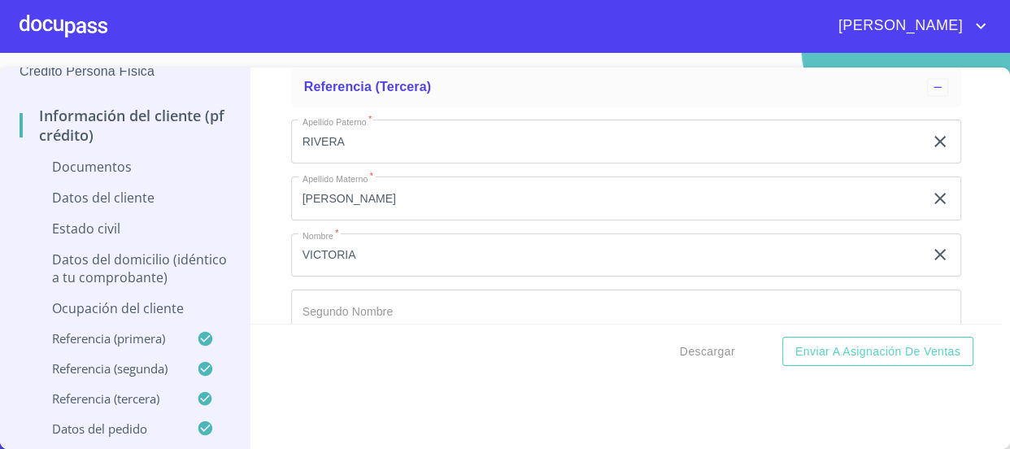
scroll to position [2352, 0]
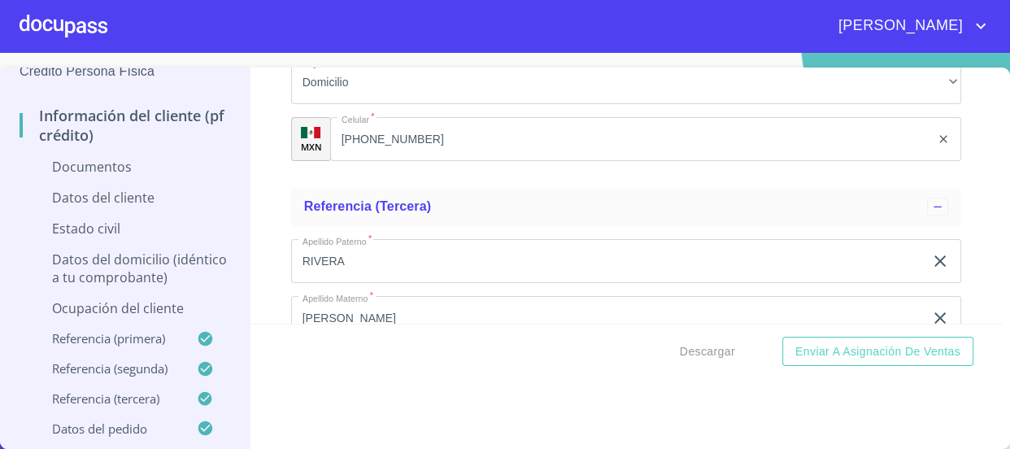
click at [155, 299] on p "Ocupación del Cliente" at bounding box center [125, 308] width 211 height 18
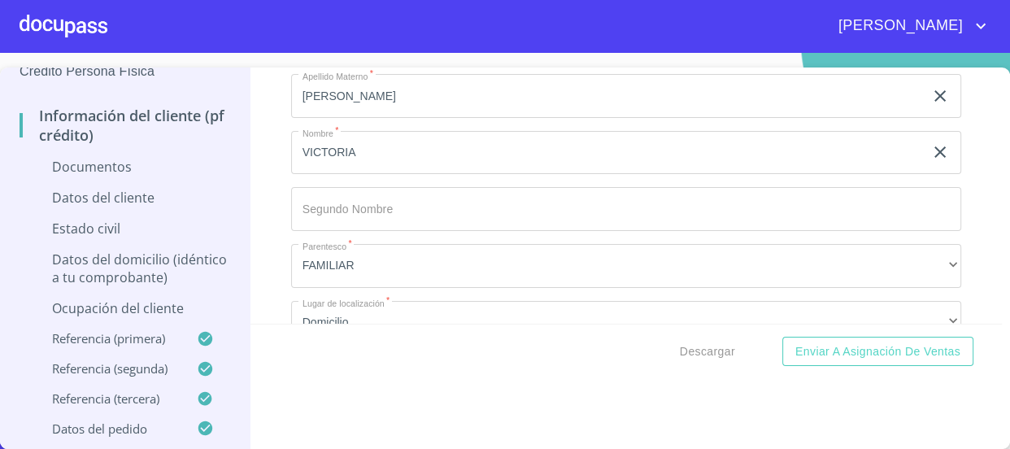
click at [157, 304] on p "Ocupación del Cliente" at bounding box center [125, 308] width 211 height 18
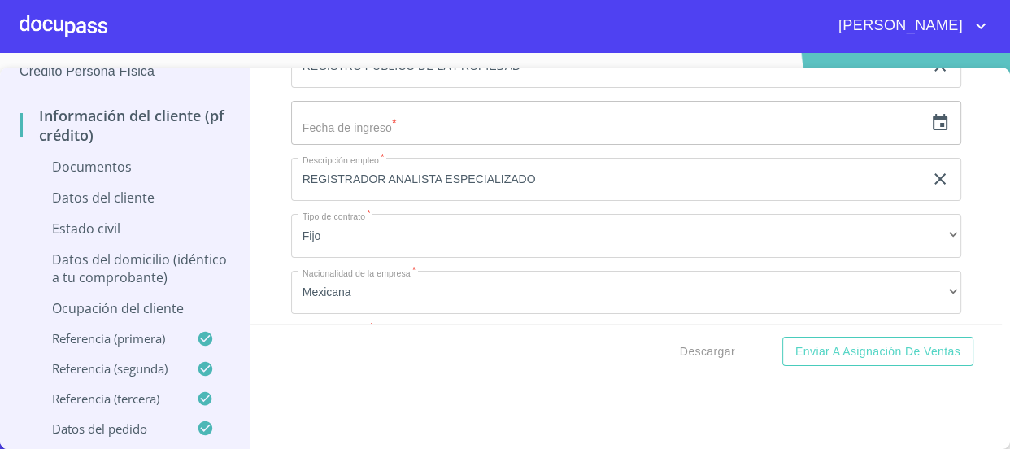
scroll to position [430, 0]
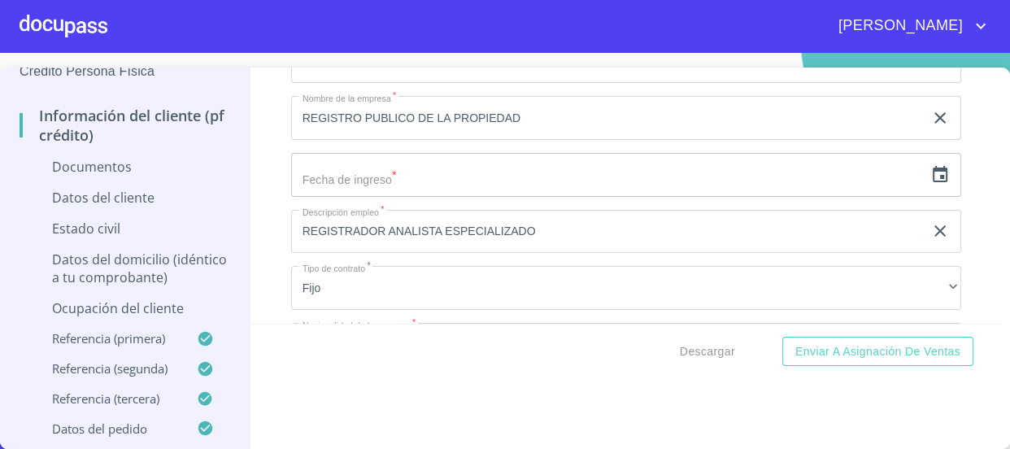
click at [931, 172] on icon "button" at bounding box center [941, 175] width 20 height 20
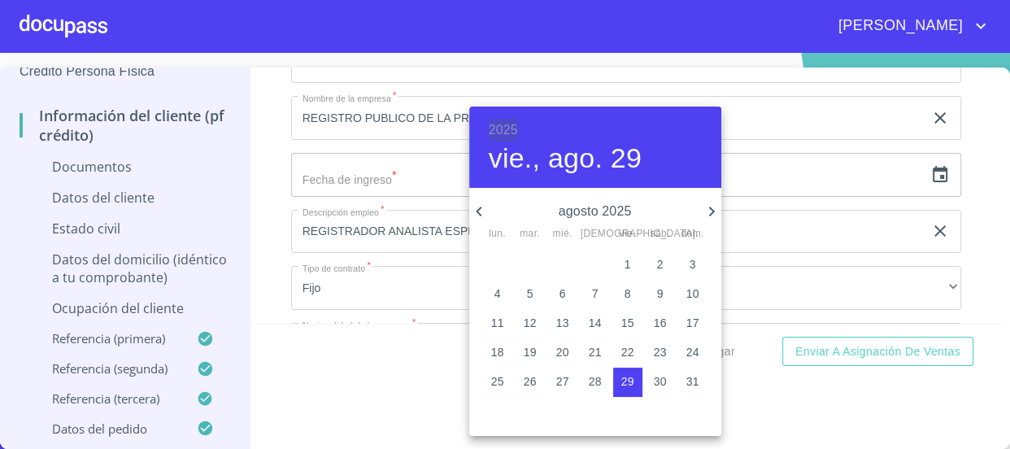
click at [496, 126] on h6 "2025" at bounding box center [503, 130] width 29 height 23
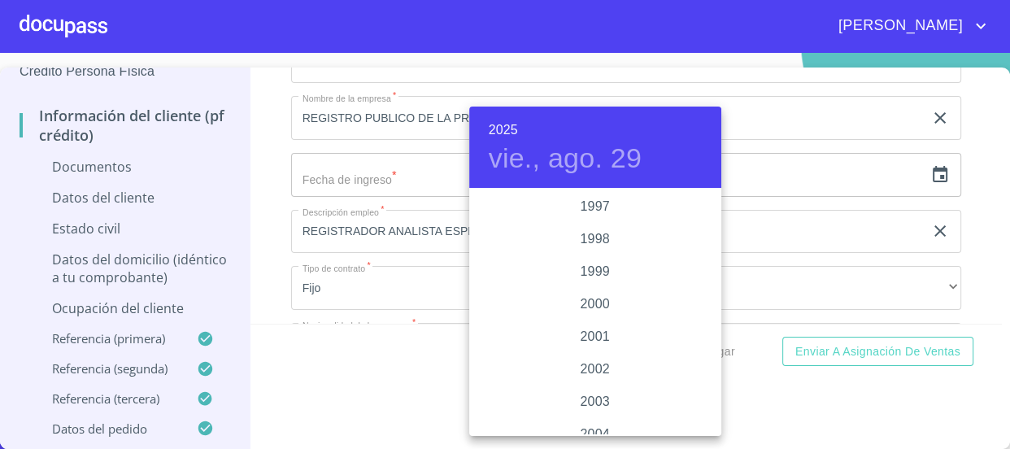
scroll to position [2269, 0]
click at [609, 215] on div "1995" at bounding box center [595, 215] width 252 height 33
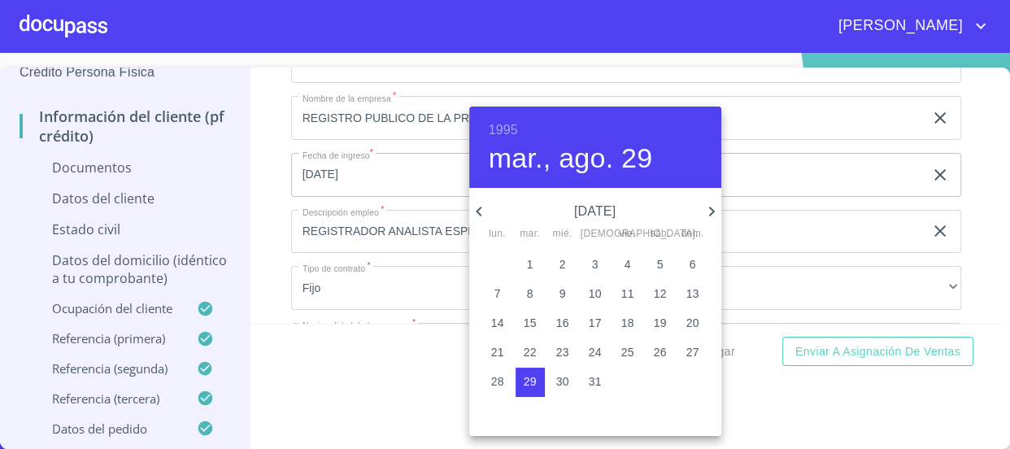
scroll to position [68, 0]
click at [473, 211] on icon "button" at bounding box center [479, 212] width 20 height 20
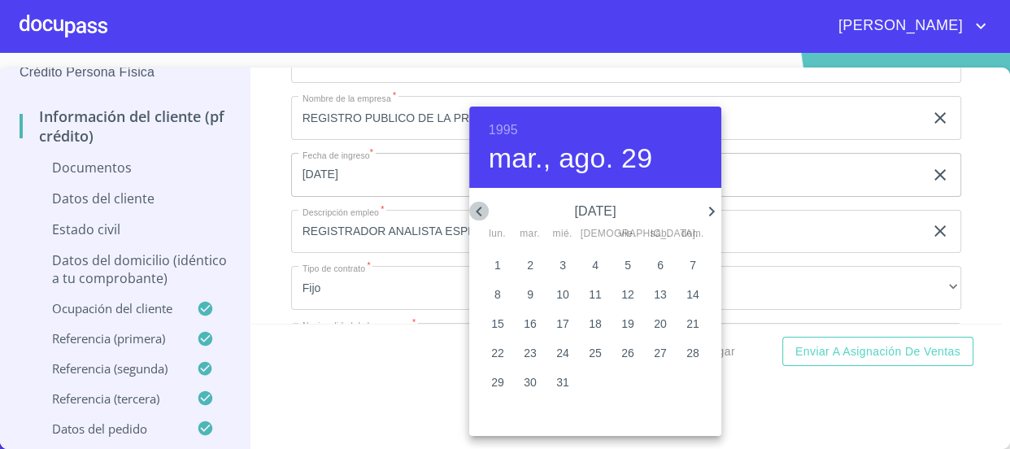
click at [473, 211] on icon "button" at bounding box center [479, 212] width 20 height 20
click at [709, 207] on icon "button" at bounding box center [711, 212] width 6 height 10
click at [565, 261] on p "1" at bounding box center [563, 264] width 7 height 16
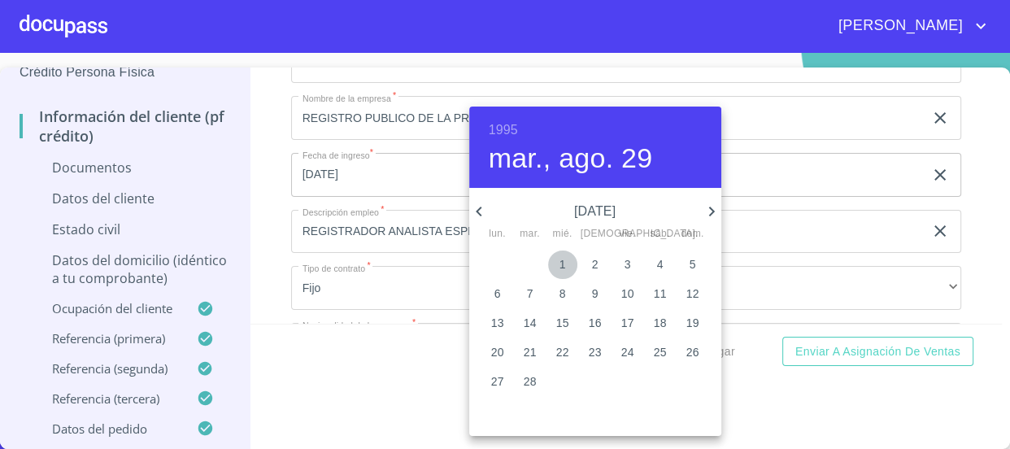
type input "1 de feb. de 1995"
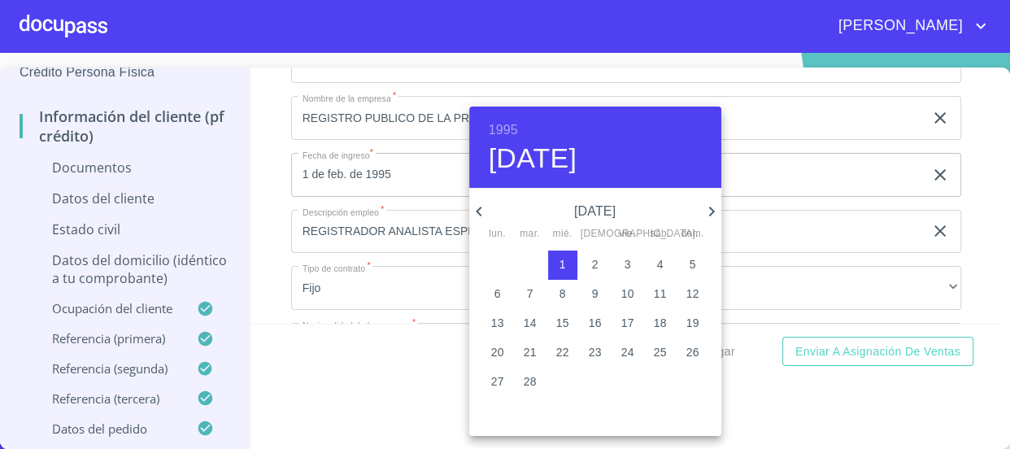
click at [260, 198] on div at bounding box center [505, 224] width 1010 height 449
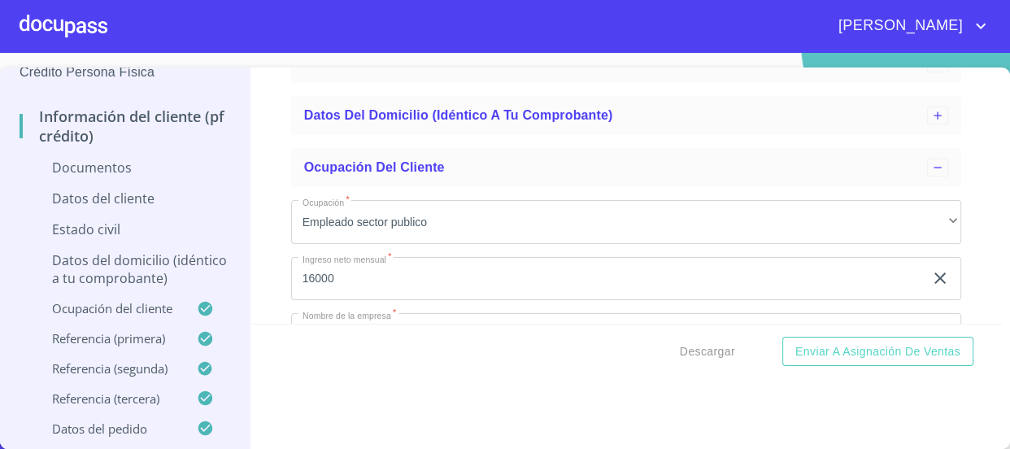
scroll to position [208, 0]
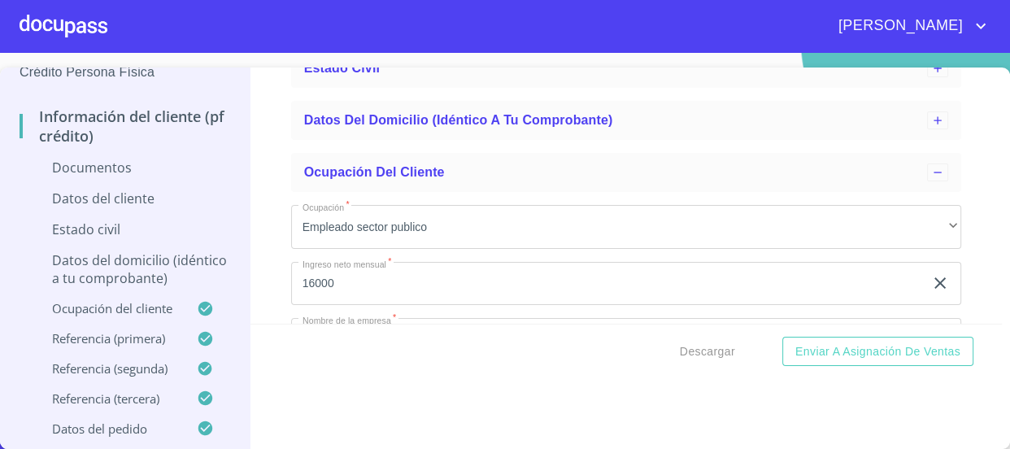
click at [111, 220] on p "Estado Civil" at bounding box center [125, 229] width 211 height 18
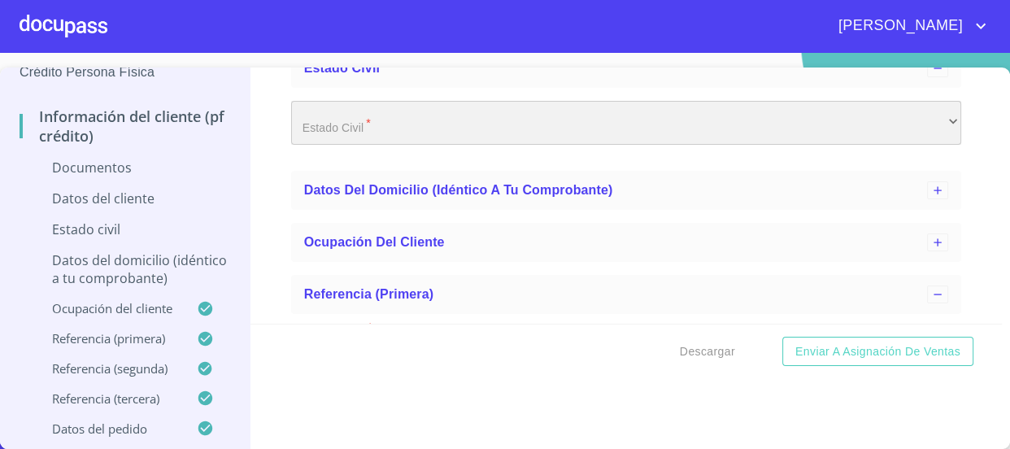
click at [328, 130] on div "​" at bounding box center [626, 123] width 671 height 44
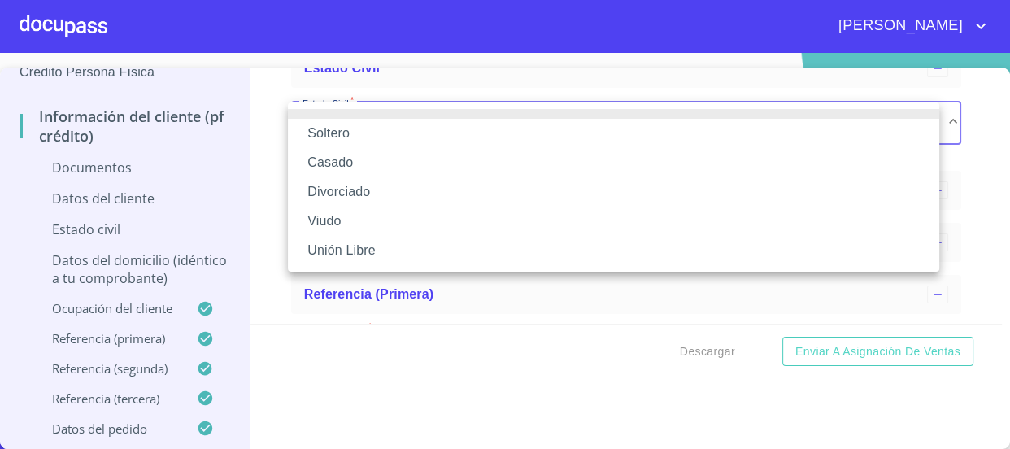
click at [338, 138] on li "Soltero" at bounding box center [614, 133] width 652 height 29
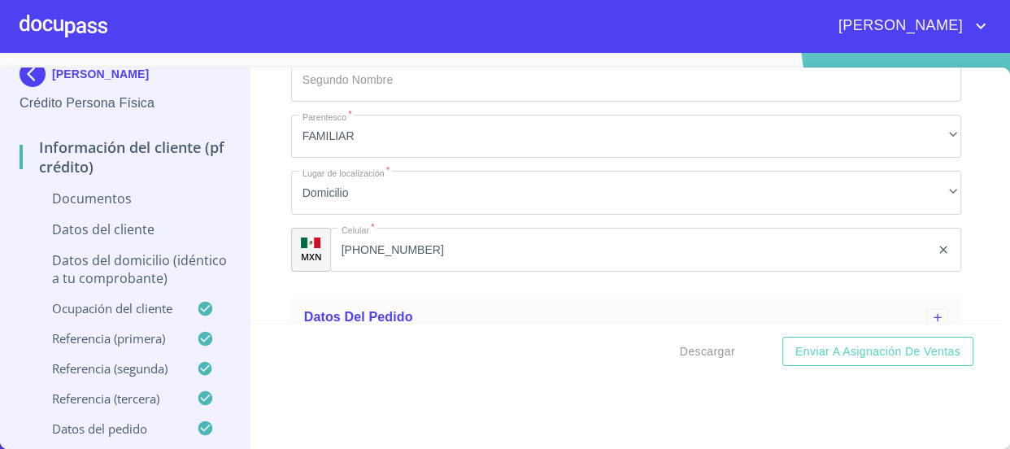
scroll to position [1589, 0]
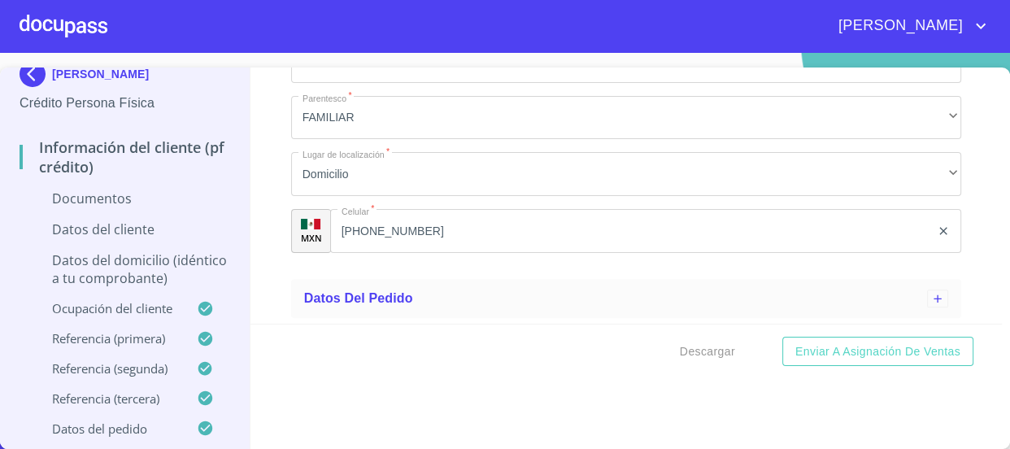
click at [109, 220] on p "Datos del cliente" at bounding box center [125, 229] width 211 height 18
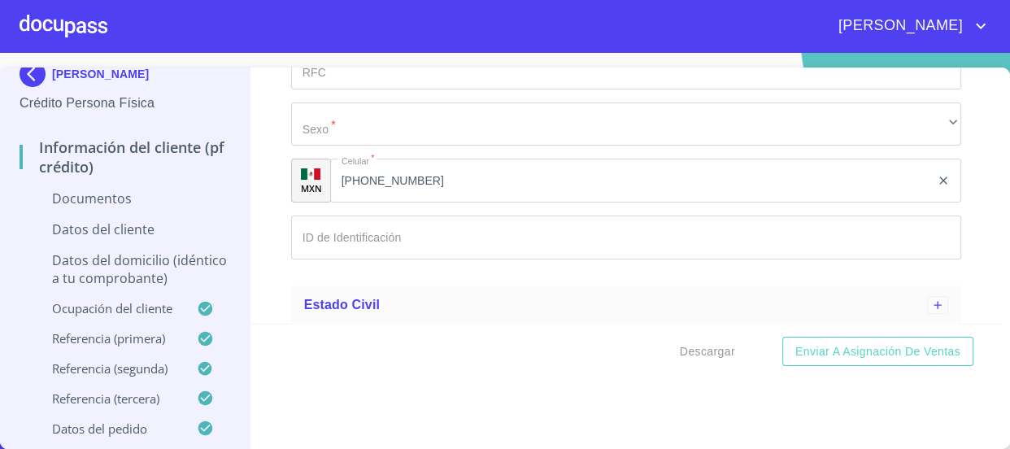
scroll to position [665, 0]
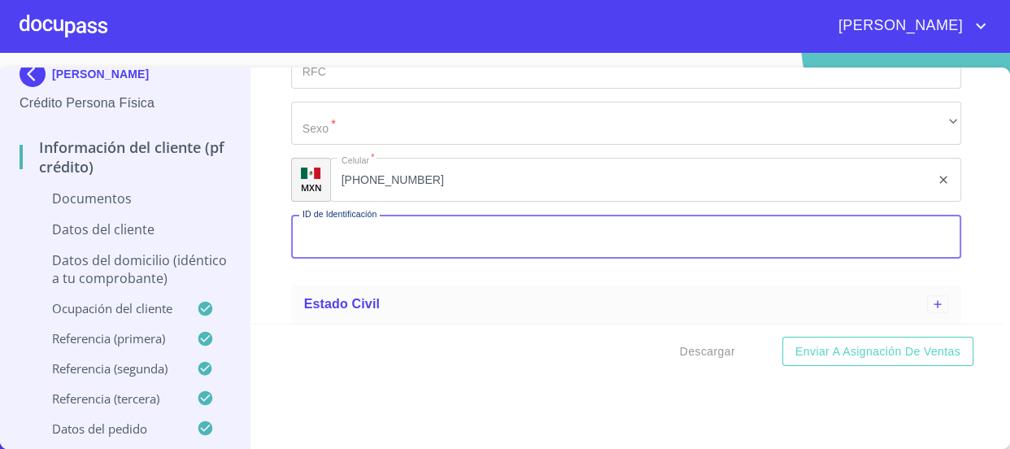
click at [487, 236] on input "Apellido Paterno   *" at bounding box center [626, 237] width 671 height 44
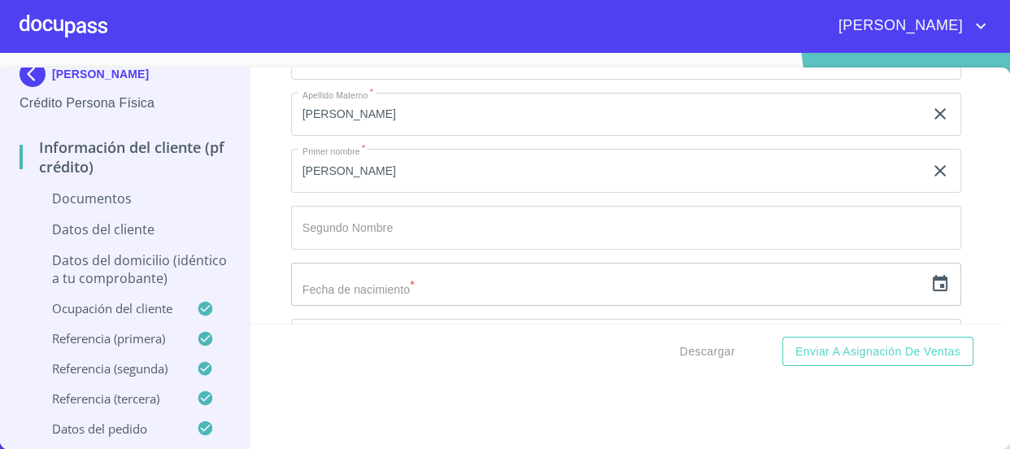
scroll to position [369, 0]
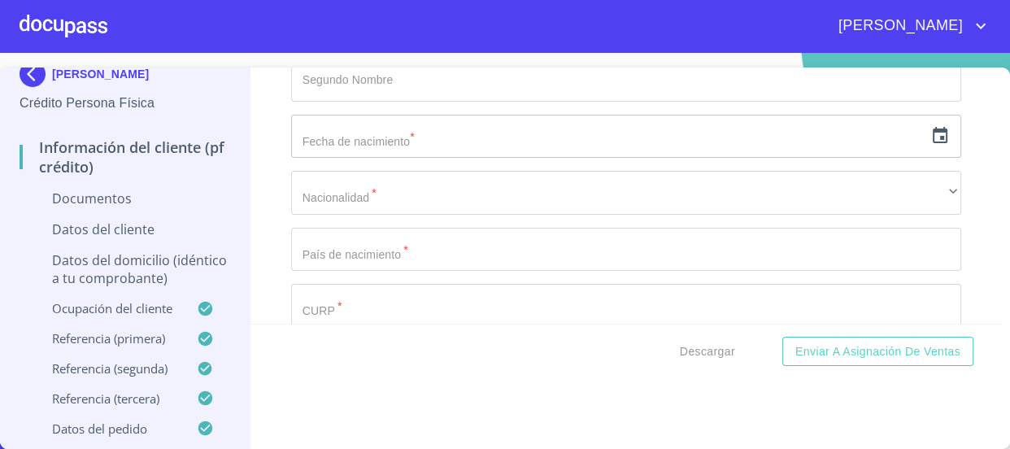
type input "1902854876"
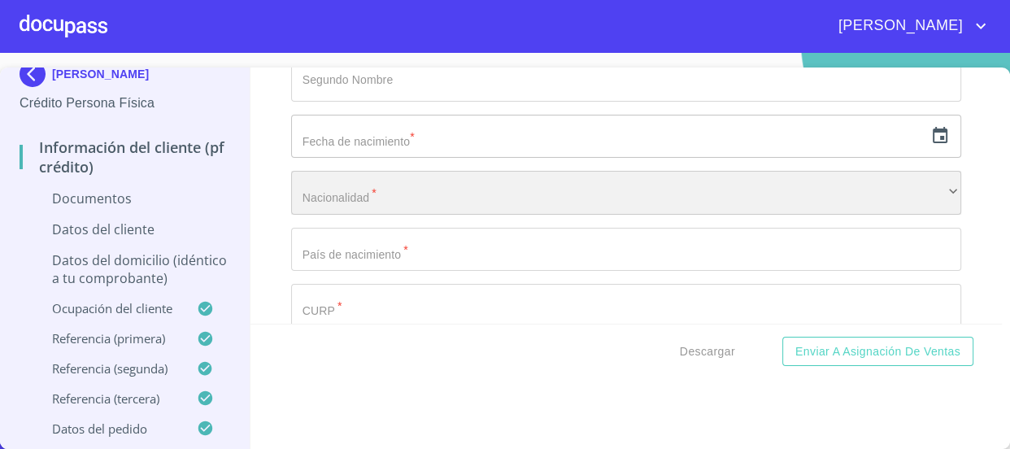
click at [426, 190] on div "​" at bounding box center [626, 193] width 671 height 44
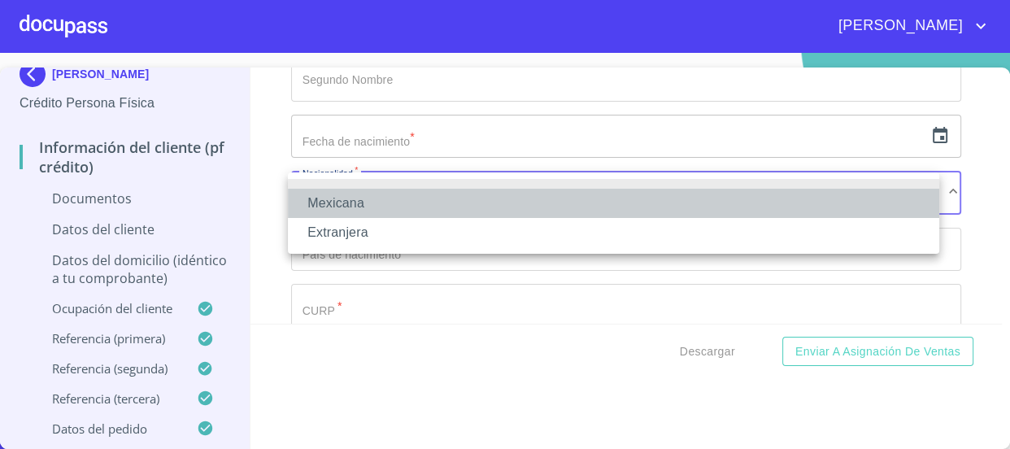
click at [428, 201] on li "Mexicana" at bounding box center [614, 203] width 652 height 29
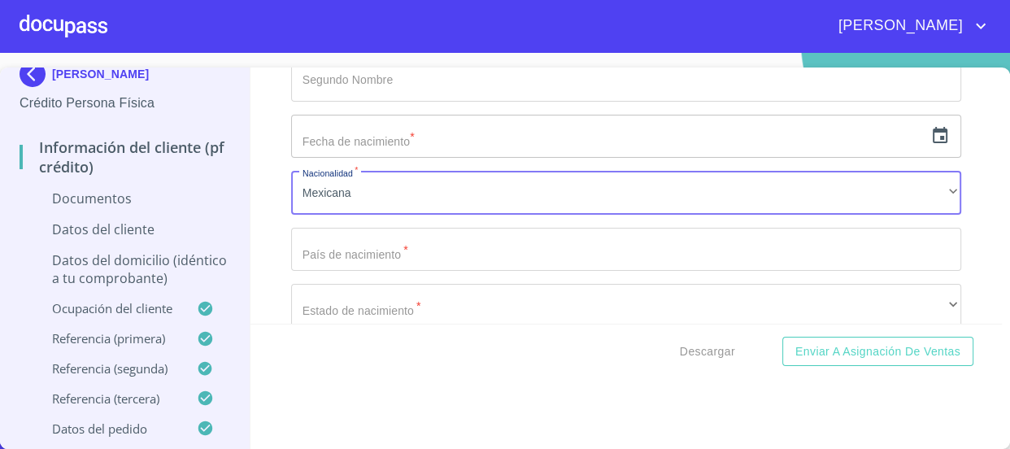
click at [931, 130] on icon "button" at bounding box center [941, 136] width 20 height 20
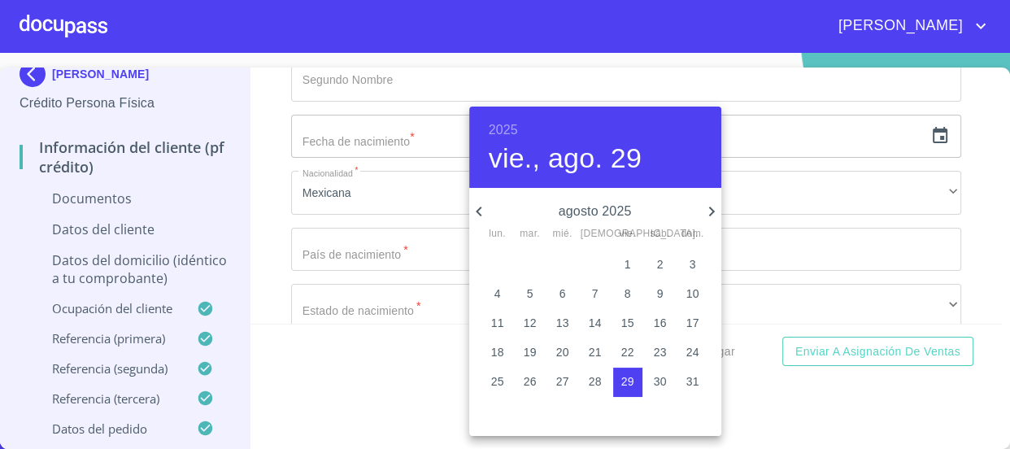
click at [495, 126] on h6 "2025" at bounding box center [503, 130] width 29 height 23
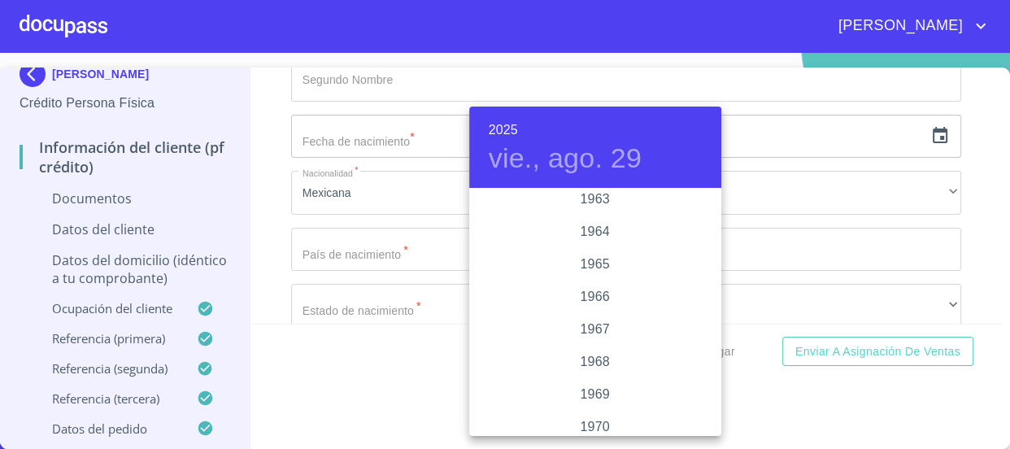
scroll to position [1159, 0]
click at [615, 285] on div "1963" at bounding box center [595, 284] width 252 height 33
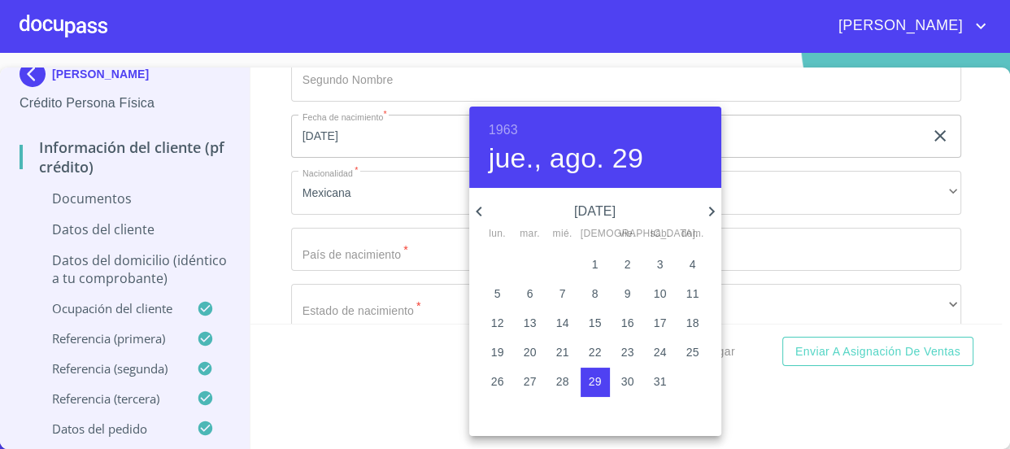
click at [710, 209] on icon "button" at bounding box center [711, 212] width 6 height 10
click at [501, 293] on span "2" at bounding box center [497, 294] width 29 height 16
type input "2 de sep. de 1963"
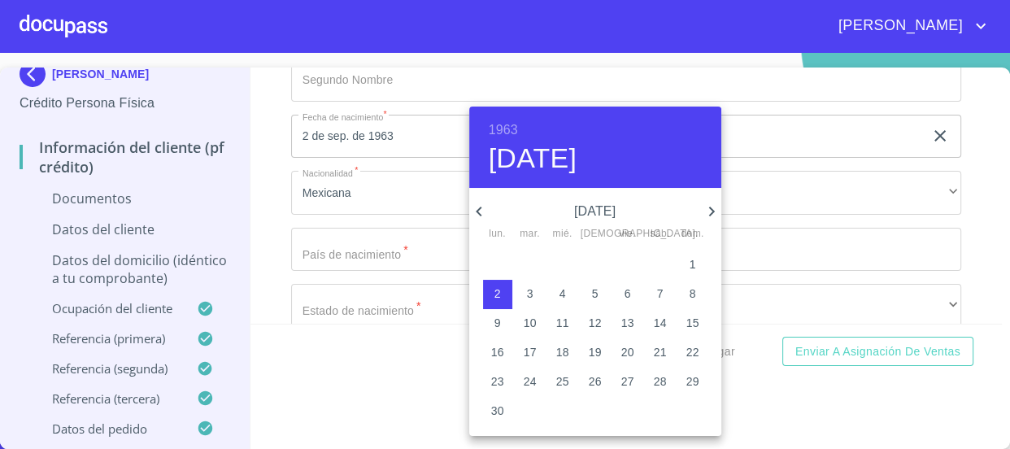
click at [265, 228] on div at bounding box center [505, 224] width 1010 height 449
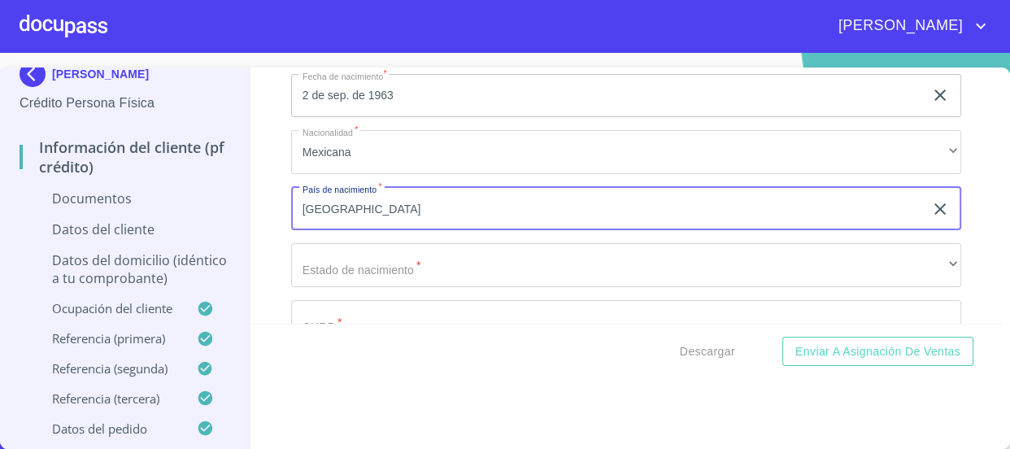
scroll to position [443, 0]
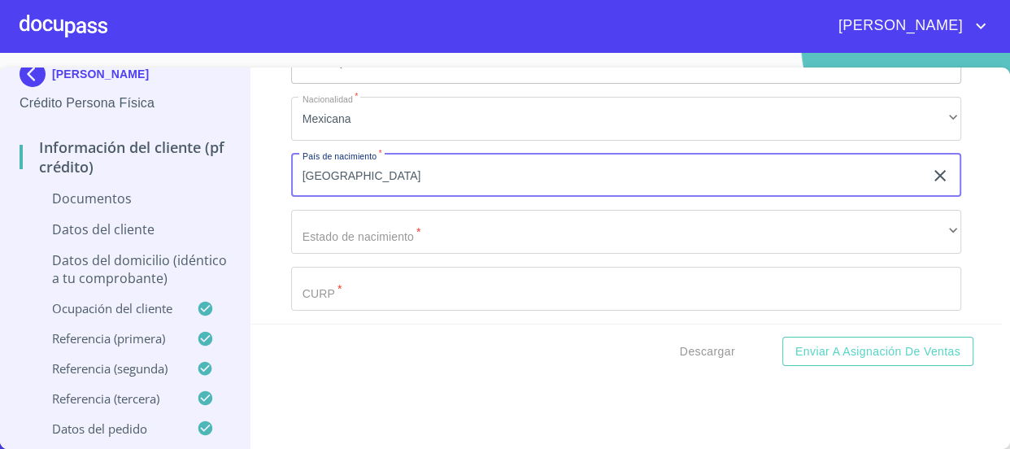
type input "[GEOGRAPHIC_DATA]"
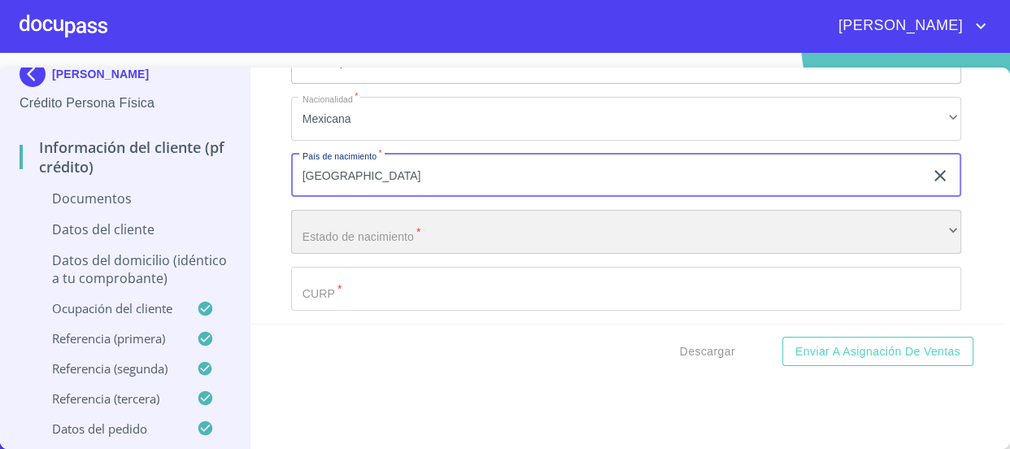
click at [384, 229] on div "​" at bounding box center [626, 232] width 671 height 44
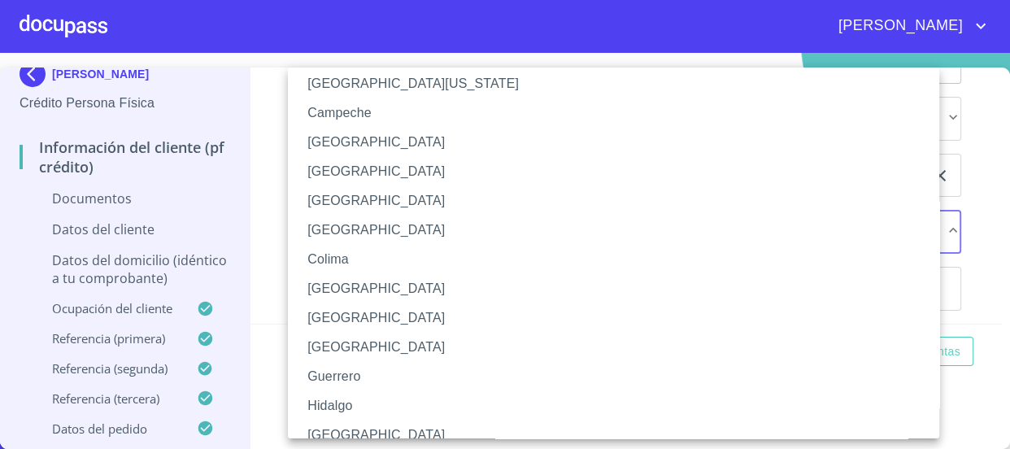
scroll to position [84, 0]
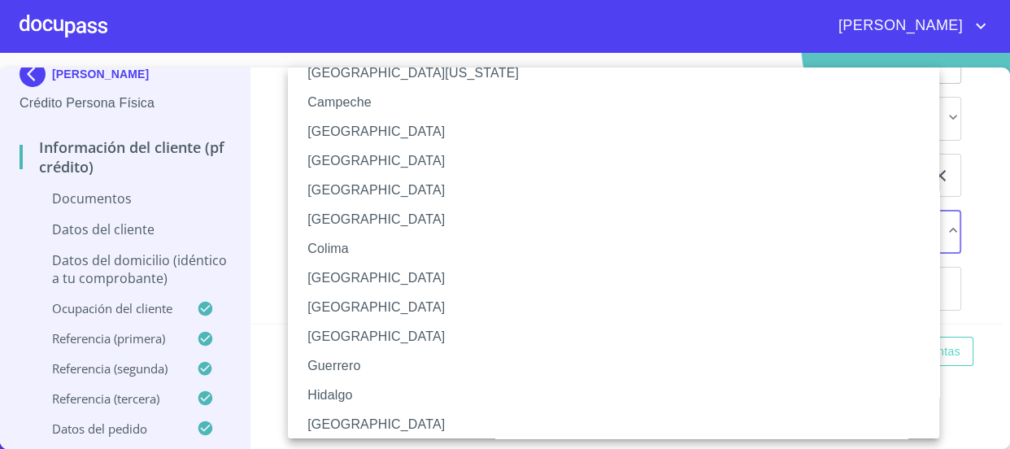
click at [377, 419] on li "[GEOGRAPHIC_DATA]" at bounding box center [619, 424] width 663 height 29
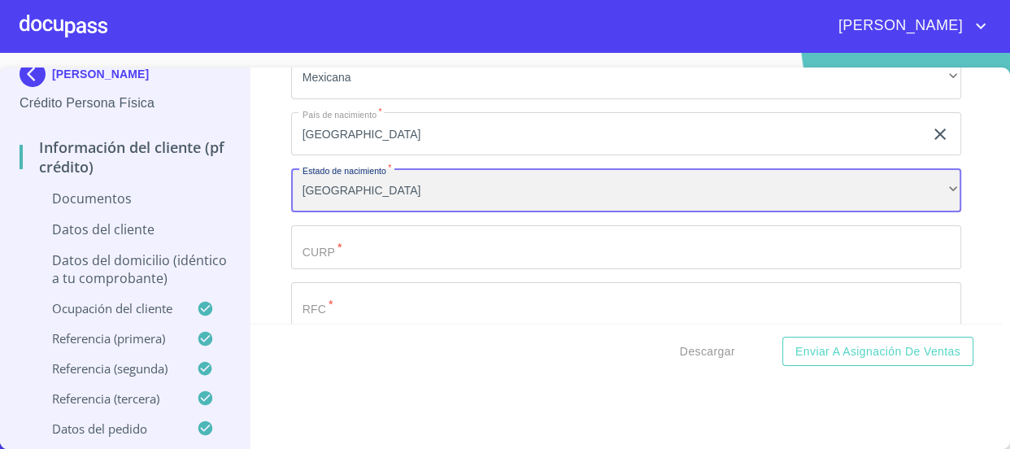
scroll to position [517, 0]
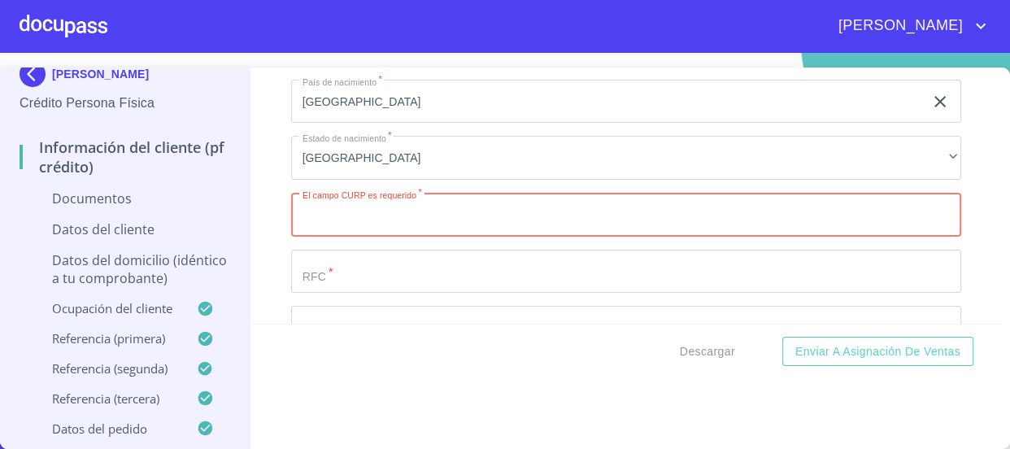
click at [367, 222] on input "Apellido Paterno   *" at bounding box center [626, 215] width 671 height 44
paste input "RIGA630902MJCVMN06"
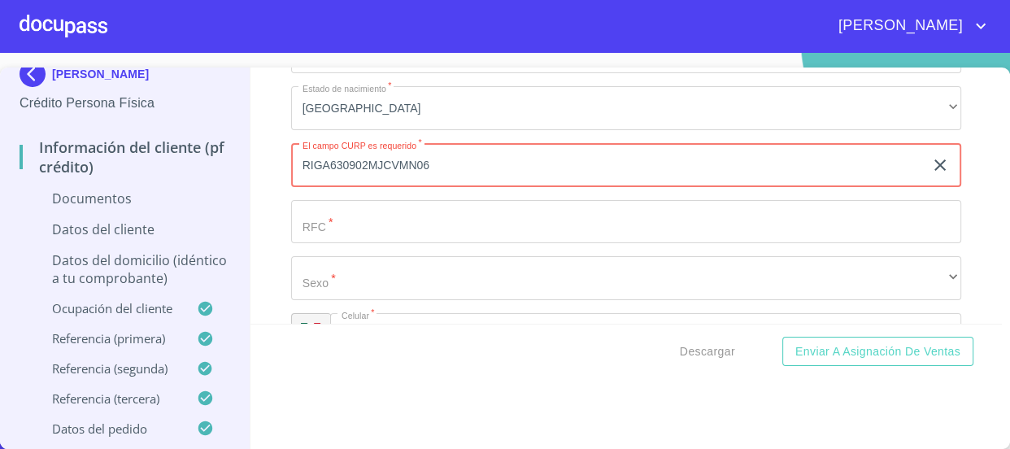
scroll to position [591, 0]
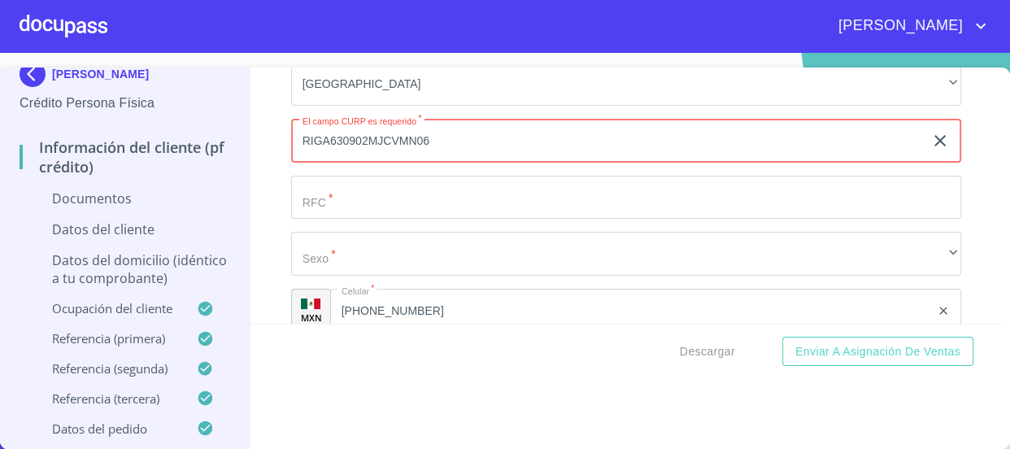
type input "RIGA630902MJCVMN06"
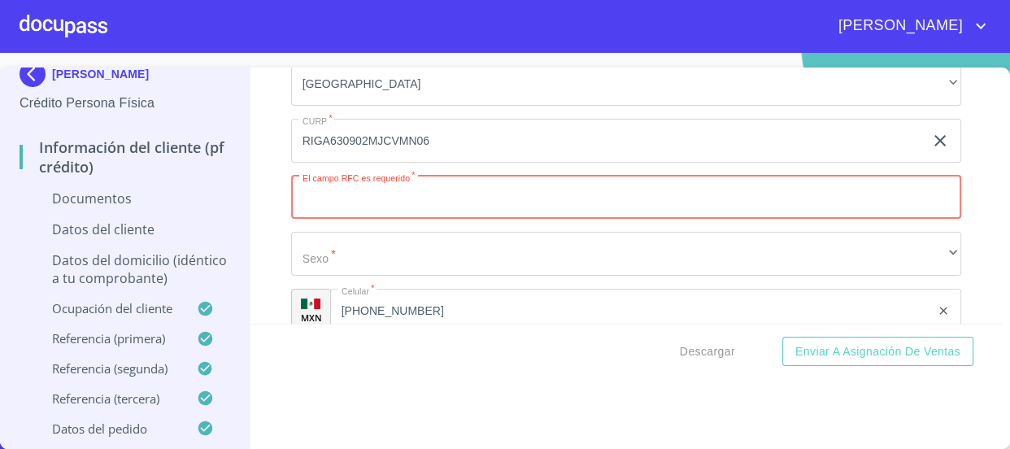
click at [430, 206] on input "Apellido Paterno   *" at bounding box center [626, 198] width 671 height 44
paste input "RIGA630902"
type input "RIGA6309022V1"
click at [411, 229] on div "Apellido Paterno   * [PERSON_NAME] ​ Apellido Materno   * [PERSON_NAME] ​ Prime…" at bounding box center [626, 28] width 671 height 750
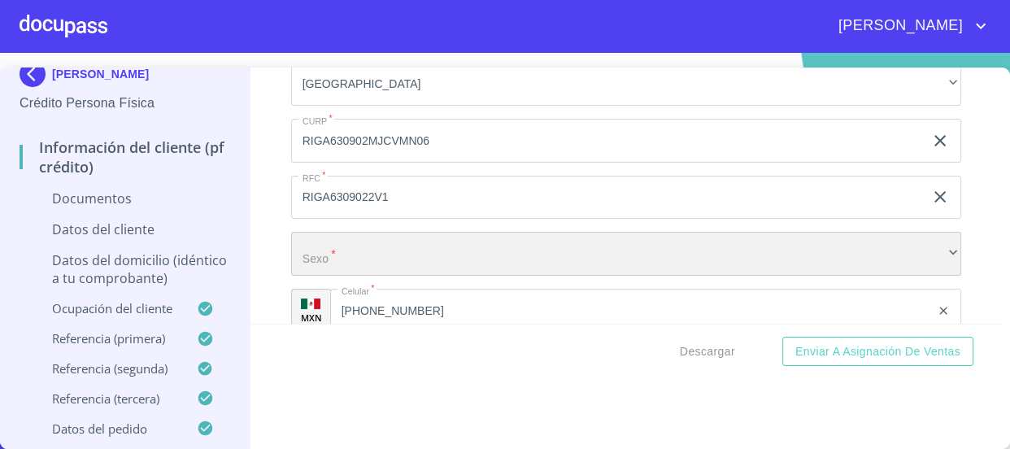
click at [416, 247] on div "​" at bounding box center [626, 254] width 671 height 44
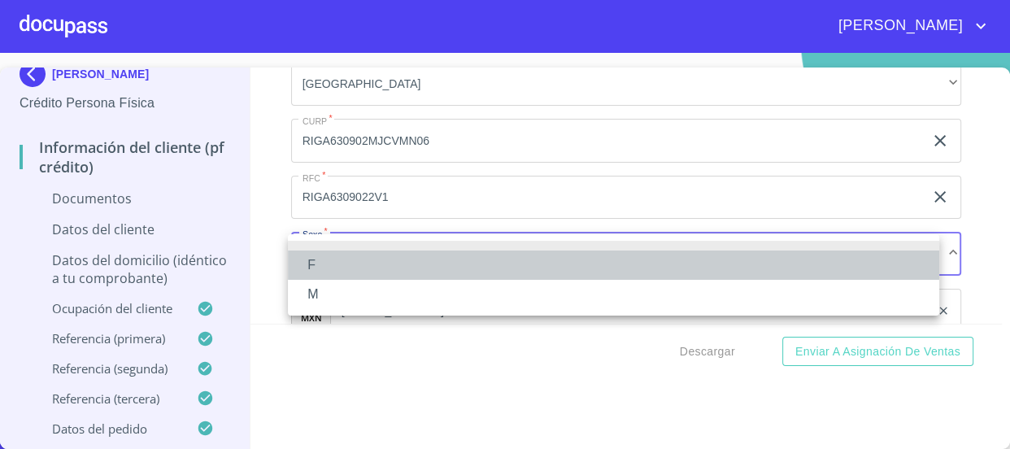
click at [373, 259] on li "F" at bounding box center [614, 265] width 652 height 29
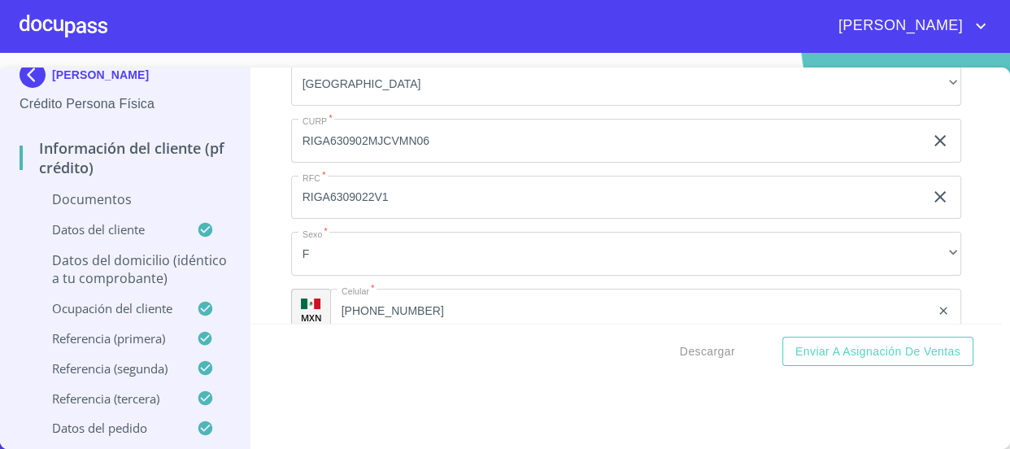
click at [148, 258] on p "Datos del domicilio (idéntico a tu comprobante)" at bounding box center [125, 269] width 211 height 36
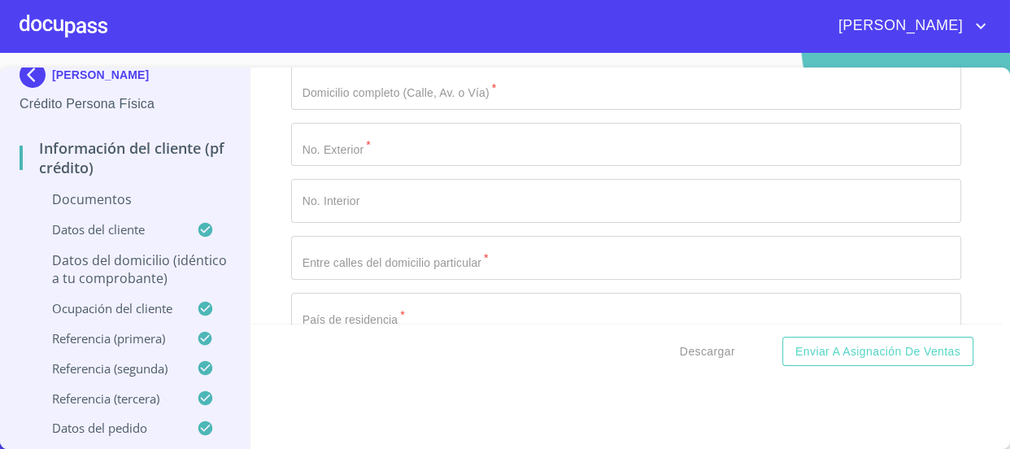
scroll to position [147, 0]
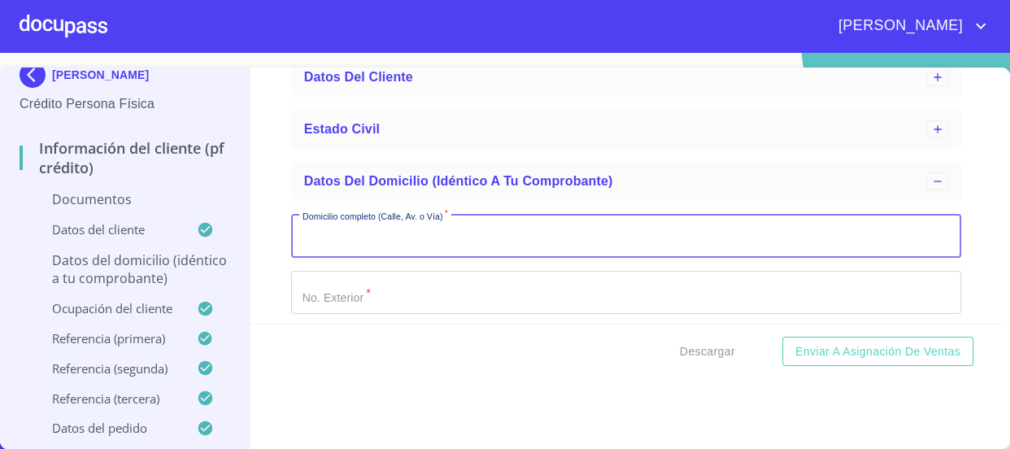
click at [439, 239] on input "Domicilio completo (Calle, Av. o Vía)   *" at bounding box center [626, 236] width 671 height 44
type input "JUAREZ OTE"
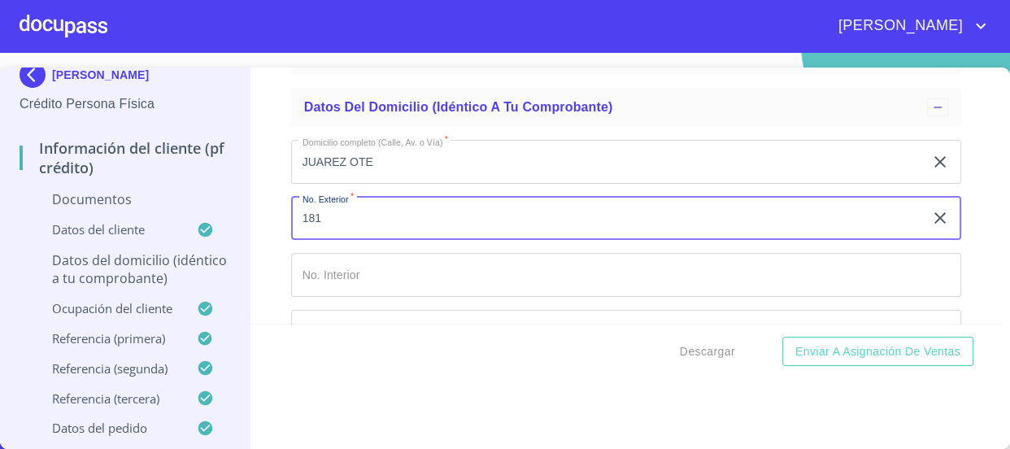
scroll to position [295, 0]
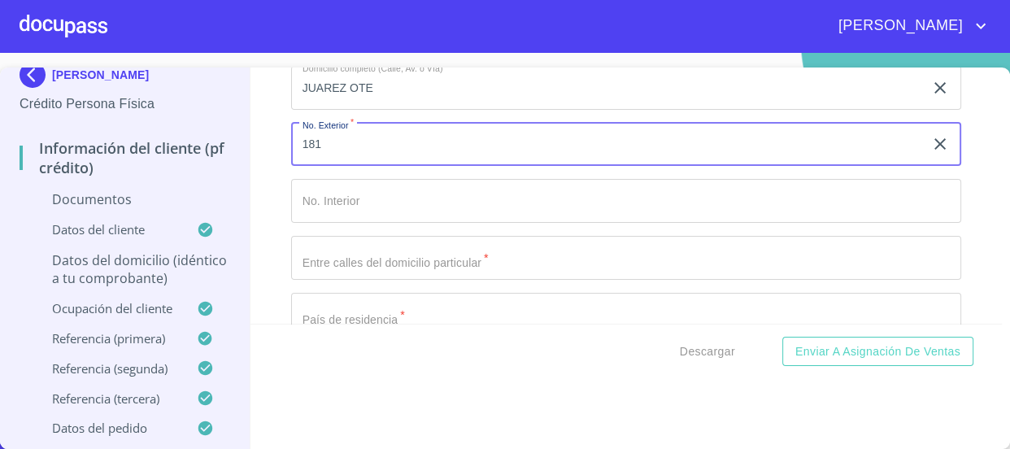
type input "181"
click at [423, 110] on input "Domicilio completo (Calle, Av. o Vía)   *" at bounding box center [608, 88] width 634 height 44
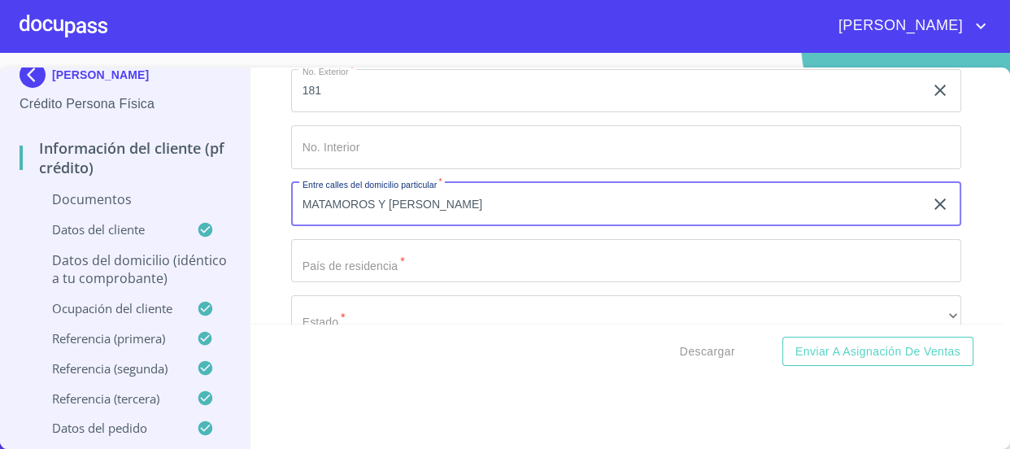
scroll to position [443, 0]
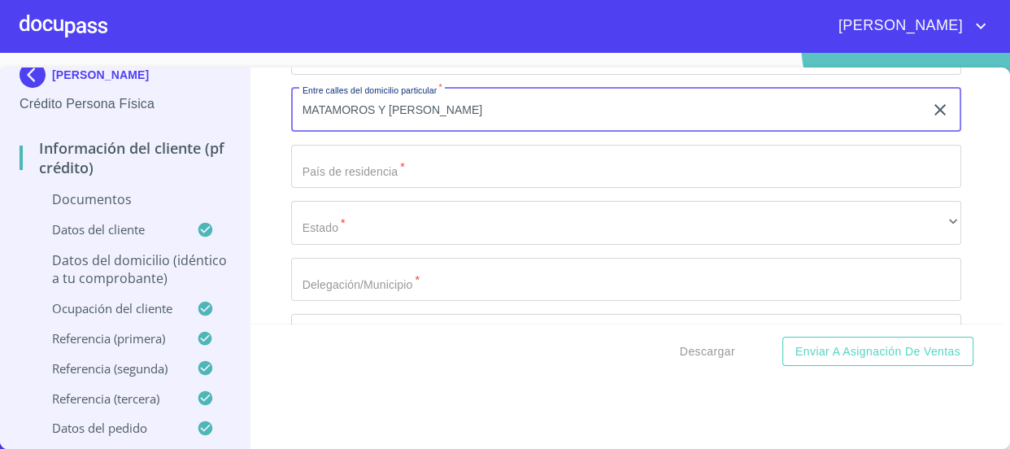
type input "MATAMOROS Y [PERSON_NAME]"
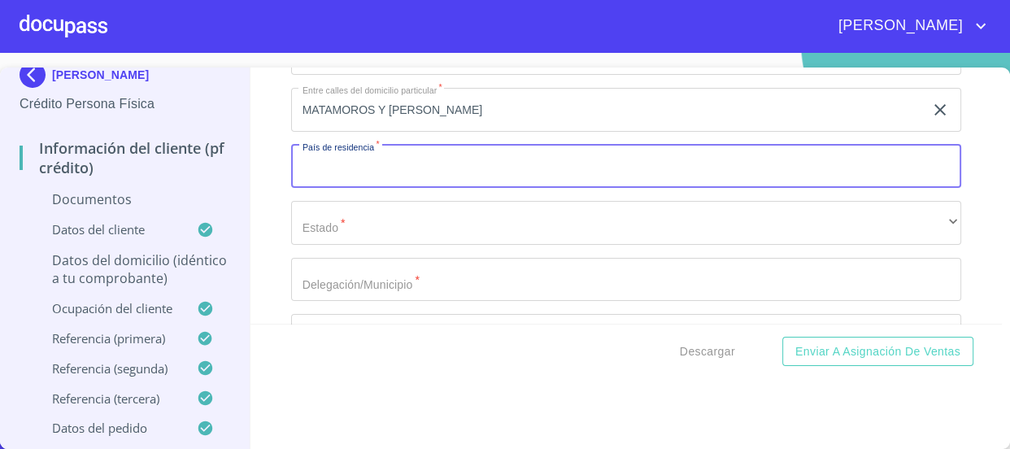
click at [410, 177] on input "Domicilio completo (Calle, Av. o Vía)   *" at bounding box center [626, 167] width 671 height 44
type input "[GEOGRAPHIC_DATA]"
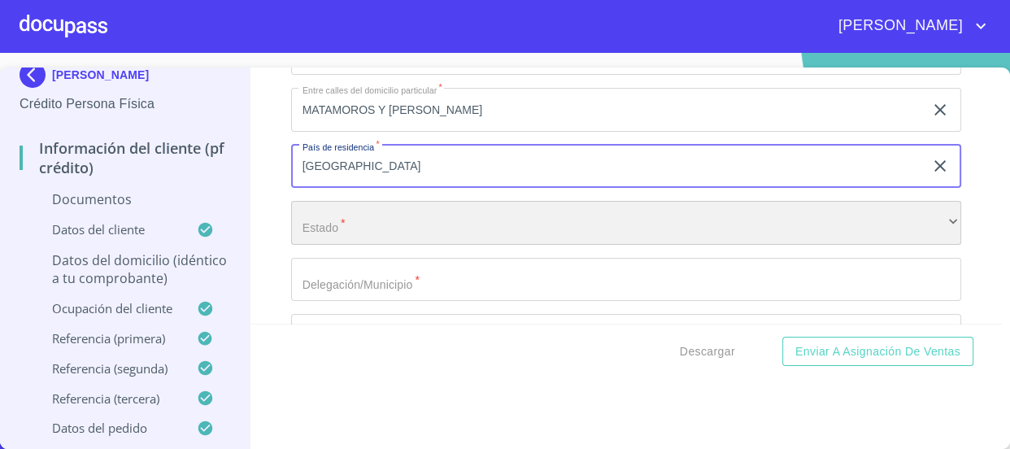
click at [298, 220] on div "​" at bounding box center [626, 223] width 671 height 44
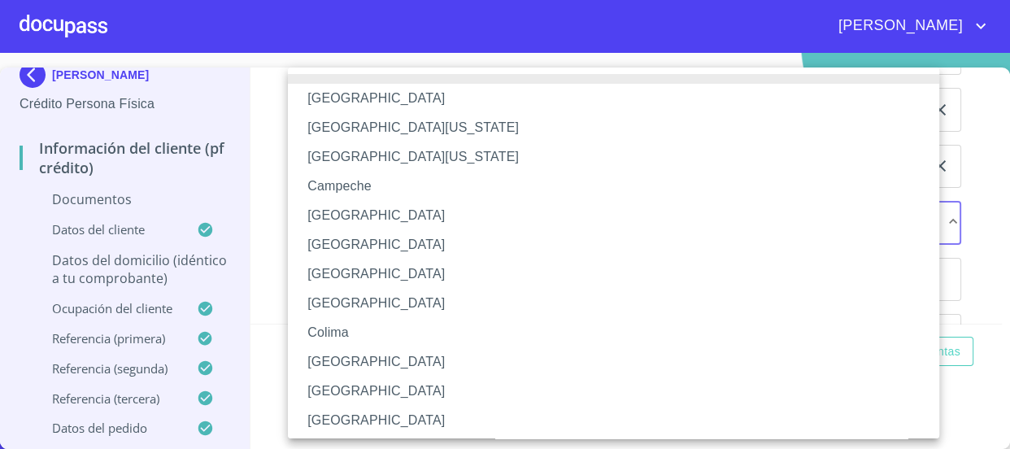
scroll to position [255, 0]
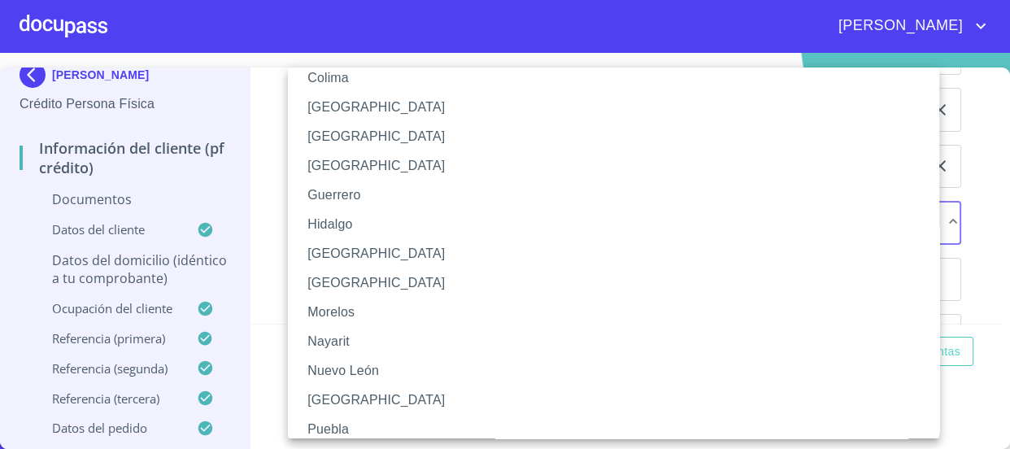
click at [346, 251] on li "[GEOGRAPHIC_DATA]" at bounding box center [619, 253] width 663 height 29
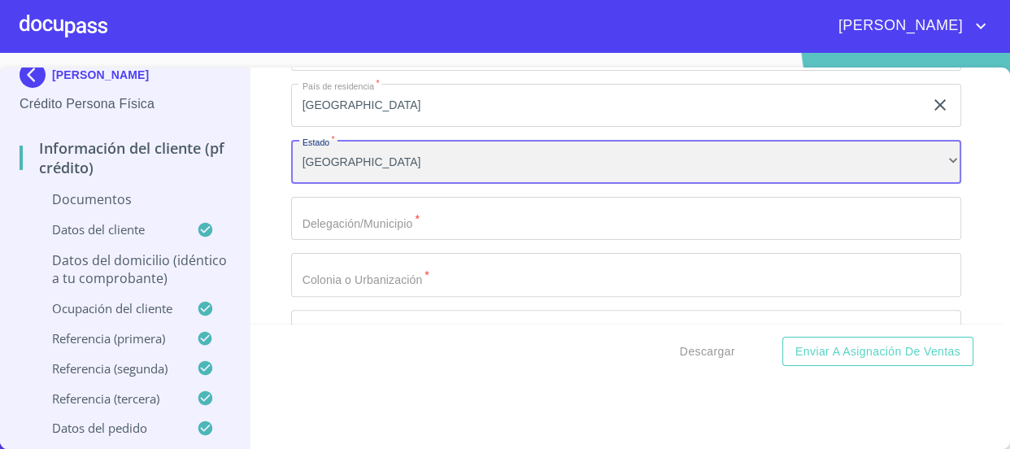
scroll to position [591, 0]
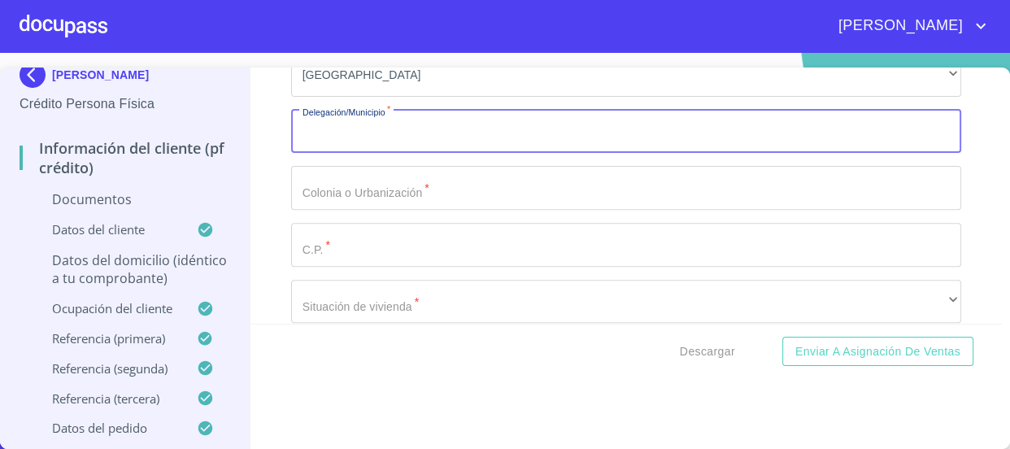
click at [407, 124] on input "Domicilio completo (Calle, Av. o Vía)   *" at bounding box center [626, 132] width 671 height 44
type input "JOCOTEPEC"
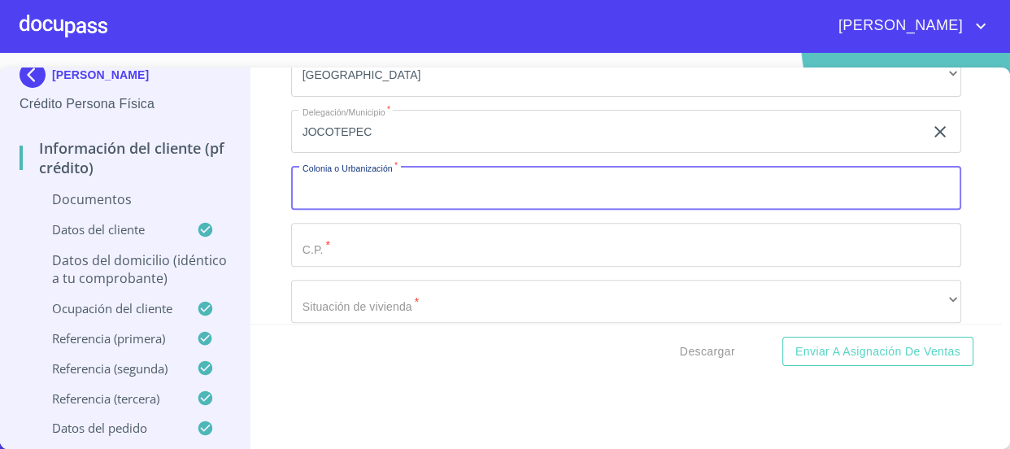
click at [417, 178] on input "Domicilio completo (Calle, Av. o Vía)   *" at bounding box center [626, 188] width 671 height 44
type input "JOCOTEPEC"
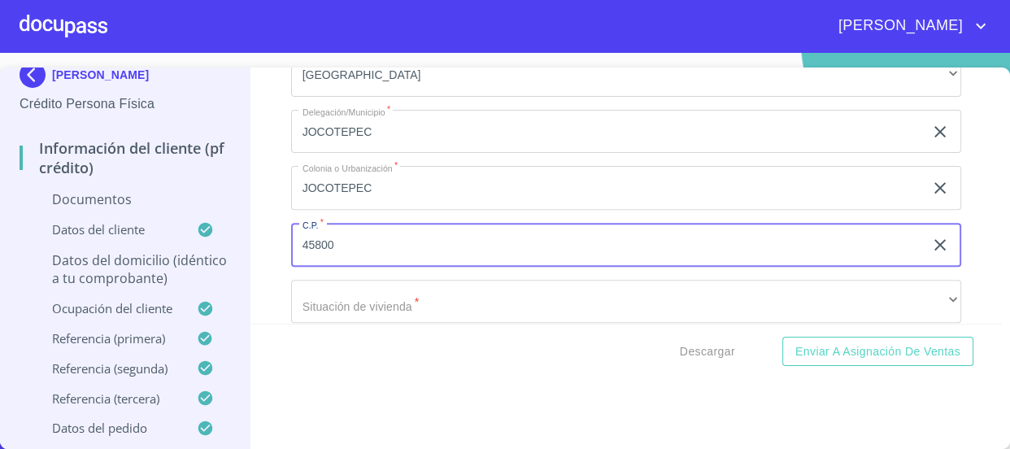
scroll to position [665, 0]
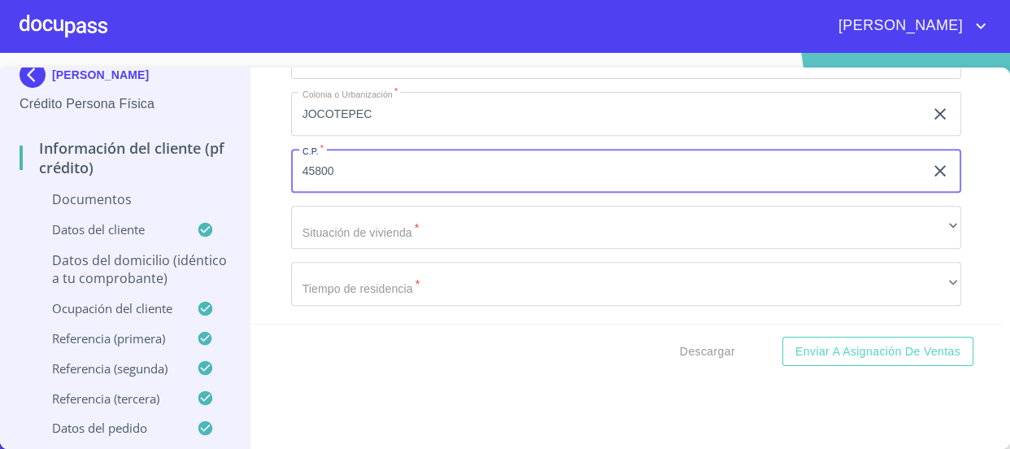
type input "45800"
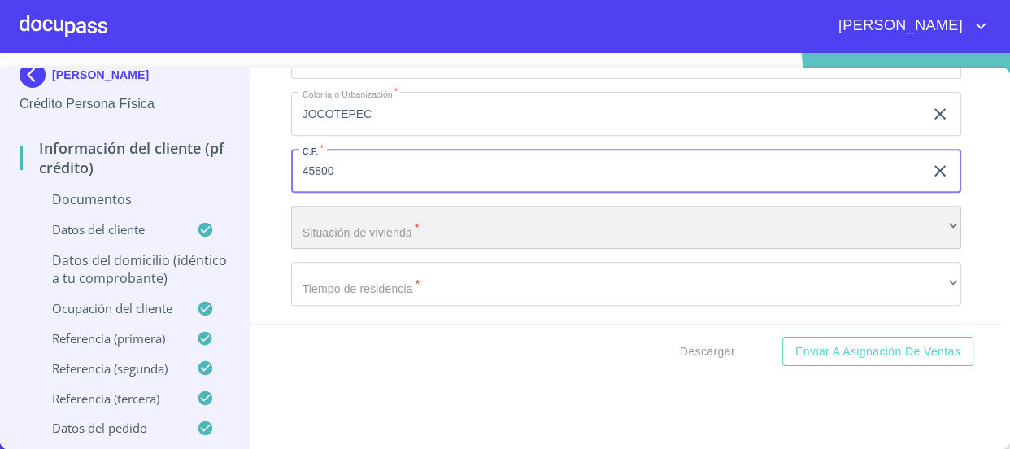
click at [405, 233] on div "​" at bounding box center [626, 228] width 671 height 44
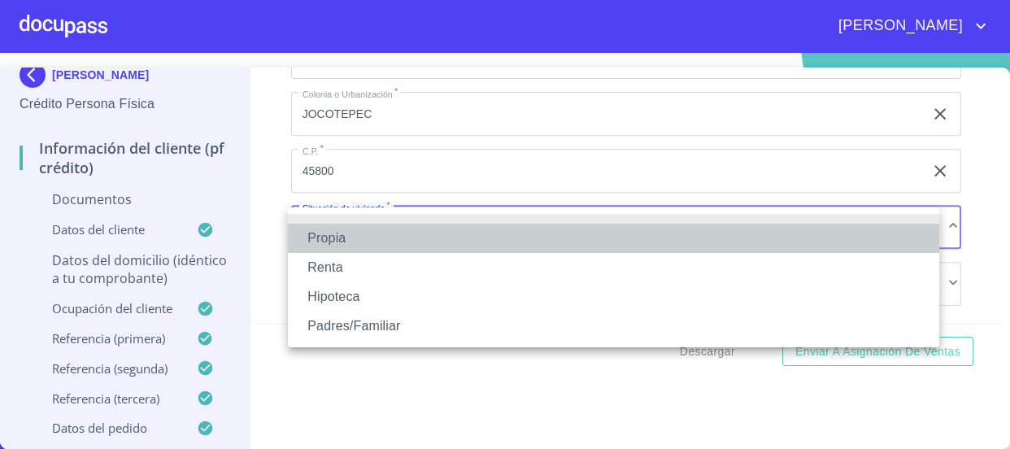
click at [405, 233] on li "Propia" at bounding box center [614, 238] width 652 height 29
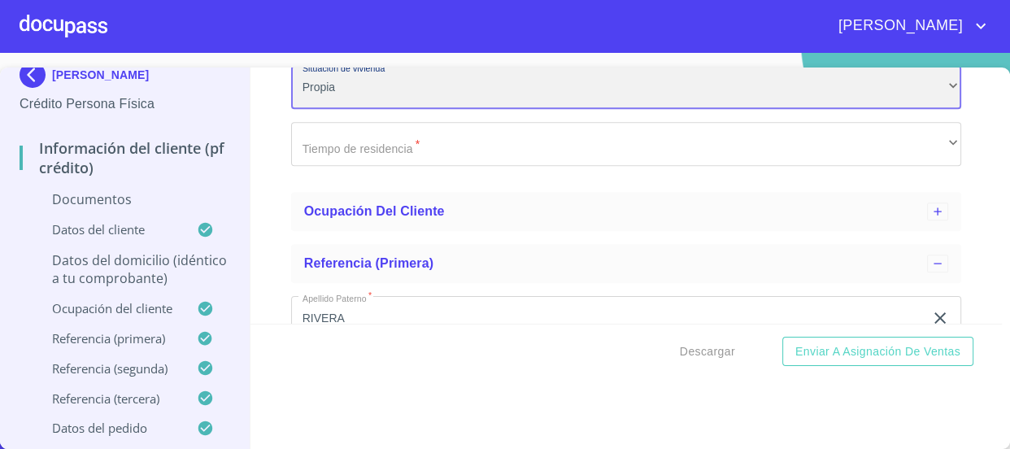
scroll to position [813, 0]
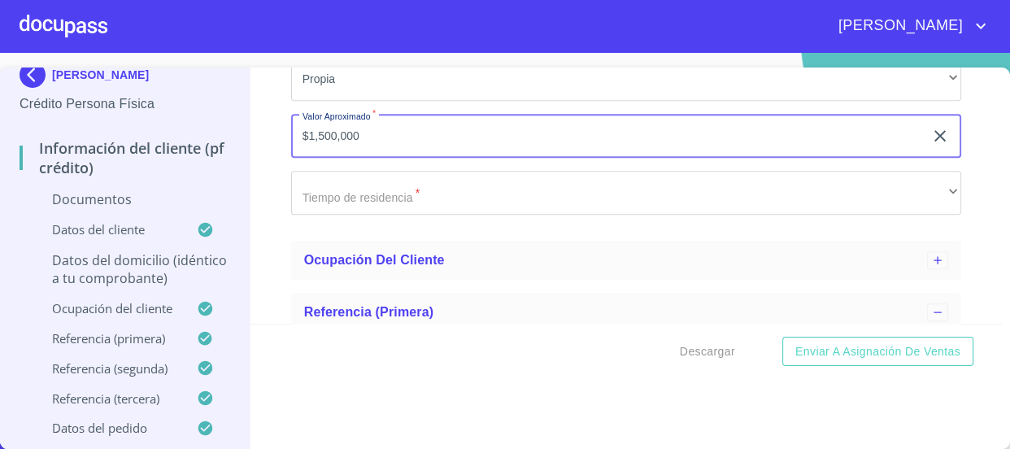
type input "$1,500,000"
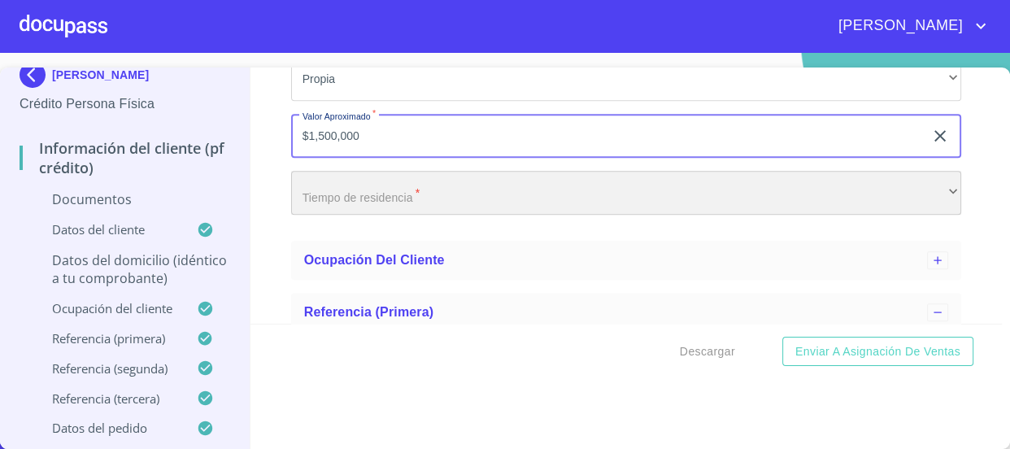
click at [405, 200] on div "​" at bounding box center [626, 193] width 671 height 44
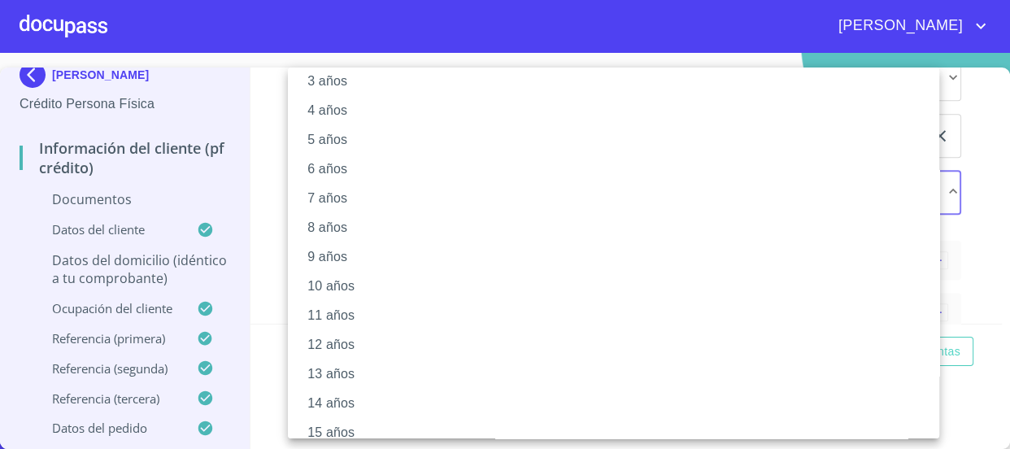
scroll to position [266, 0]
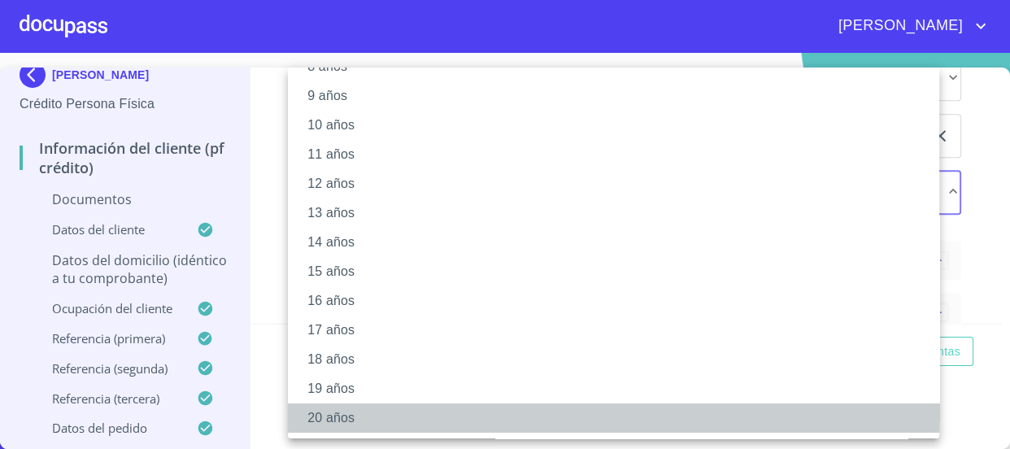
click at [388, 412] on li "20 años" at bounding box center [619, 417] width 663 height 29
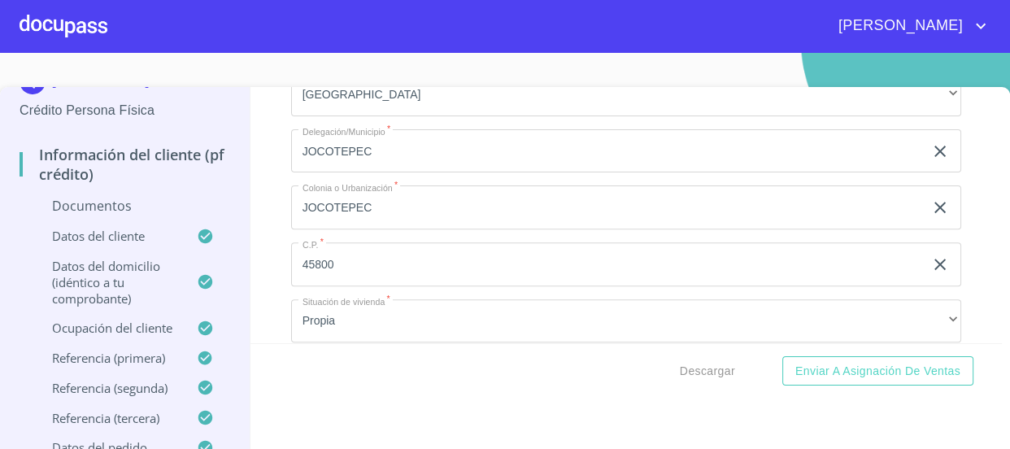
scroll to position [0, 0]
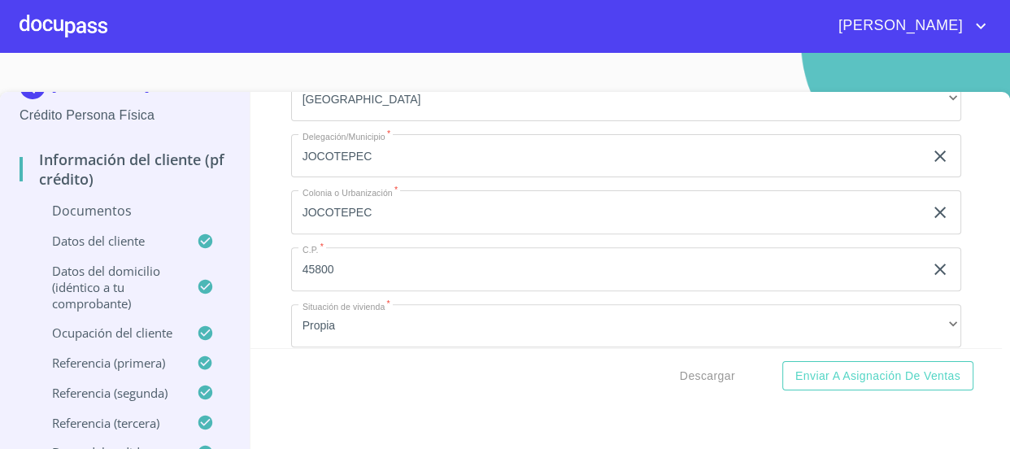
click at [116, 212] on p "Documentos" at bounding box center [125, 211] width 211 height 18
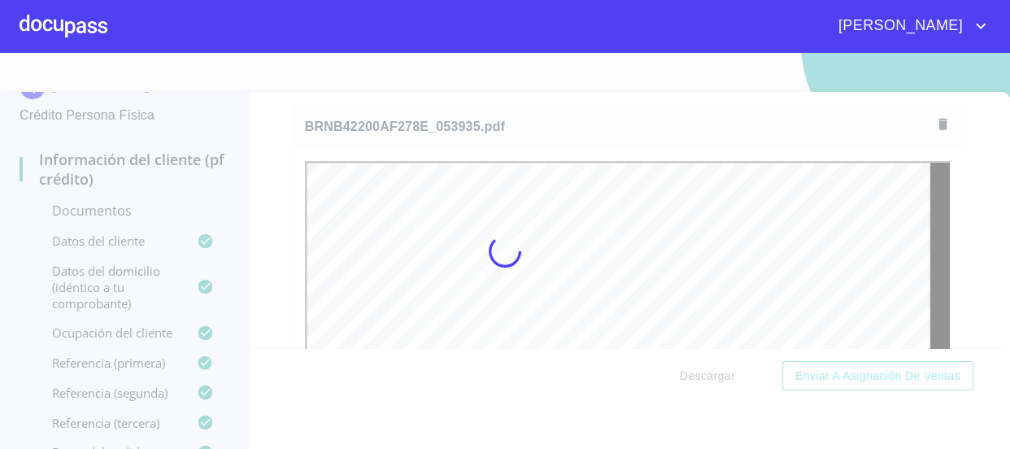
click at [267, 219] on div at bounding box center [505, 251] width 1010 height 396
click at [987, 341] on div at bounding box center [505, 251] width 1010 height 396
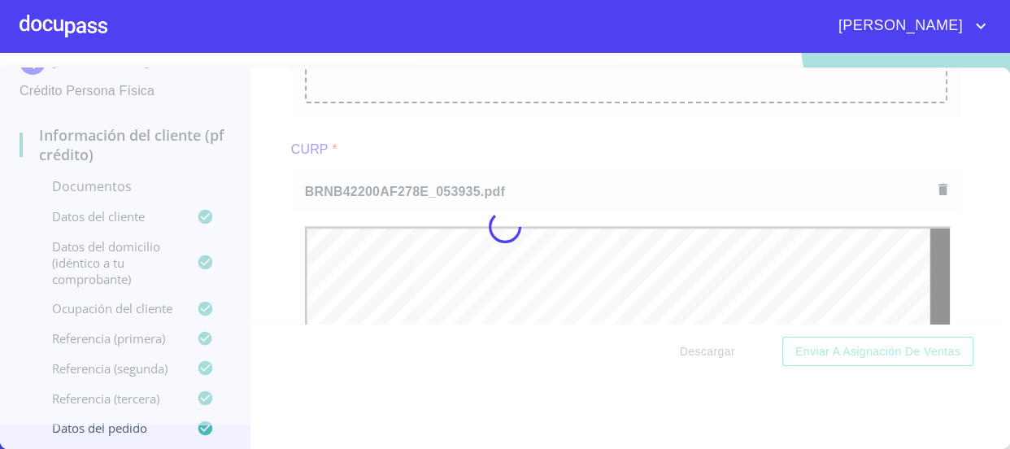
drag, startPoint x: 277, startPoint y: 218, endPoint x: 438, endPoint y: 249, distance: 164.0
click at [277, 218] on div at bounding box center [505, 226] width 1010 height 396
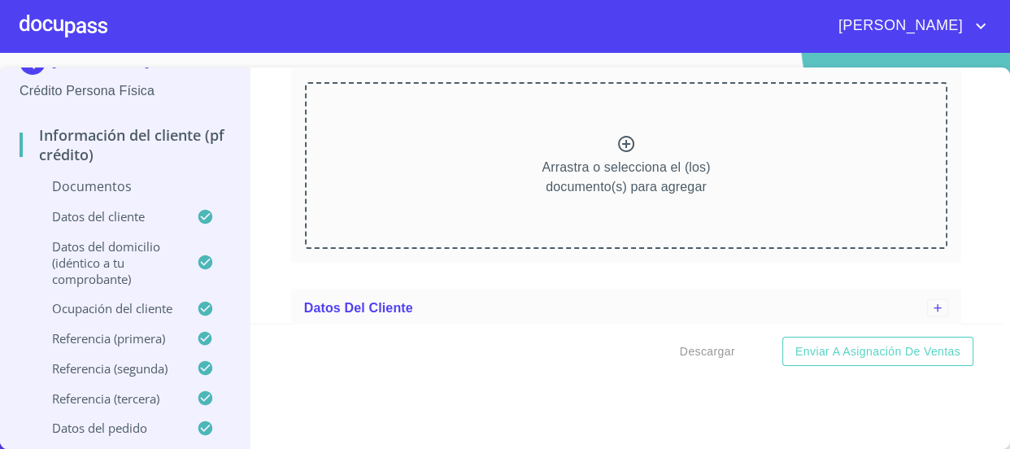
scroll to position [3044, 0]
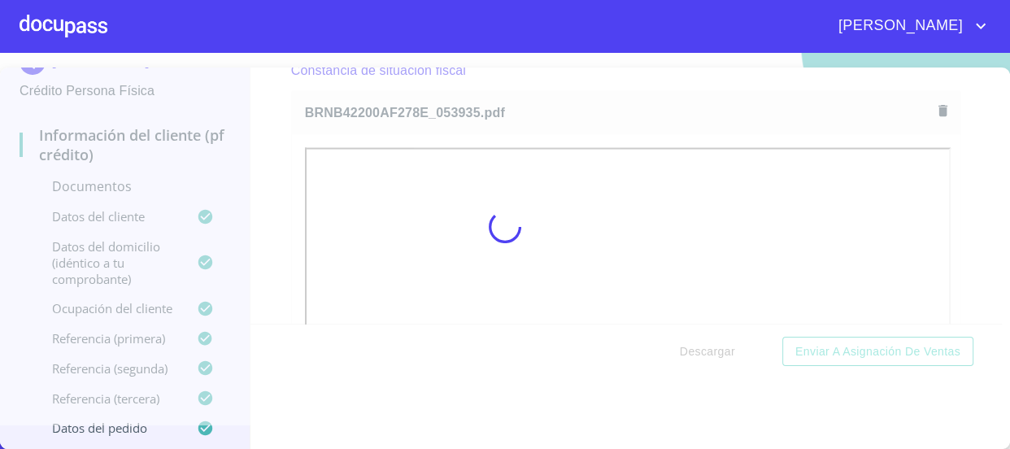
click at [256, 197] on div at bounding box center [505, 226] width 1010 height 396
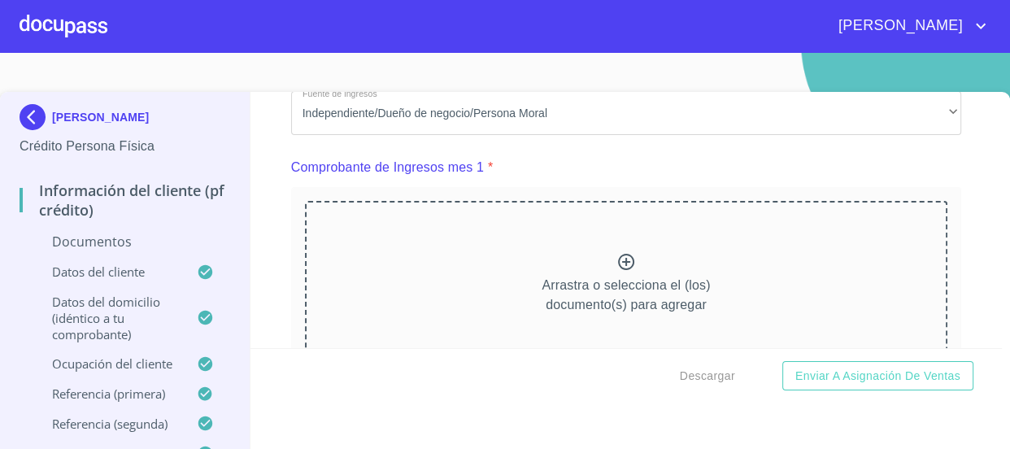
scroll to position [1553, 0]
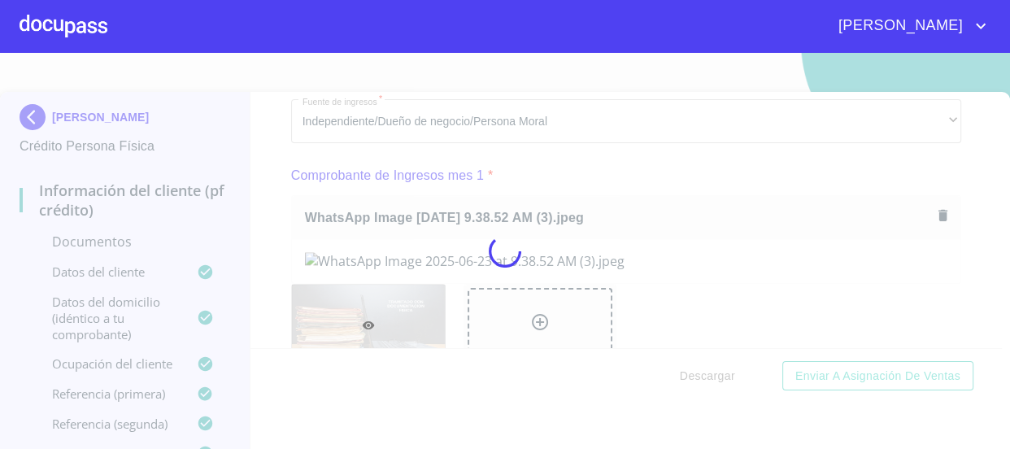
click at [275, 255] on div at bounding box center [505, 251] width 1010 height 396
click at [990, 342] on div at bounding box center [505, 251] width 1010 height 396
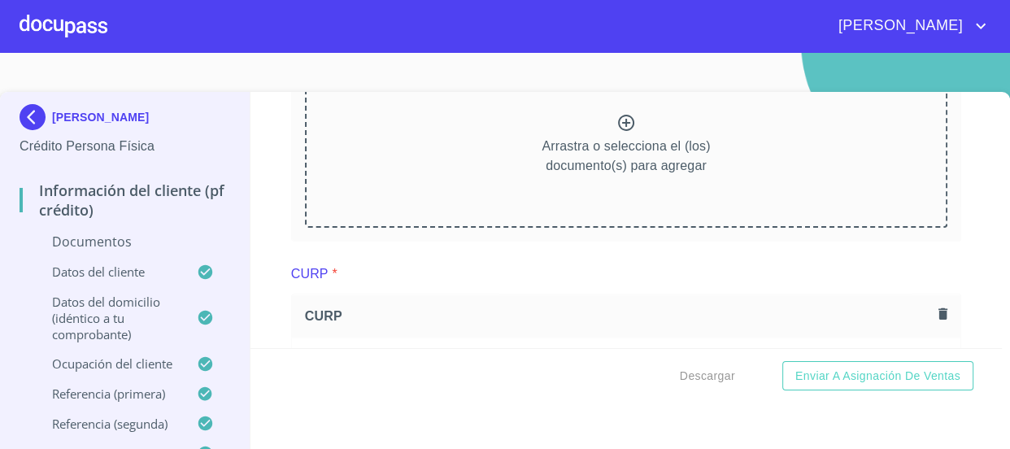
scroll to position [2245, 0]
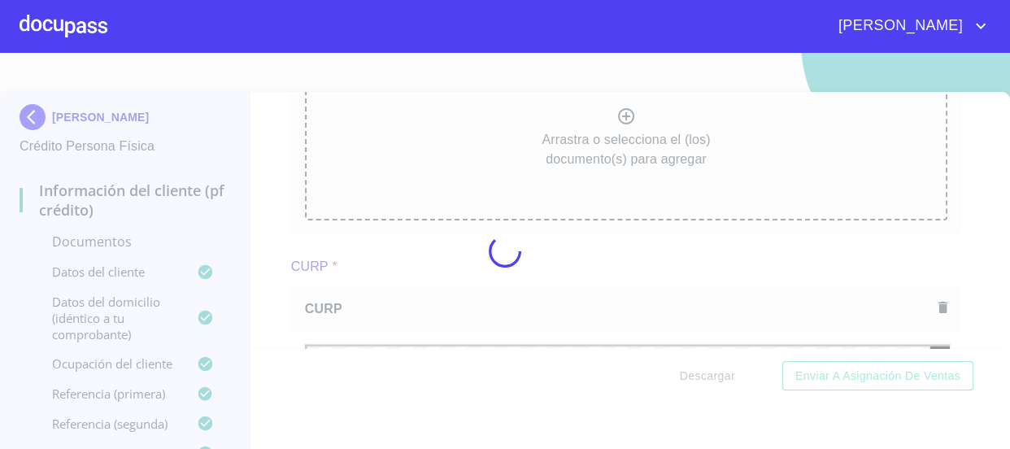
drag, startPoint x: 286, startPoint y: 242, endPoint x: 431, endPoint y: 295, distance: 154.4
click at [286, 242] on div at bounding box center [505, 251] width 1010 height 396
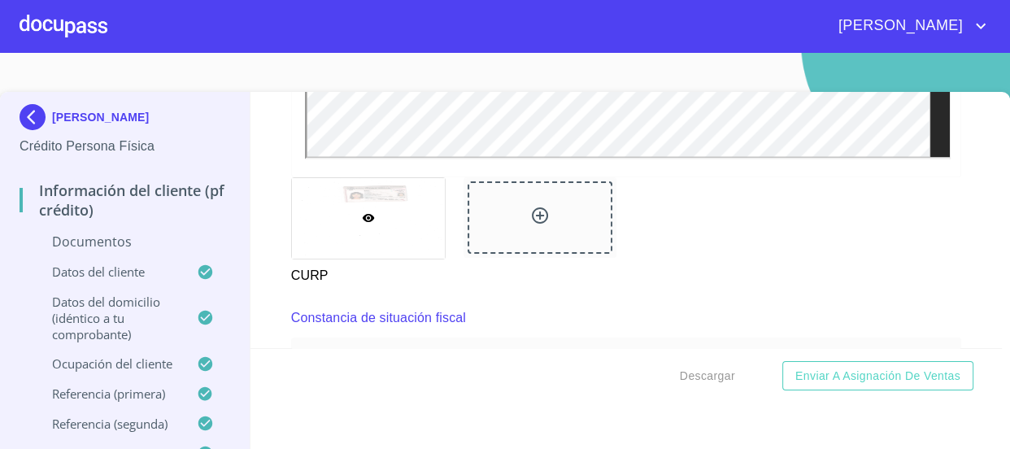
scroll to position [2927, 0]
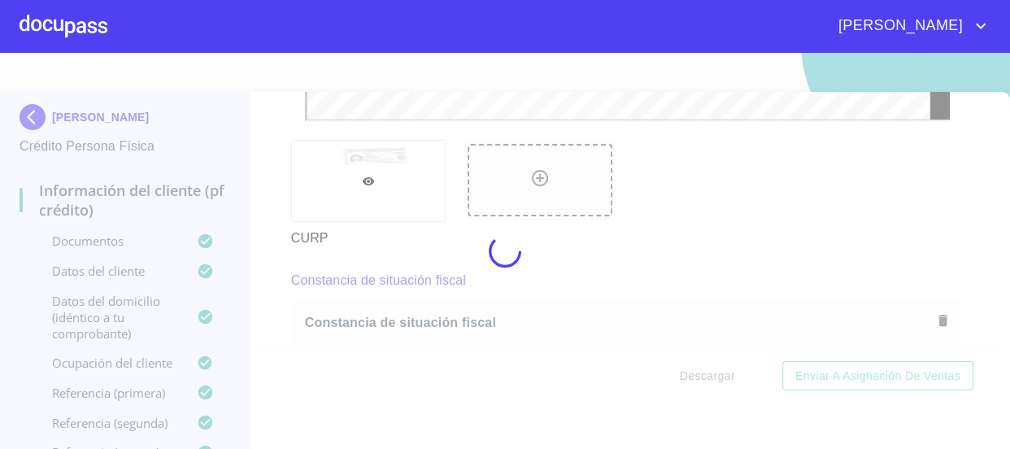
click at [261, 239] on div at bounding box center [505, 251] width 1010 height 396
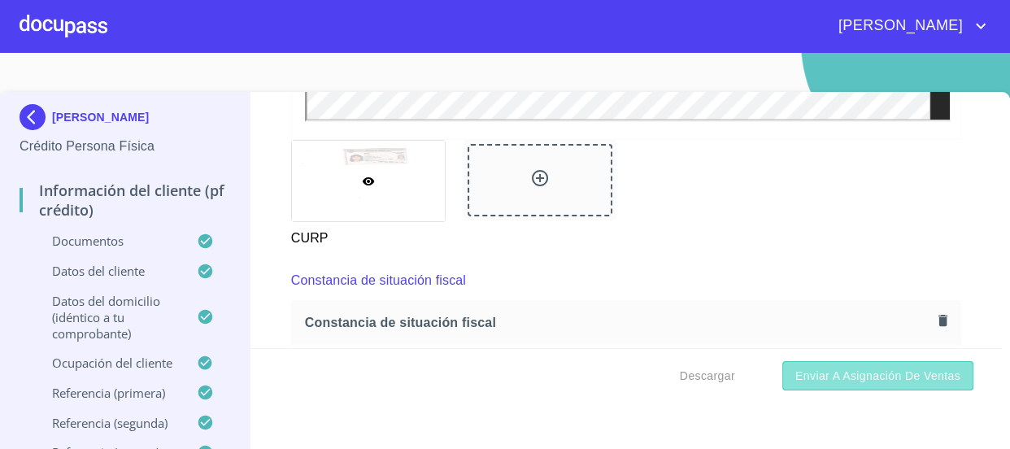
click at [874, 377] on span "Enviar a Asignación de Ventas" at bounding box center [878, 376] width 165 height 20
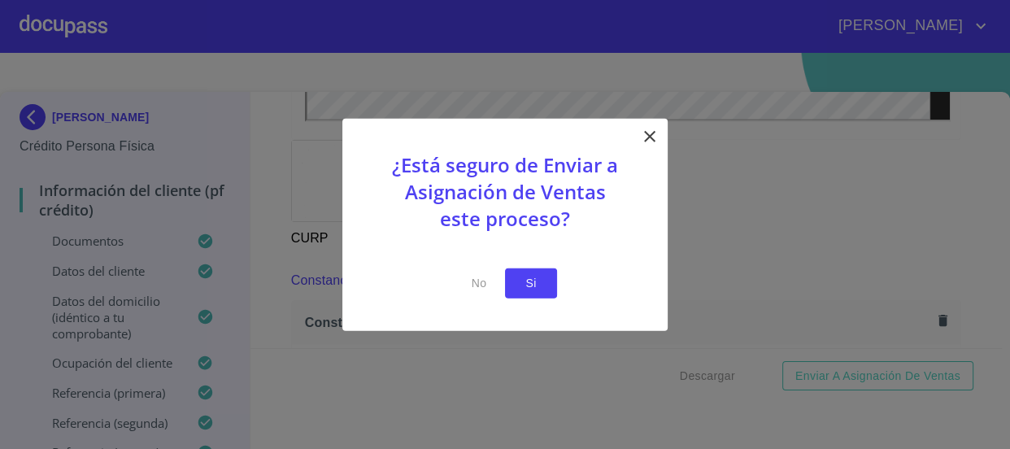
click at [530, 285] on span "Si" at bounding box center [531, 283] width 26 height 20
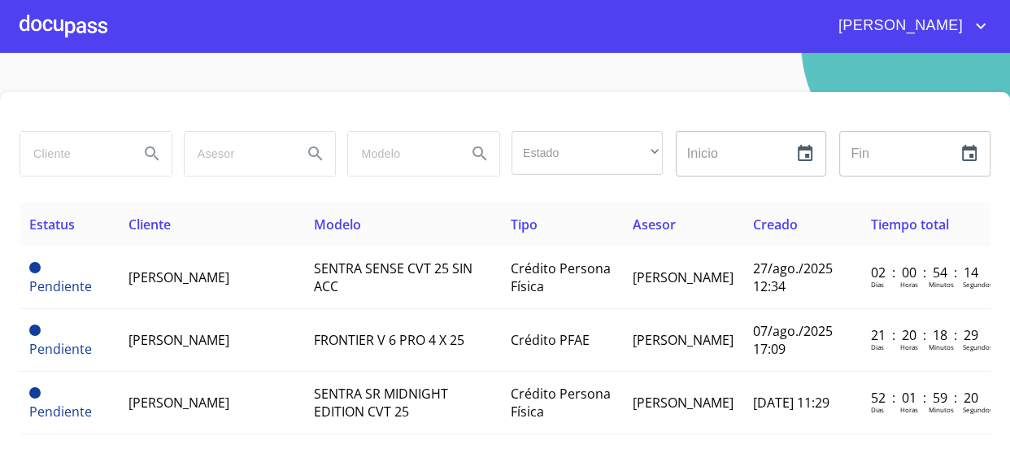
click at [63, 16] on div at bounding box center [64, 26] width 88 height 52
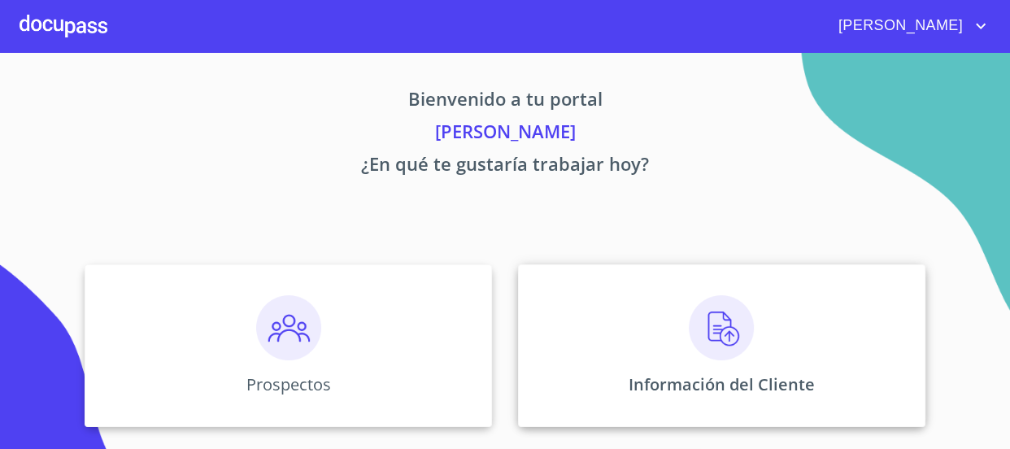
click at [708, 316] on img at bounding box center [721, 327] width 65 height 65
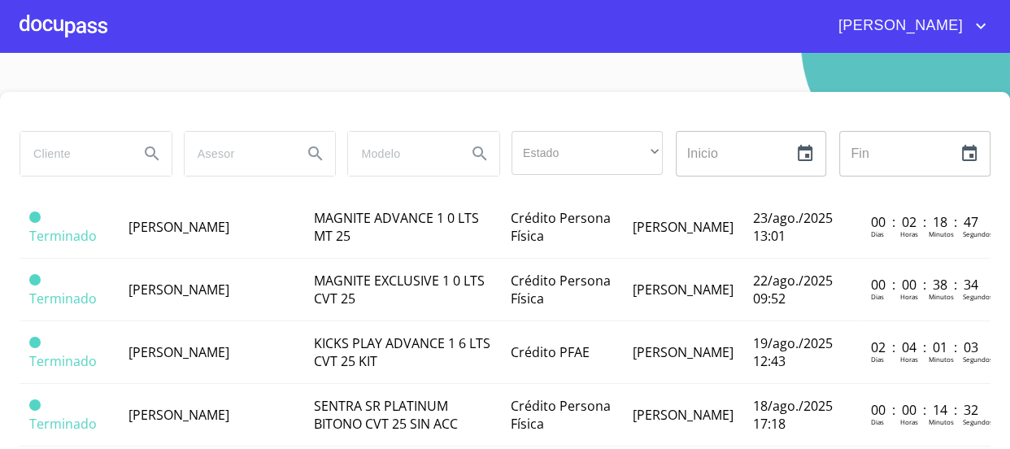
scroll to position [887, 0]
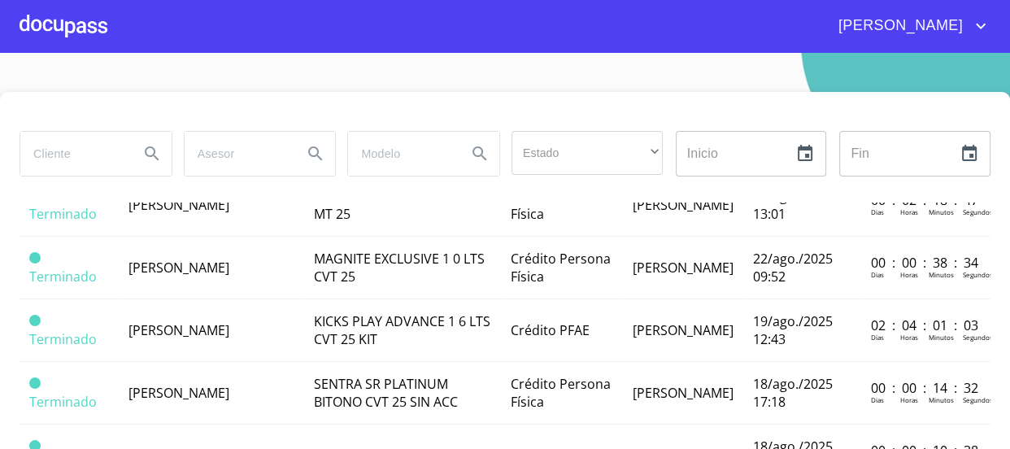
click at [220, 111] on td "[PERSON_NAME]" at bounding box center [211, 80] width 185 height 63
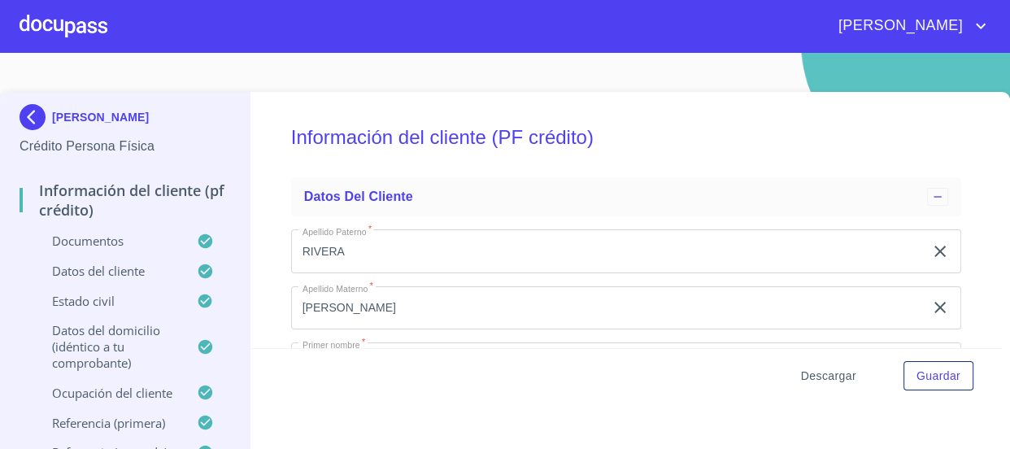
click at [820, 380] on span "Descargar" at bounding box center [828, 376] width 55 height 20
